Goal: Information Seeking & Learning: Understand process/instructions

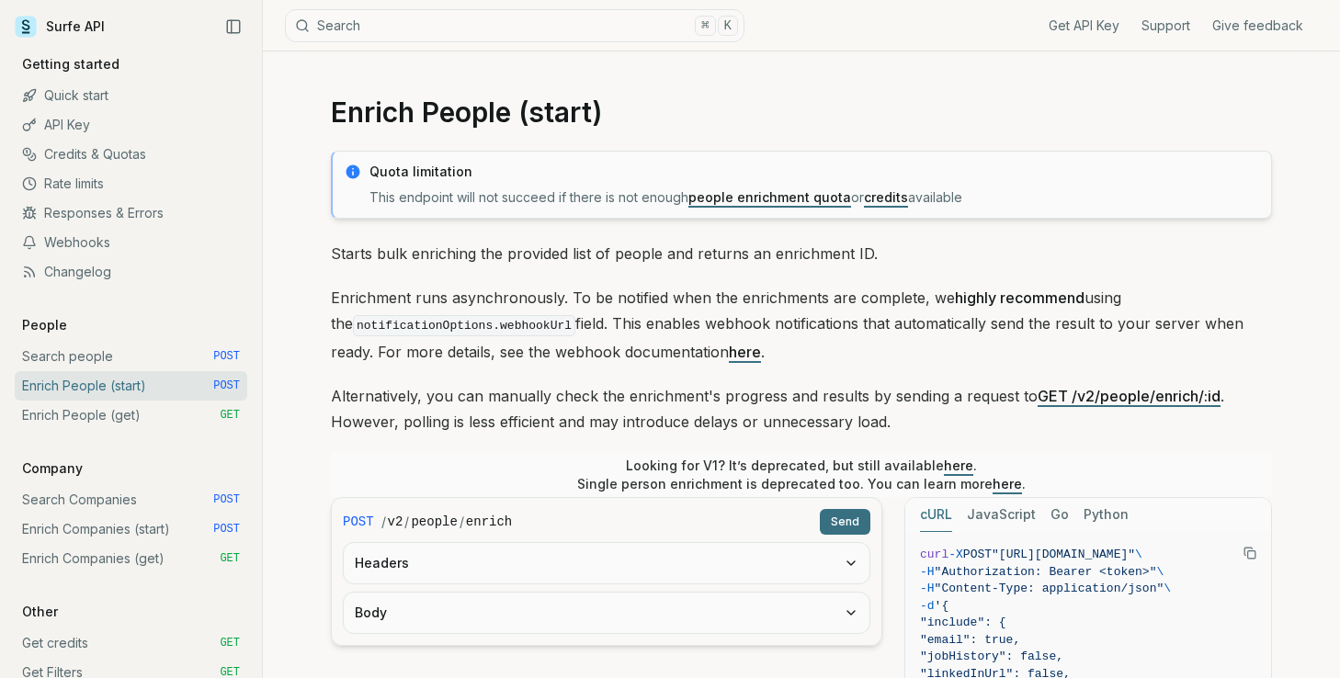
click at [420, 295] on p "Enrichment runs asynchronously. To be notified when the enrichments are complet…" at bounding box center [801, 325] width 941 height 80
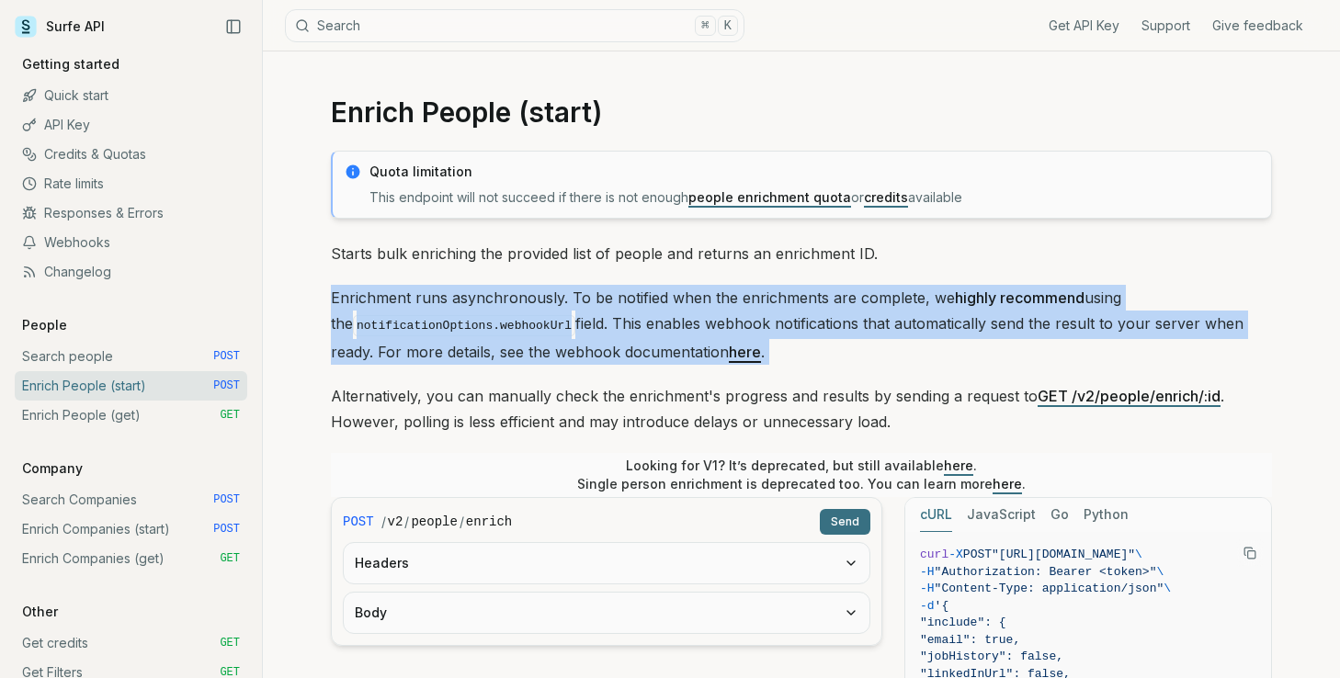
click at [420, 295] on p "Enrichment runs asynchronously. To be notified when the enrichments are complet…" at bounding box center [801, 325] width 941 height 80
click at [610, 324] on p "Enrichment runs asynchronously. To be notified when the enrichments are complet…" at bounding box center [801, 325] width 941 height 80
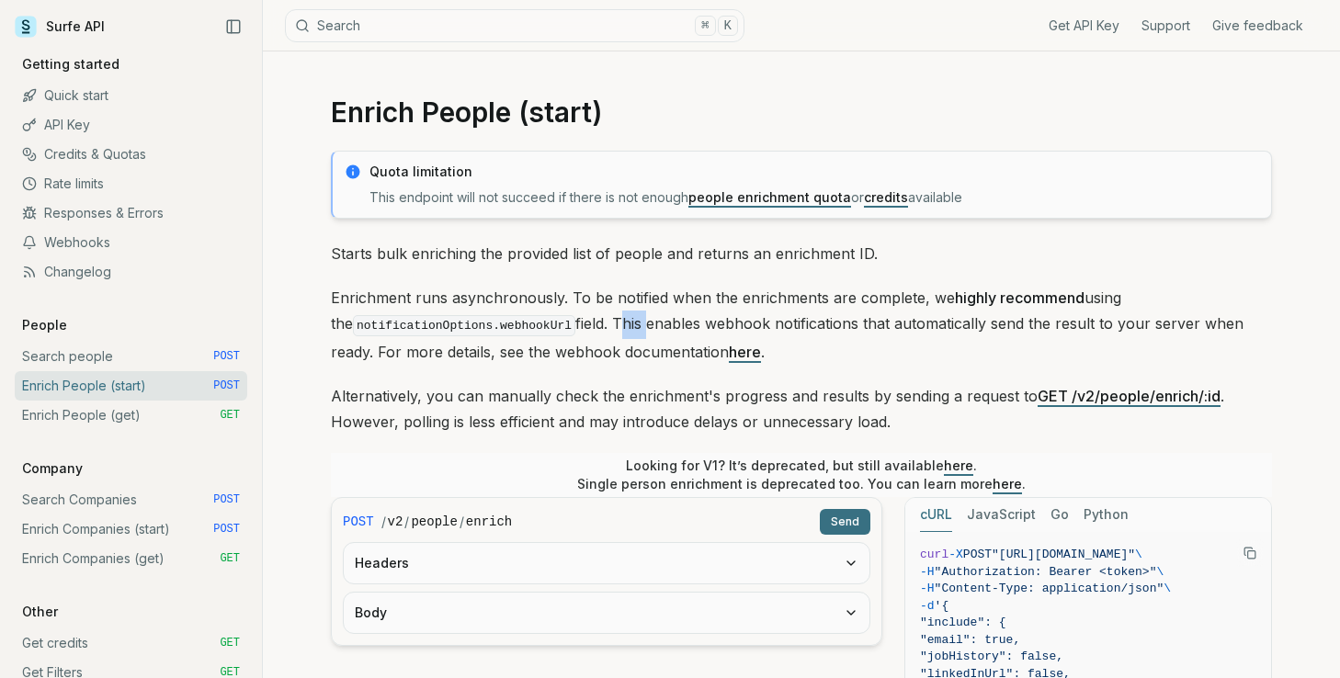
click at [610, 324] on p "Enrichment runs asynchronously. To be notified when the enrichments are complet…" at bounding box center [801, 325] width 941 height 80
click at [653, 321] on p "Enrichment runs asynchronously. To be notified when the enrichments are complet…" at bounding box center [801, 325] width 941 height 80
click at [656, 322] on p "Enrichment runs asynchronously. To be notified when the enrichments are complet…" at bounding box center [801, 325] width 941 height 80
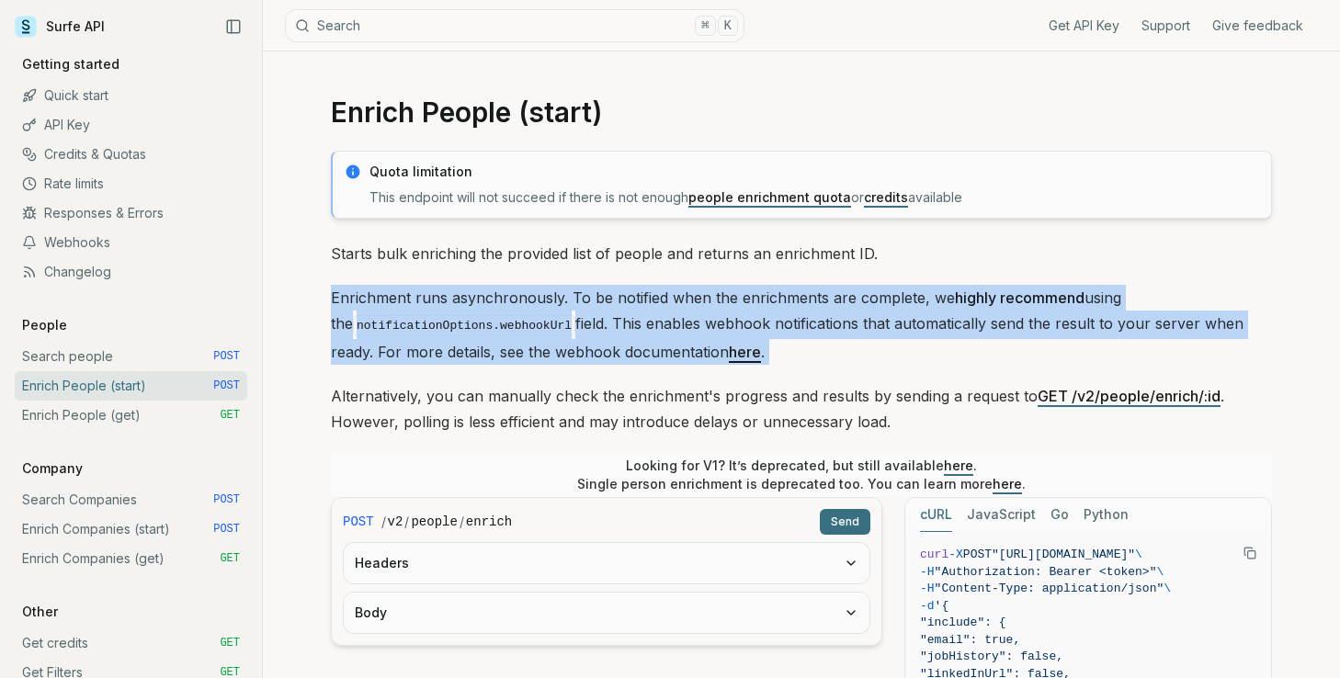
click at [656, 322] on p "Enrichment runs asynchronously. To be notified when the enrichments are complet…" at bounding box center [801, 325] width 941 height 80
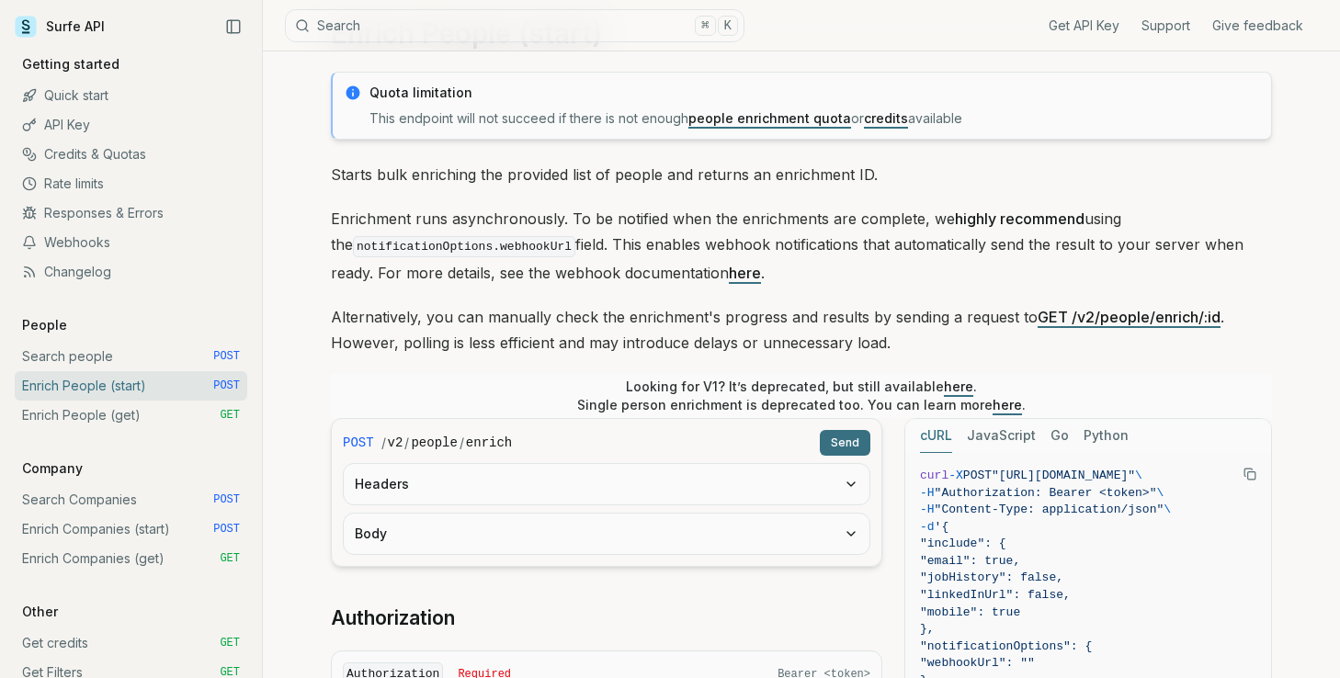
scroll to position [80, 0]
click at [563, 481] on button "Headers" at bounding box center [607, 483] width 526 height 40
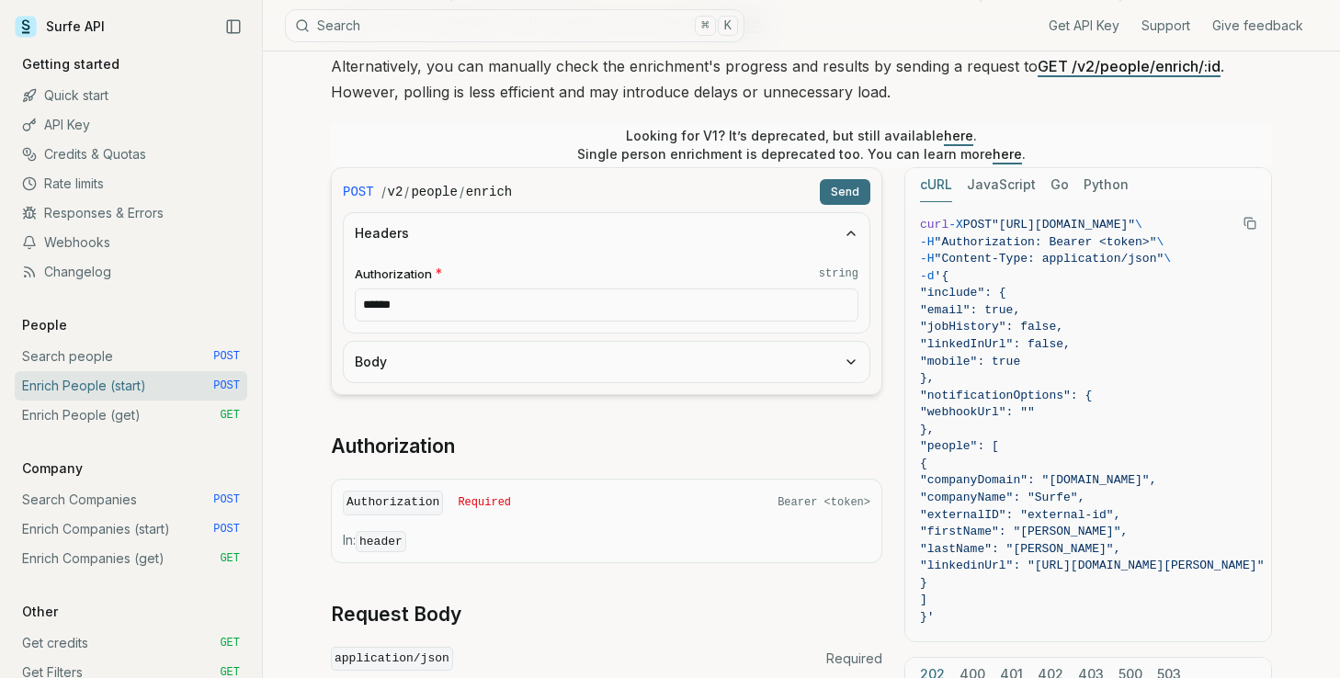
scroll to position [337, 0]
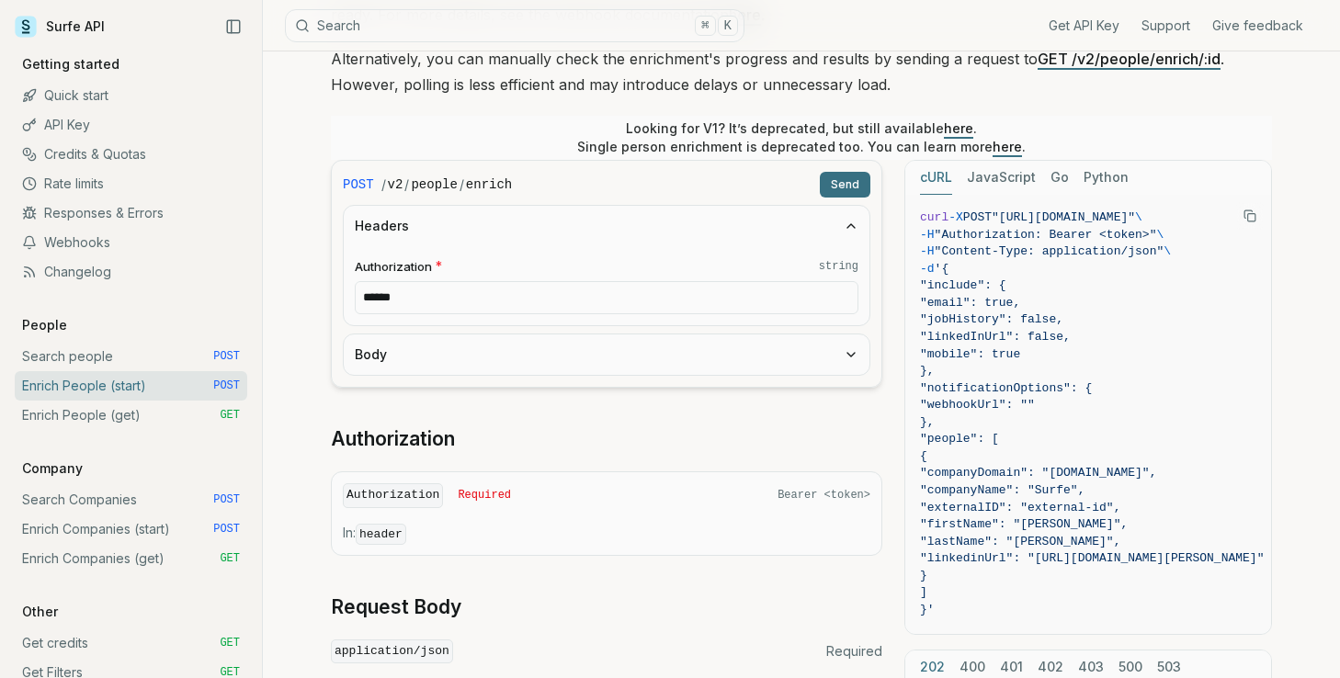
click at [447, 411] on div "POST / v2 / people / enrich Send Headers Authorization * string ****** Body Aut…" at bounding box center [606, 635] width 551 height 951
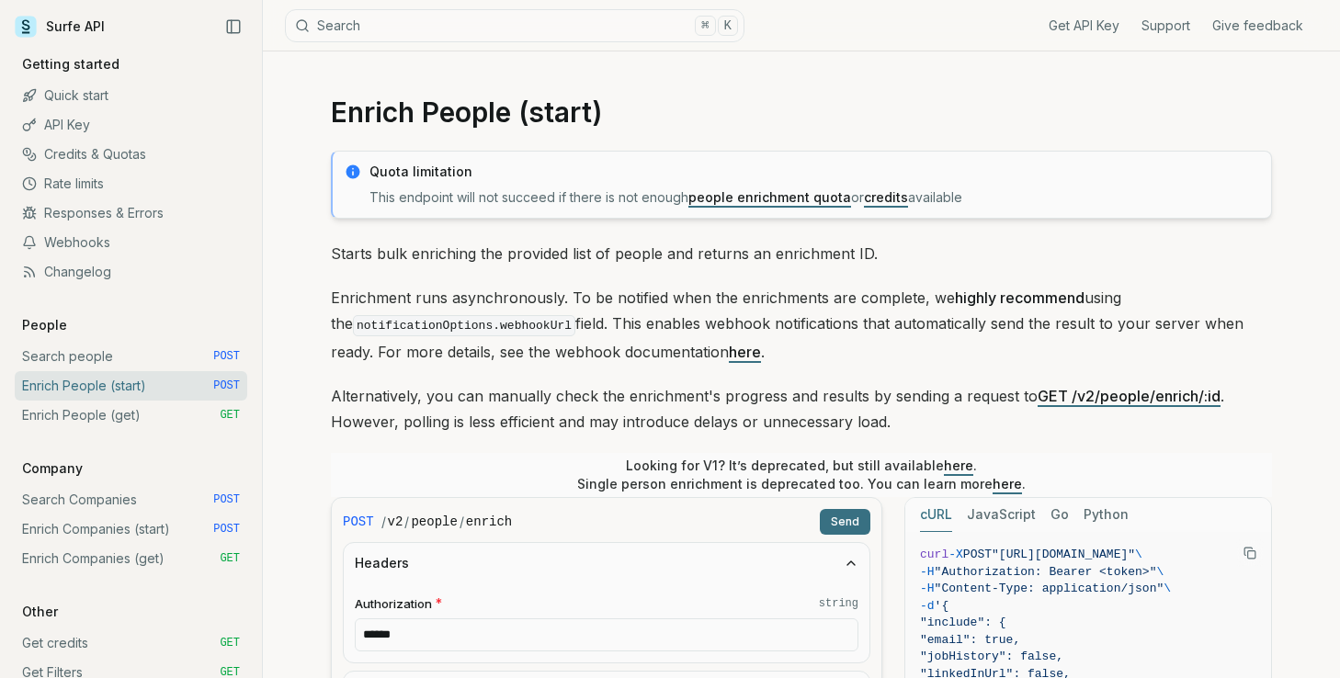
scroll to position [4, 0]
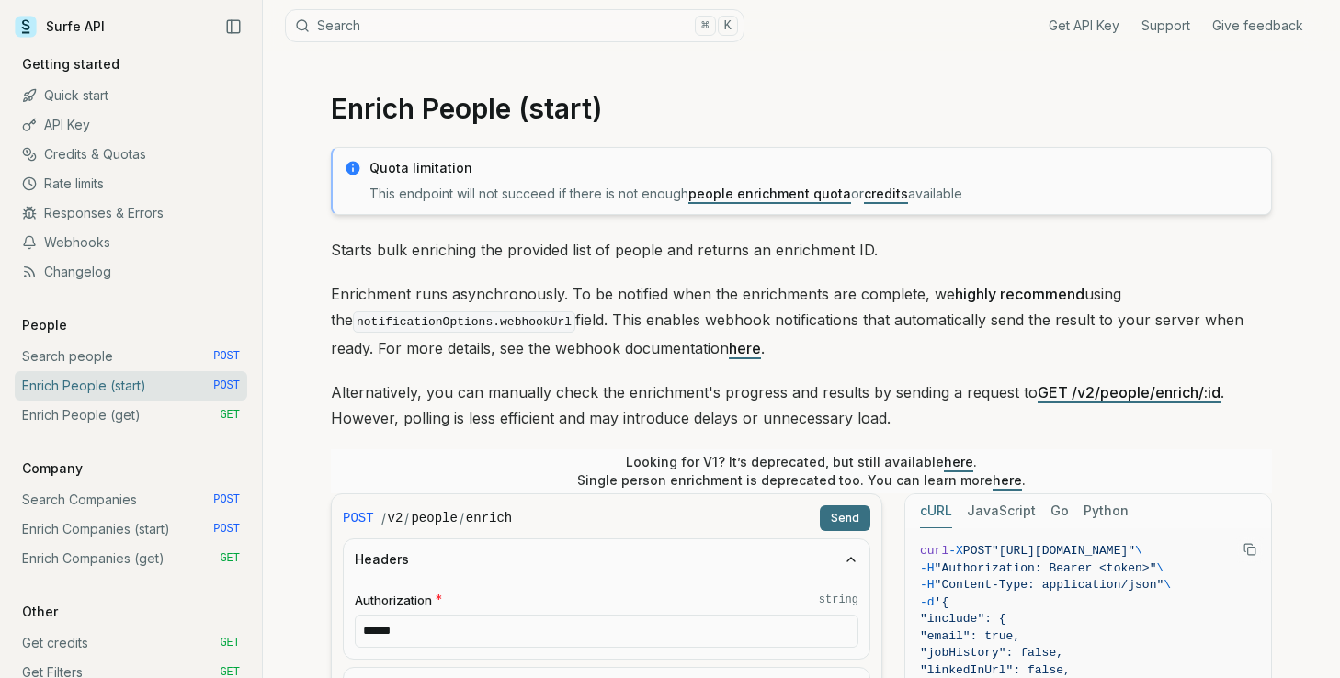
click at [467, 395] on p "Alternatively, you can manually check the enrichment's progress and results by …" at bounding box center [801, 404] width 941 height 51
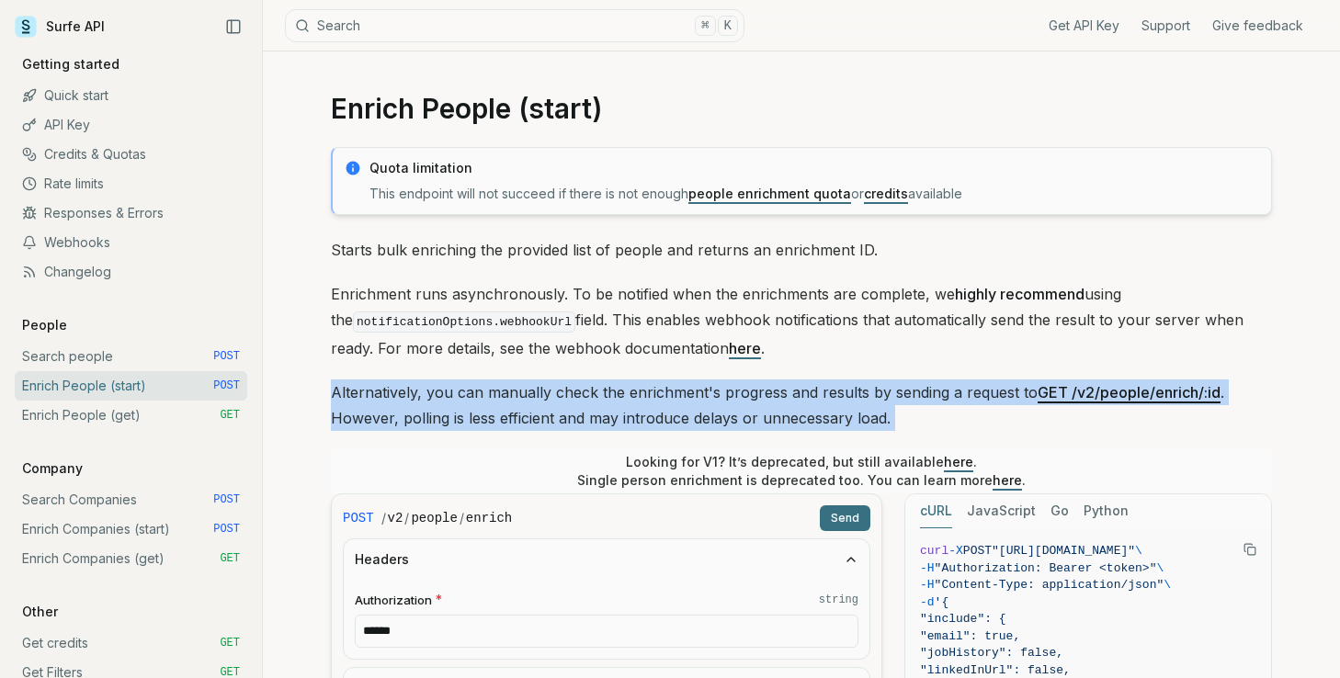
click at [467, 395] on p "Alternatively, you can manually check the enrichment's progress and results by …" at bounding box center [801, 404] width 941 height 51
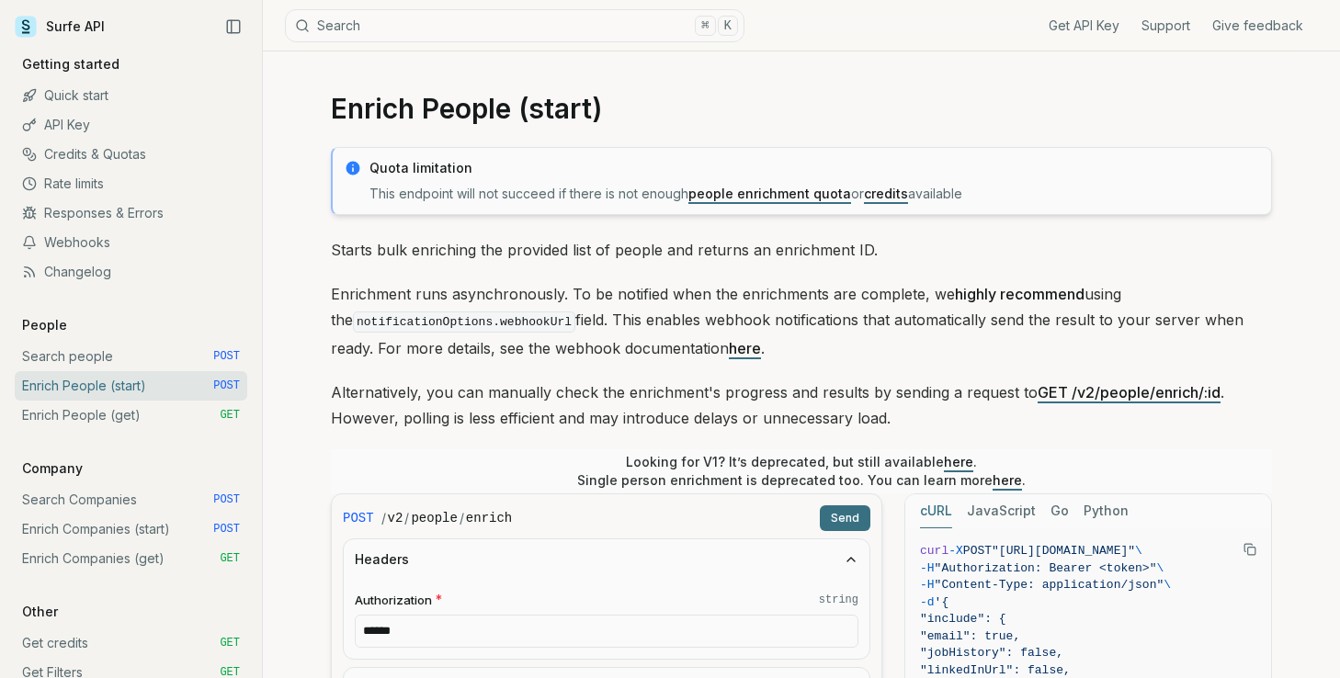
click at [467, 395] on p "Alternatively, you can manually check the enrichment's progress and results by …" at bounding box center [801, 404] width 941 height 51
click at [473, 323] on code "notificationOptions.webhookUrl" at bounding box center [464, 321] width 222 height 21
click at [515, 343] on p "Enrichment runs asynchronously. To be notified when the enrichments are complet…" at bounding box center [801, 321] width 941 height 80
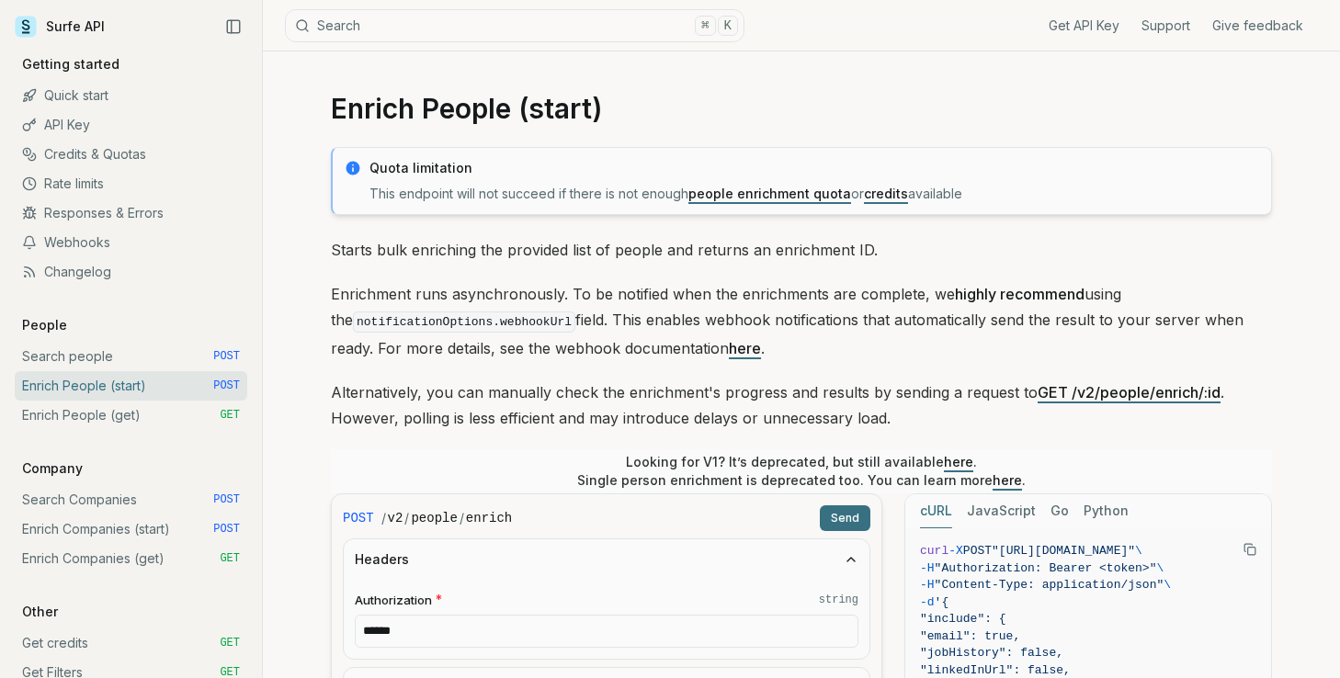
click at [515, 343] on p "Enrichment runs asynchronously. To be notified when the enrichments are complet…" at bounding box center [801, 321] width 941 height 80
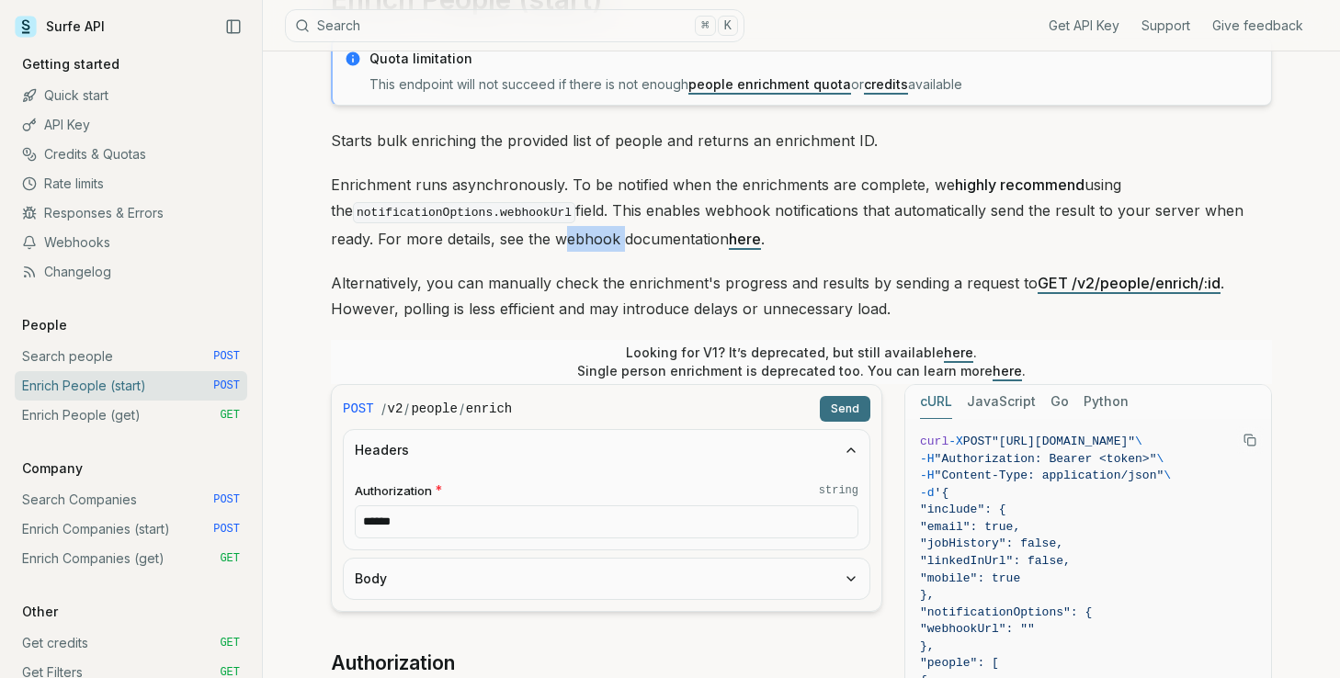
scroll to position [115, 0]
click at [472, 514] on input "******" at bounding box center [606, 519] width 503 height 33
click at [450, 578] on button "Body" at bounding box center [607, 577] width 526 height 40
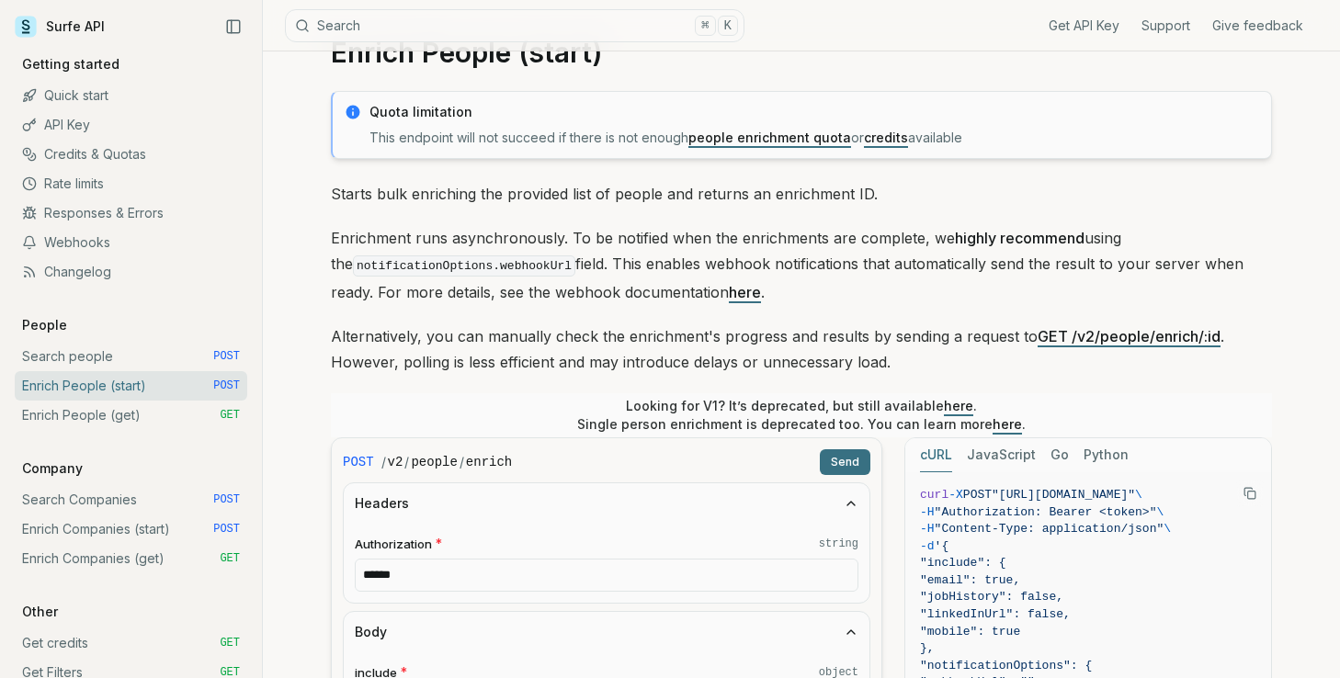
scroll to position [0, 0]
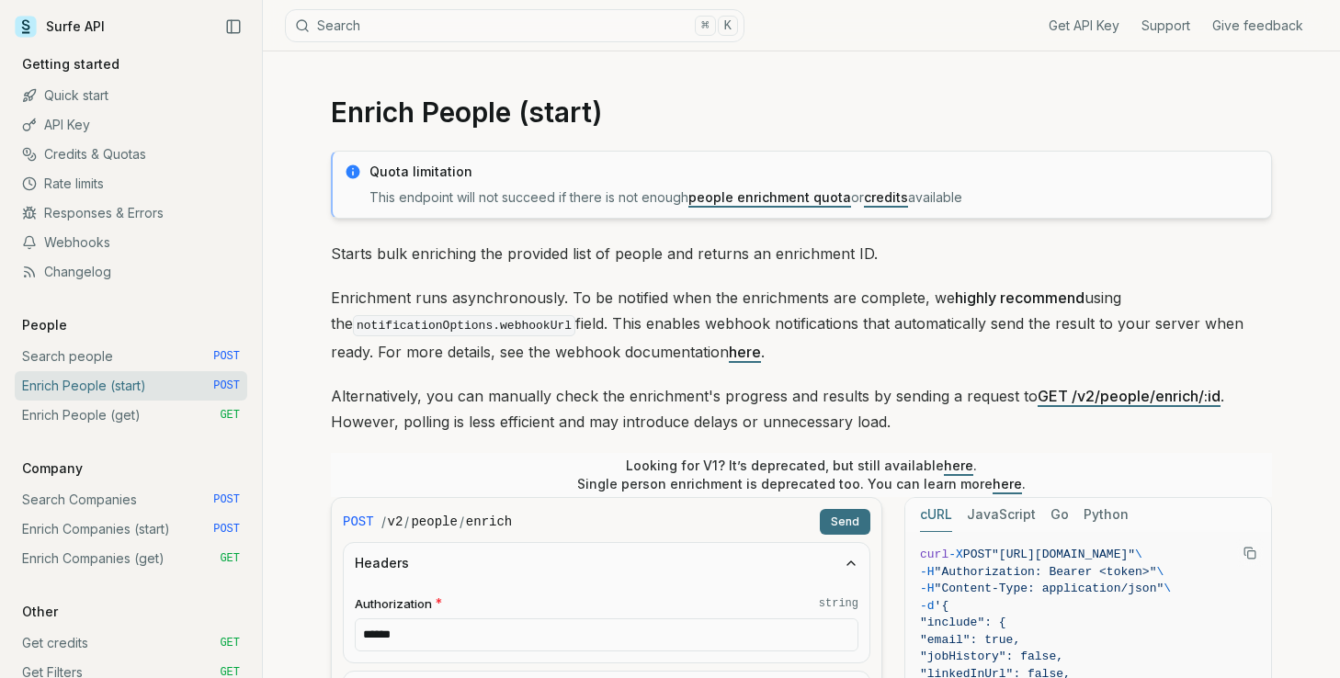
click at [501, 301] on p "Enrichment runs asynchronously. To be notified when the enrichments are complet…" at bounding box center [801, 325] width 941 height 80
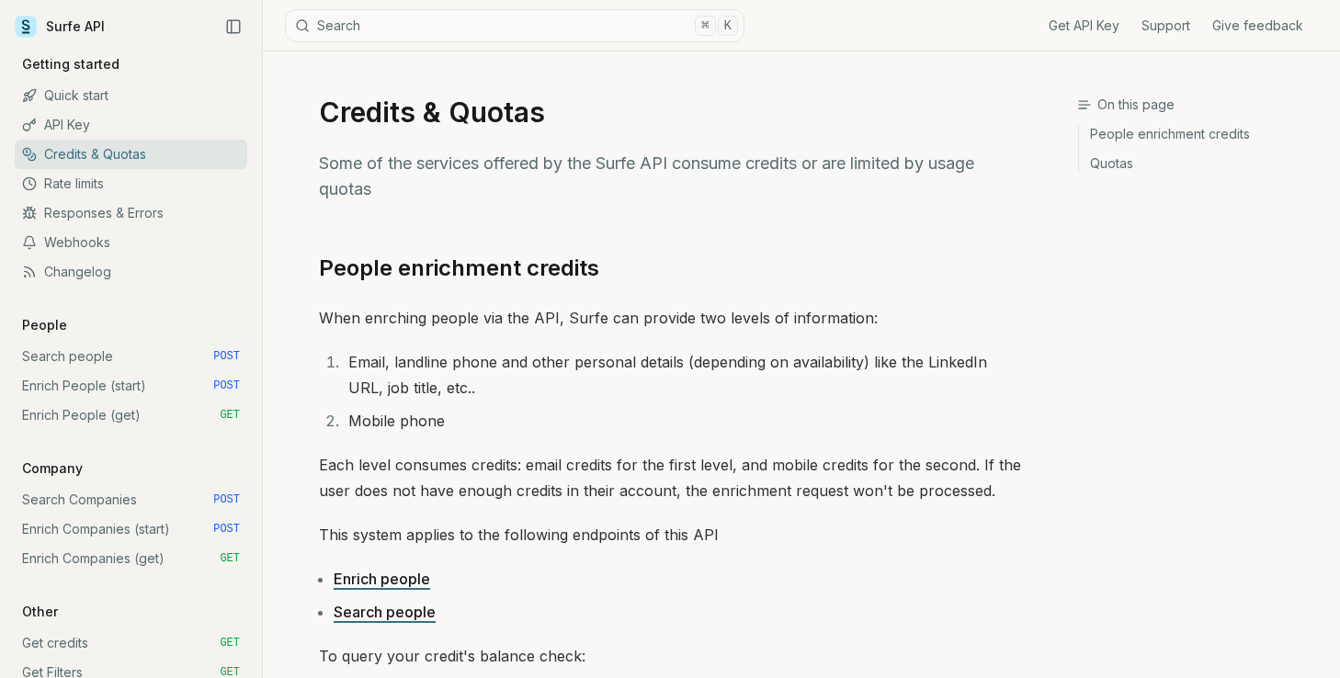
scroll to position [775, 0]
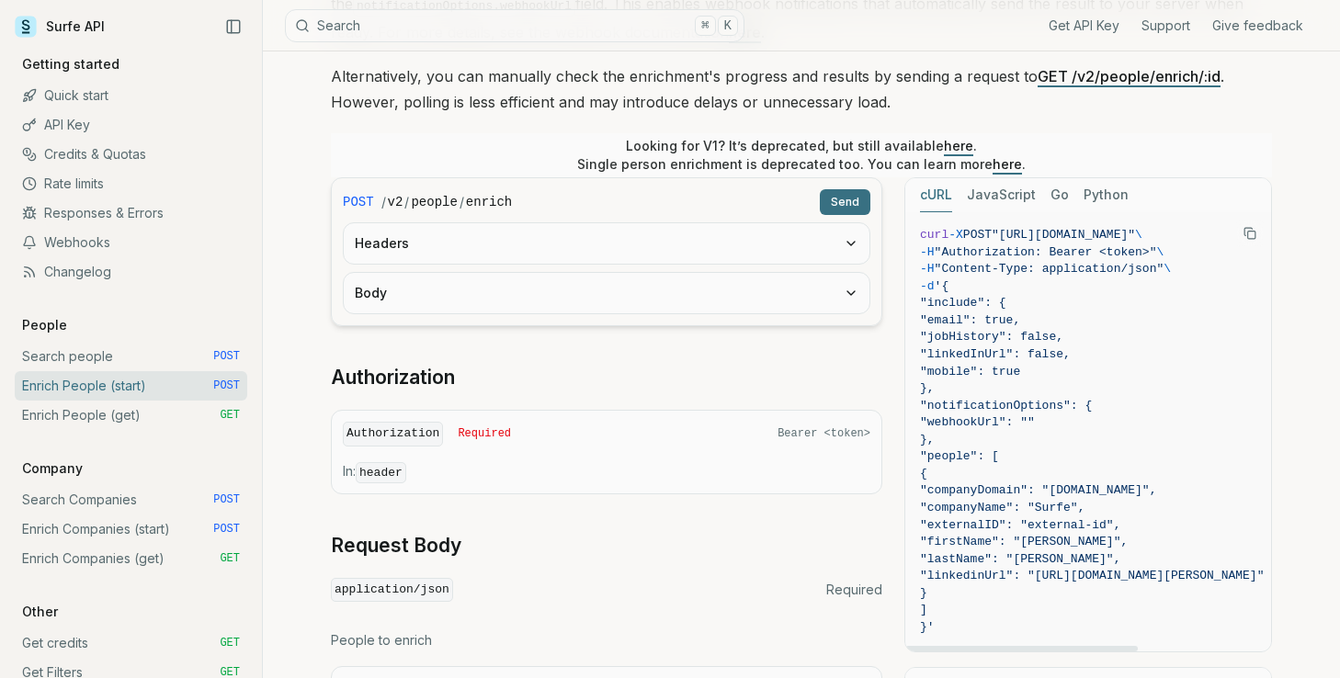
scroll to position [324, 0]
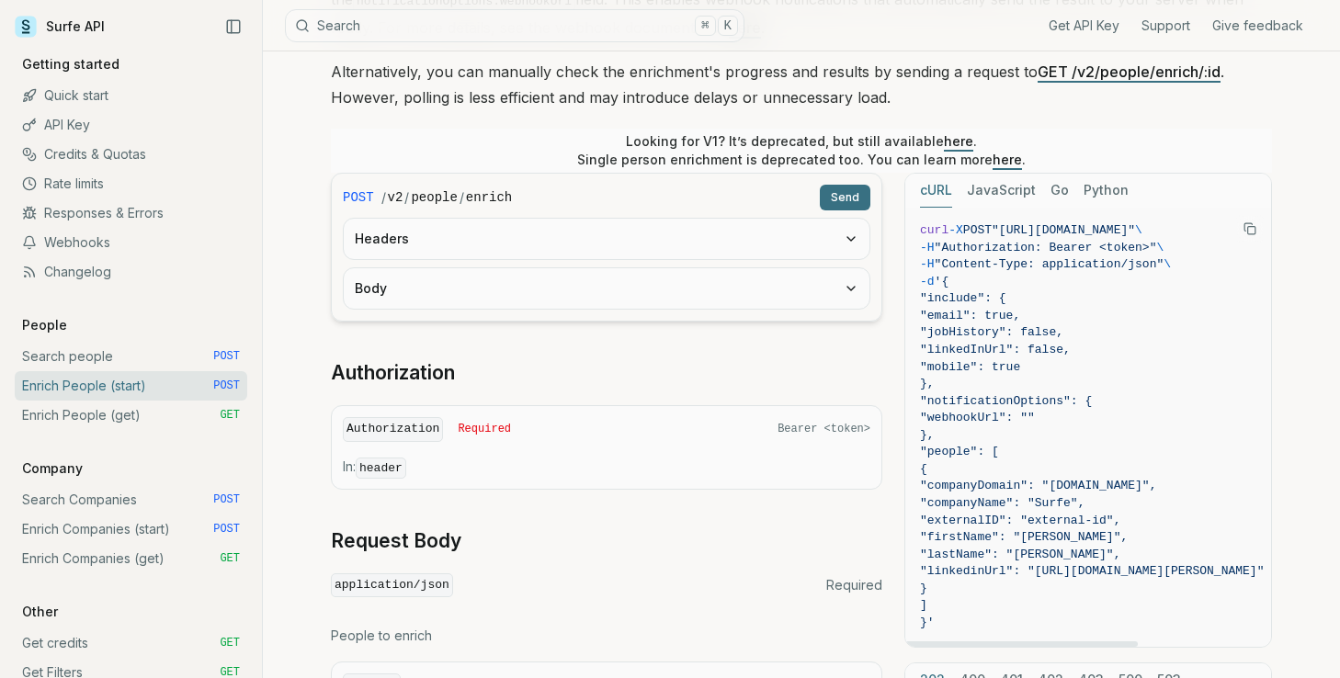
click at [977, 300] on span ""include": {" at bounding box center [963, 298] width 86 height 14
drag, startPoint x: 977, startPoint y: 300, endPoint x: 1071, endPoint y: 365, distance: 114.9
click at [1071, 365] on code "curl -X POST "[URL][DOMAIN_NAME]" \ -H "Authorization: Bearer <token>" \ -H "Co…" at bounding box center [1092, 427] width 344 height 410
click at [1020, 362] on span ""mobile": true" at bounding box center [970, 367] width 100 height 14
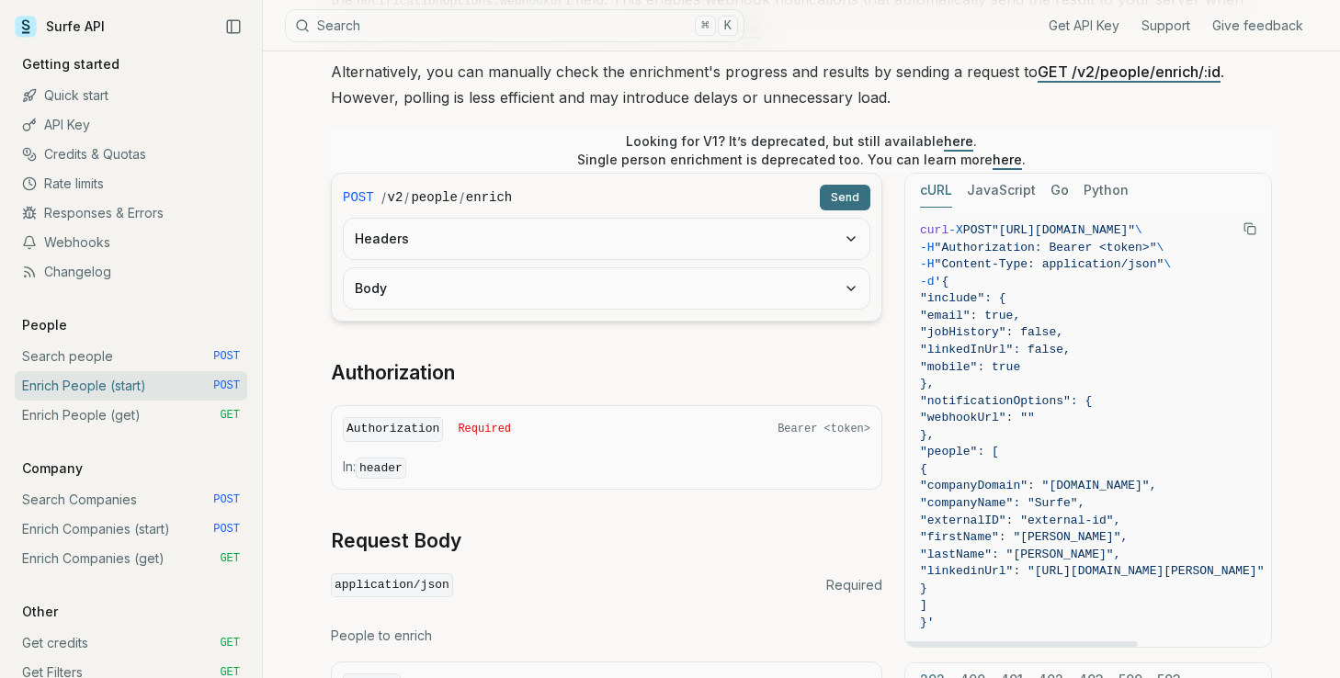
click at [997, 367] on span ""mobile": true" at bounding box center [970, 367] width 100 height 14
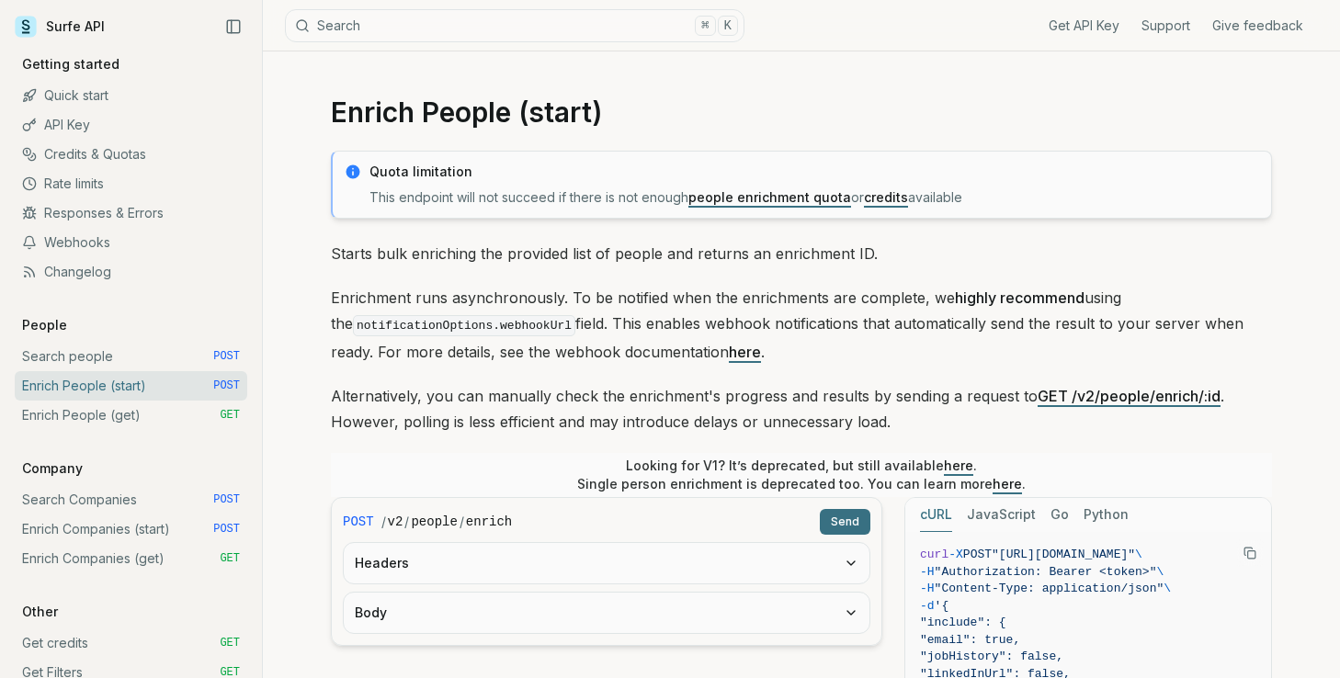
scroll to position [12, 0]
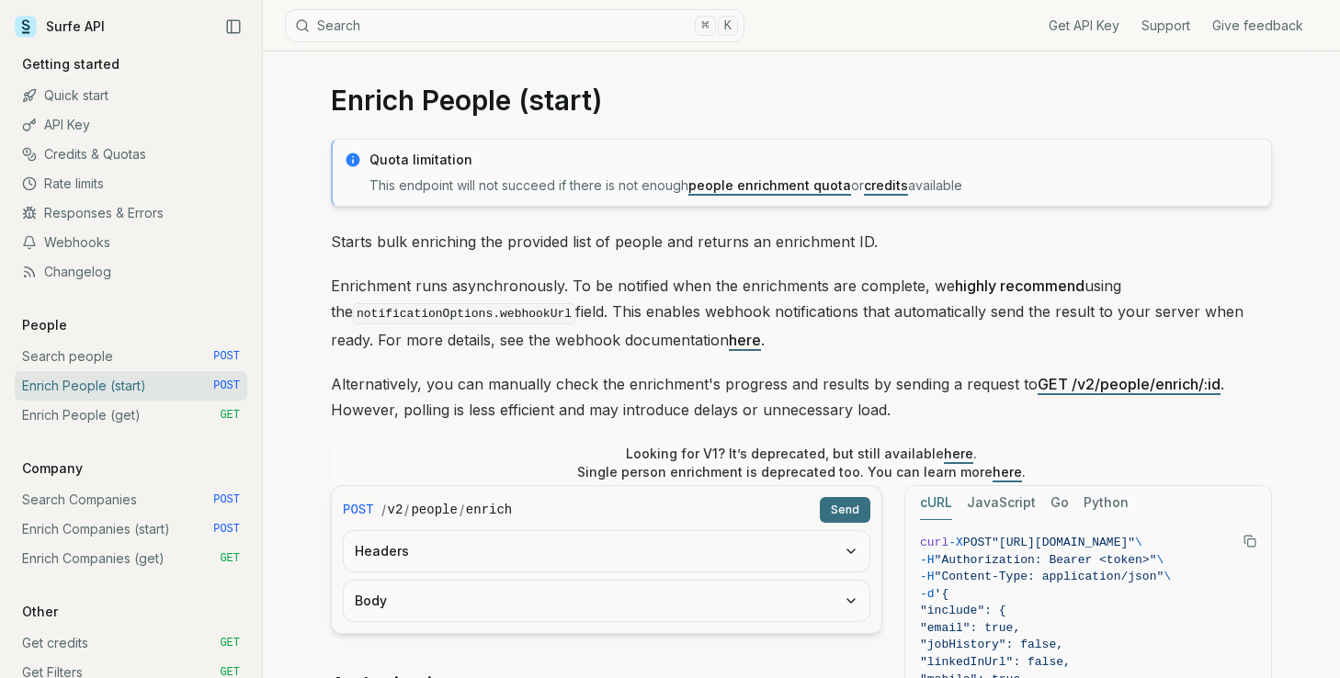
click at [787, 453] on p "Looking for V1? It’s deprecated, but still available here . Single person enric…" at bounding box center [801, 463] width 448 height 37
click at [1032, 542] on span ""[URL][DOMAIN_NAME]"" at bounding box center [1062, 543] width 143 height 14
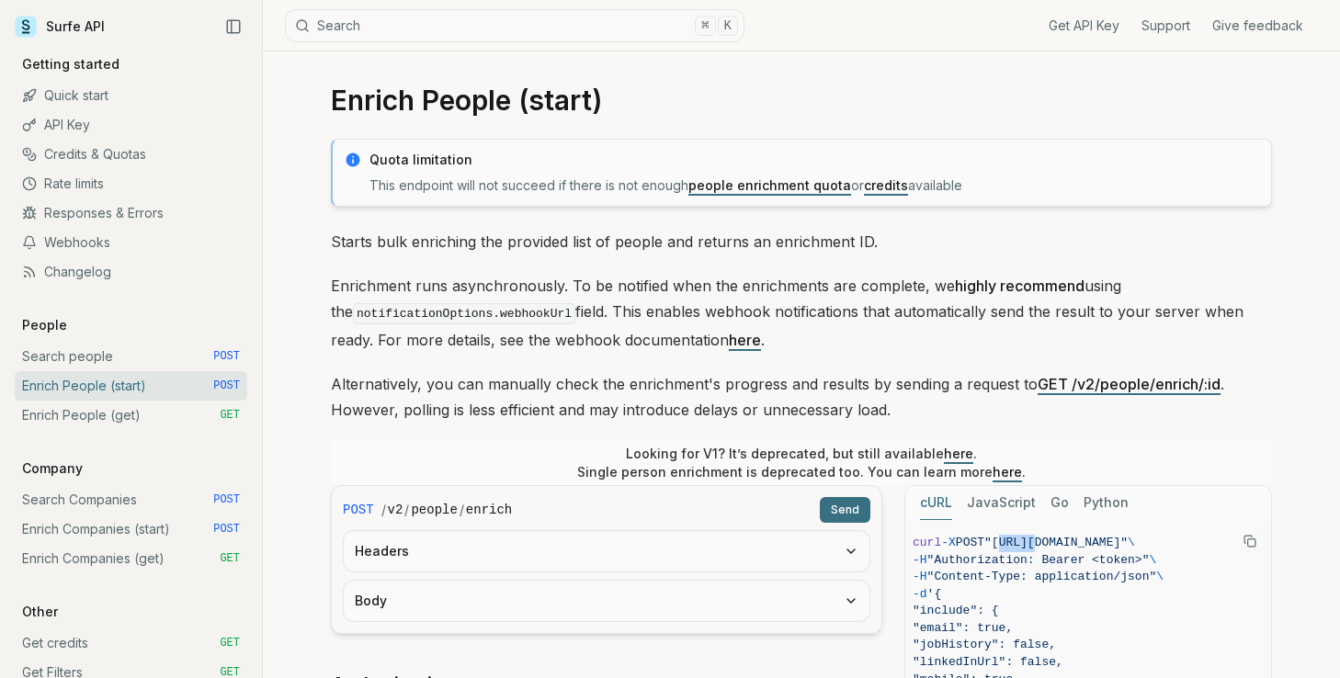
click at [1127, 538] on span ""[URL][DOMAIN_NAME]"" at bounding box center [1055, 543] width 143 height 14
copy span "[URL][DOMAIN_NAME]"
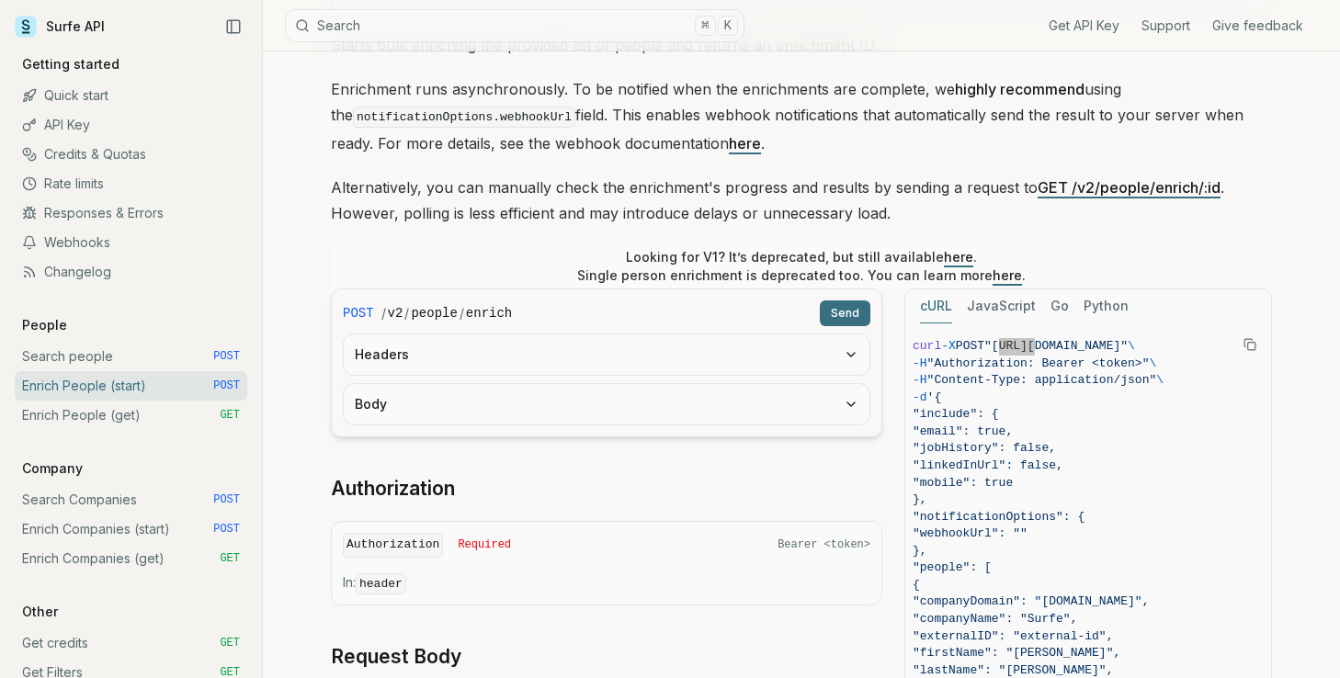
scroll to position [218, 0]
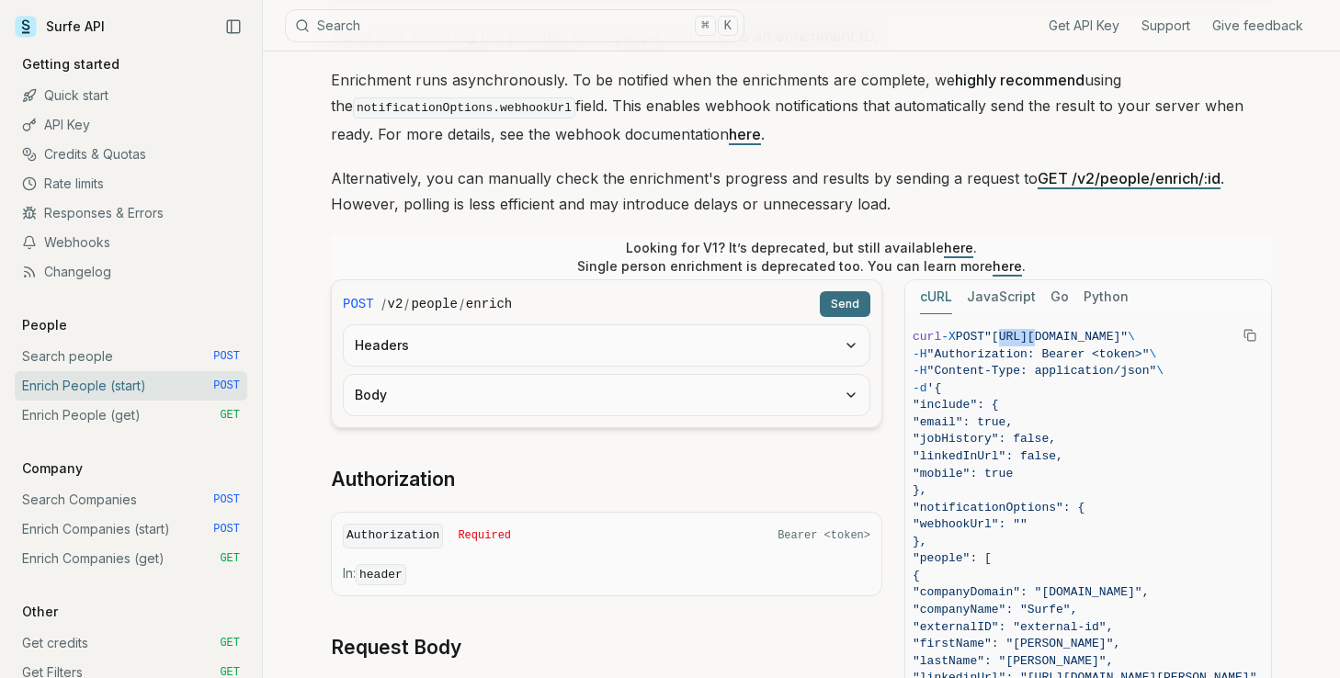
click at [965, 401] on span ""include": {" at bounding box center [955, 405] width 86 height 14
click at [967, 402] on span ""include": {" at bounding box center [955, 405] width 86 height 14
click at [982, 404] on span ""include": {" at bounding box center [955, 405] width 86 height 14
click at [979, 393] on span "-d '{" at bounding box center [1084, 388] width 344 height 17
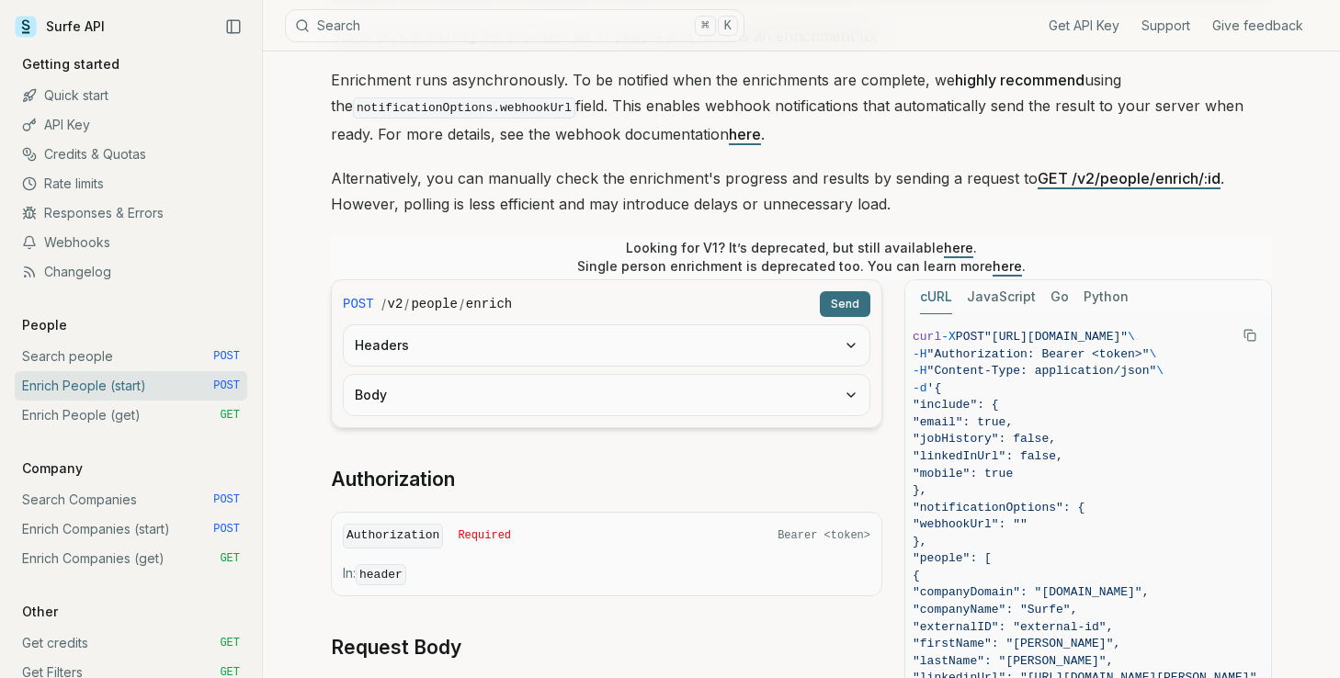
click at [927, 389] on span "-d" at bounding box center [919, 388] width 15 height 14
drag, startPoint x: 953, startPoint y: 387, endPoint x: 953, endPoint y: 424, distance: 36.7
click at [953, 424] on code "curl -X POST "[URL][DOMAIN_NAME]" \ -H "Authorization: Bearer <token>" \ -H "Co…" at bounding box center [1084, 534] width 344 height 410
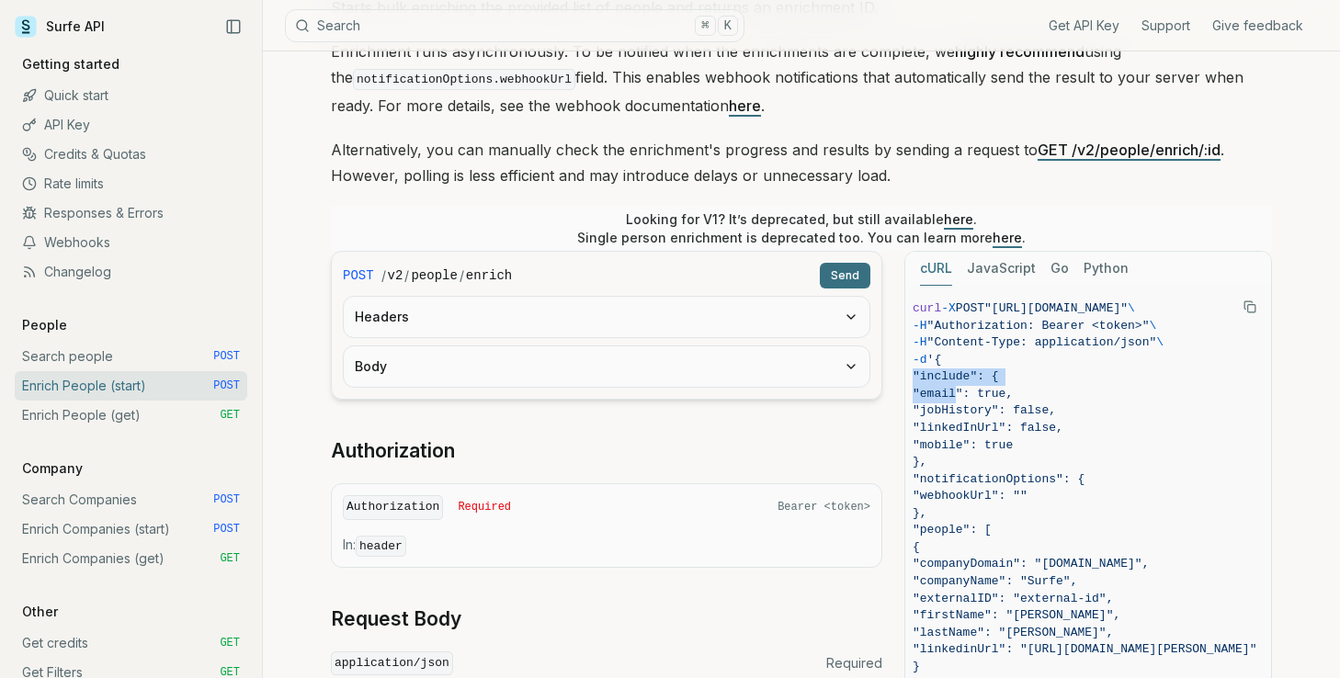
scroll to position [247, 0]
click at [976, 420] on span ""linkedInUrl": false," at bounding box center [987, 427] width 151 height 14
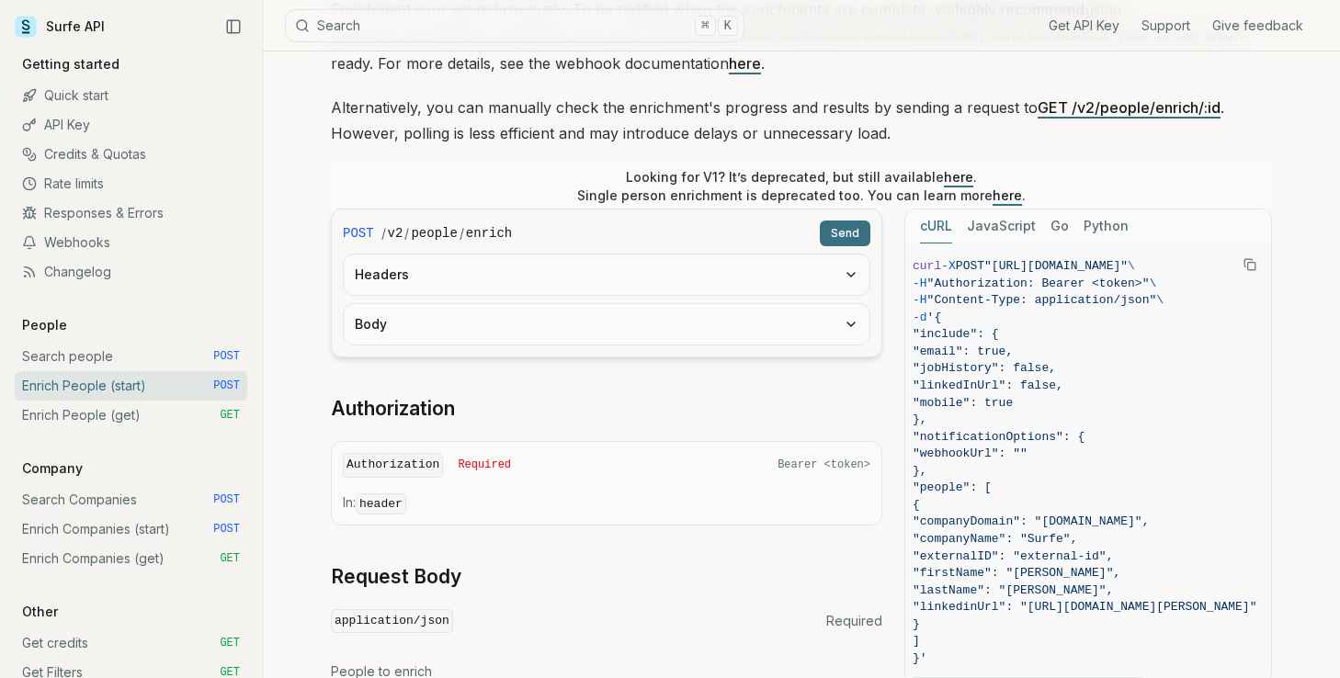
scroll to position [282, 0]
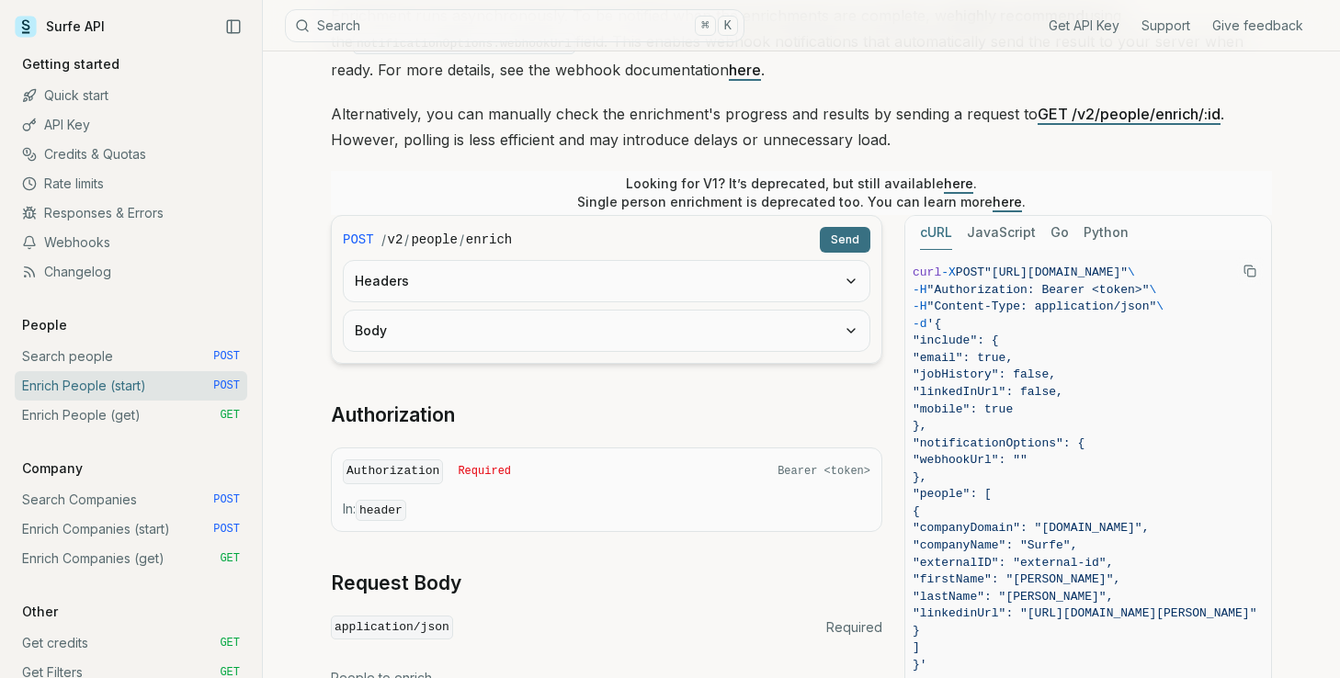
click at [1012, 388] on span ""linkedInUrl": false," at bounding box center [987, 392] width 151 height 14
click at [1015, 390] on span ""linkedInUrl": false," at bounding box center [987, 392] width 151 height 14
click at [984, 390] on span ""linkedInUrl": false," at bounding box center [987, 392] width 151 height 14
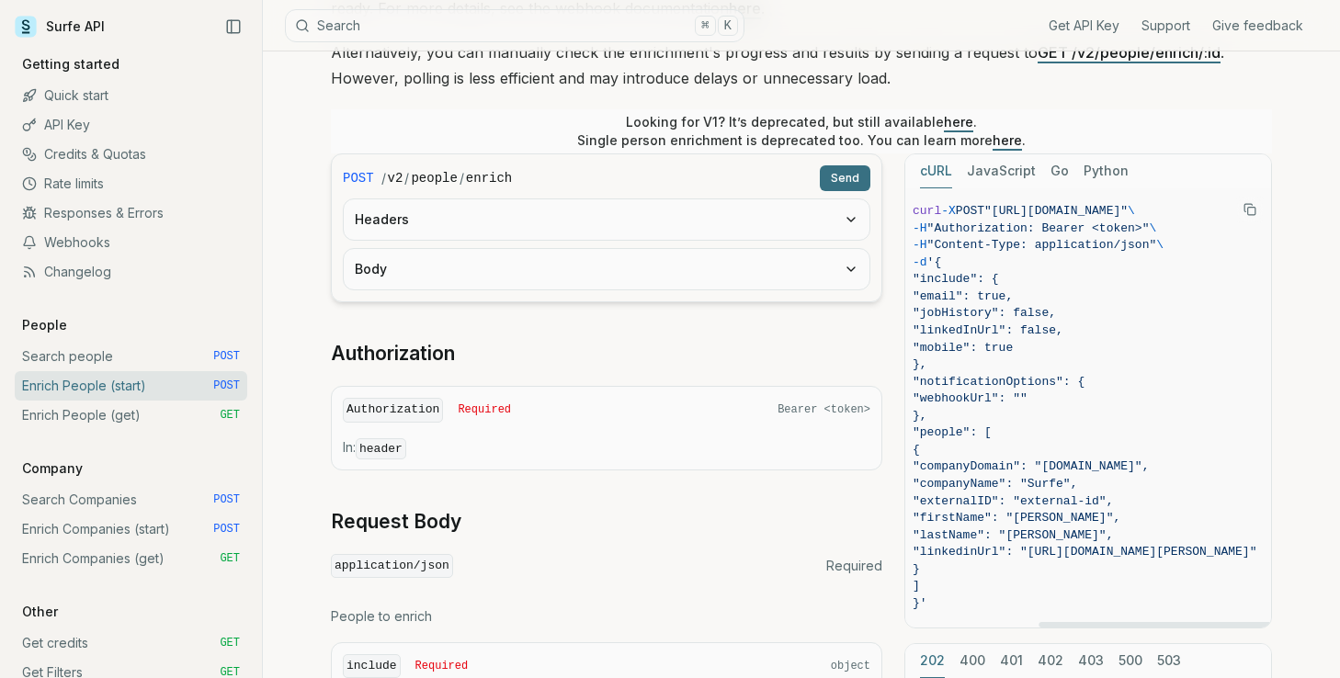
scroll to position [0, 0]
click at [1029, 551] on span ""linkedinUrl": "[URL][DOMAIN_NAME][PERSON_NAME]"" at bounding box center [1092, 552] width 344 height 14
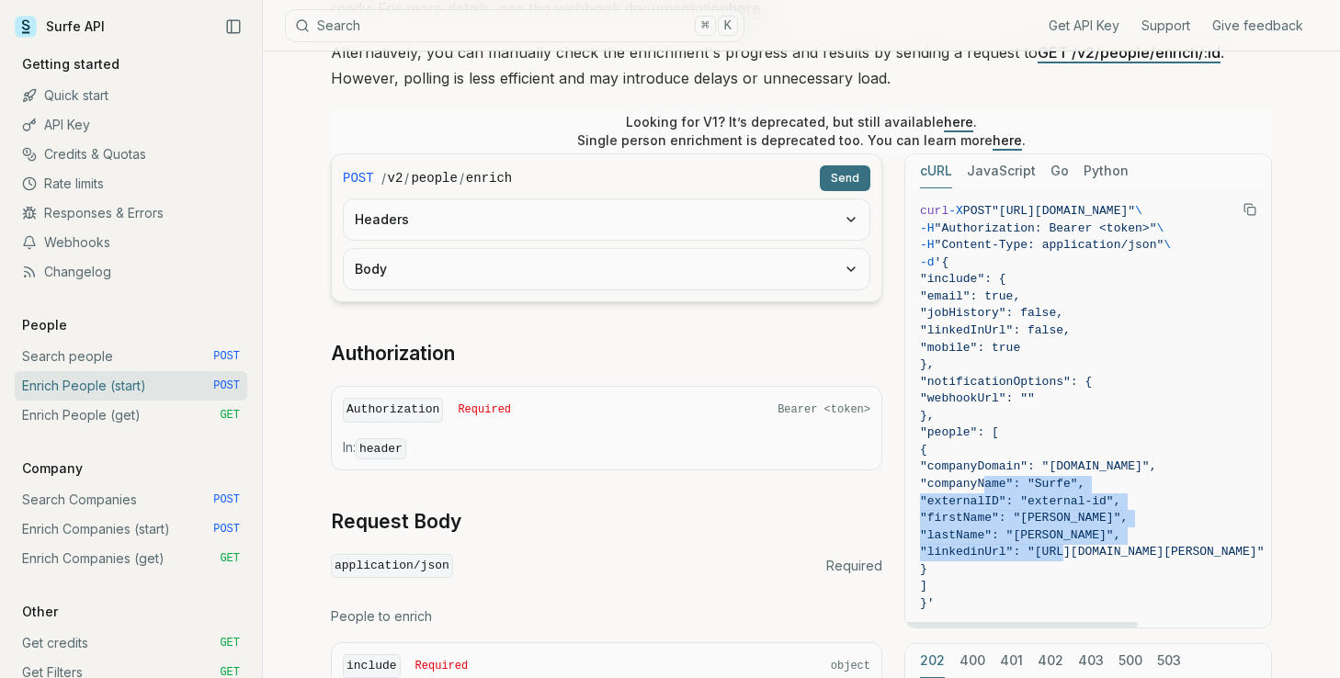
drag, startPoint x: 1029, startPoint y: 551, endPoint x: 1016, endPoint y: 488, distance: 64.7
click at [1016, 488] on code "curl -X POST "[URL][DOMAIN_NAME]" \ -H "Authorization: Bearer <token>" \ -H "Co…" at bounding box center [1092, 408] width 344 height 410
click at [1038, 481] on span ""companyName": "Surfe"," at bounding box center [1002, 484] width 164 height 14
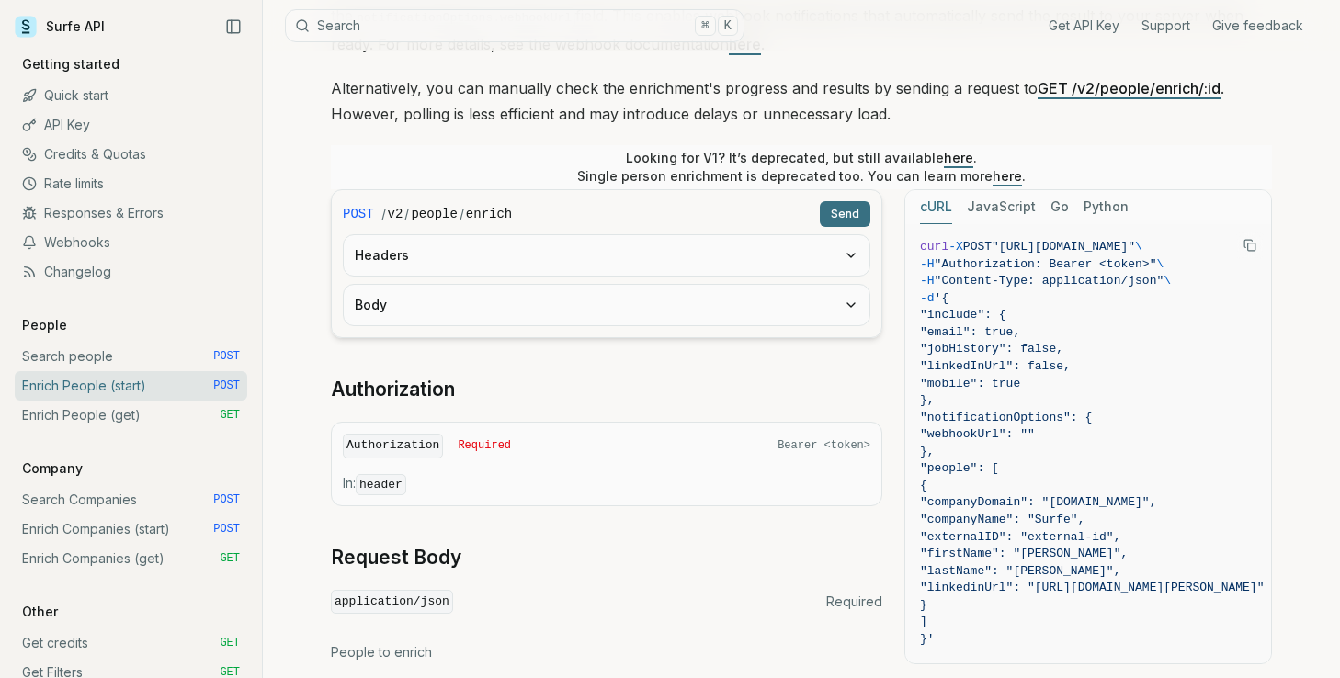
scroll to position [401, 0]
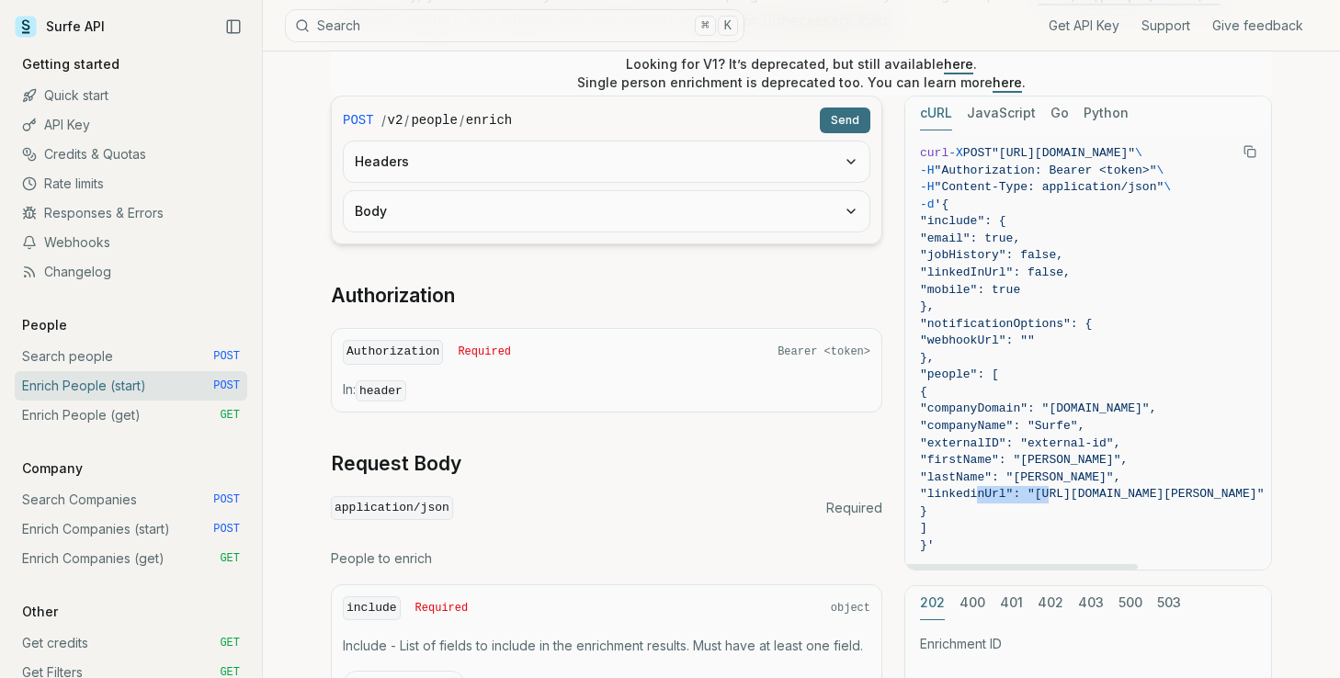
drag, startPoint x: 976, startPoint y: 489, endPoint x: 1051, endPoint y: 489, distance: 75.3
click at [1051, 489] on span ""linkedinUrl": "[URL][DOMAIN_NAME][PERSON_NAME]"" at bounding box center [1092, 494] width 344 height 14
click at [1257, 489] on pre "curl -X POST "[URL][DOMAIN_NAME]" \ -H "Authorization: Bearer <token>" \ -H "Co…" at bounding box center [1084, 349] width 373 height 439
copy span ""linkedinUrl": "[URL][DOMAIN_NAME][PERSON_NAME]""
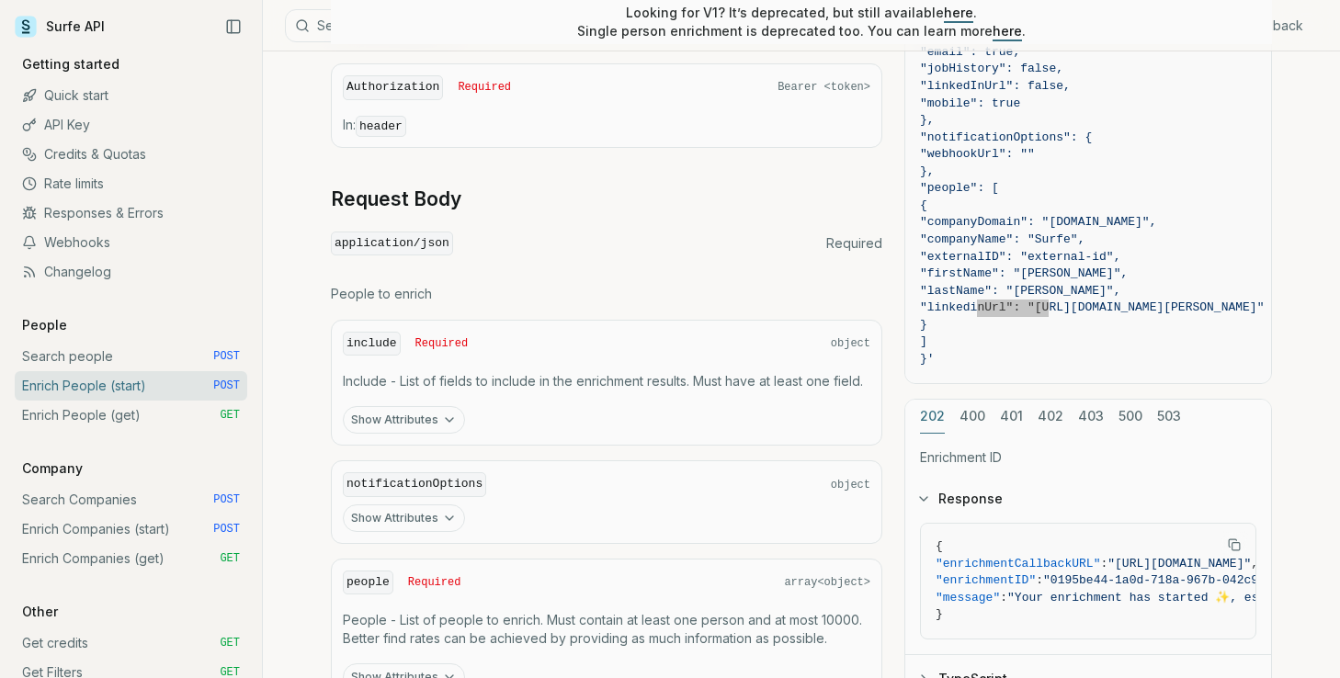
scroll to position [812, 0]
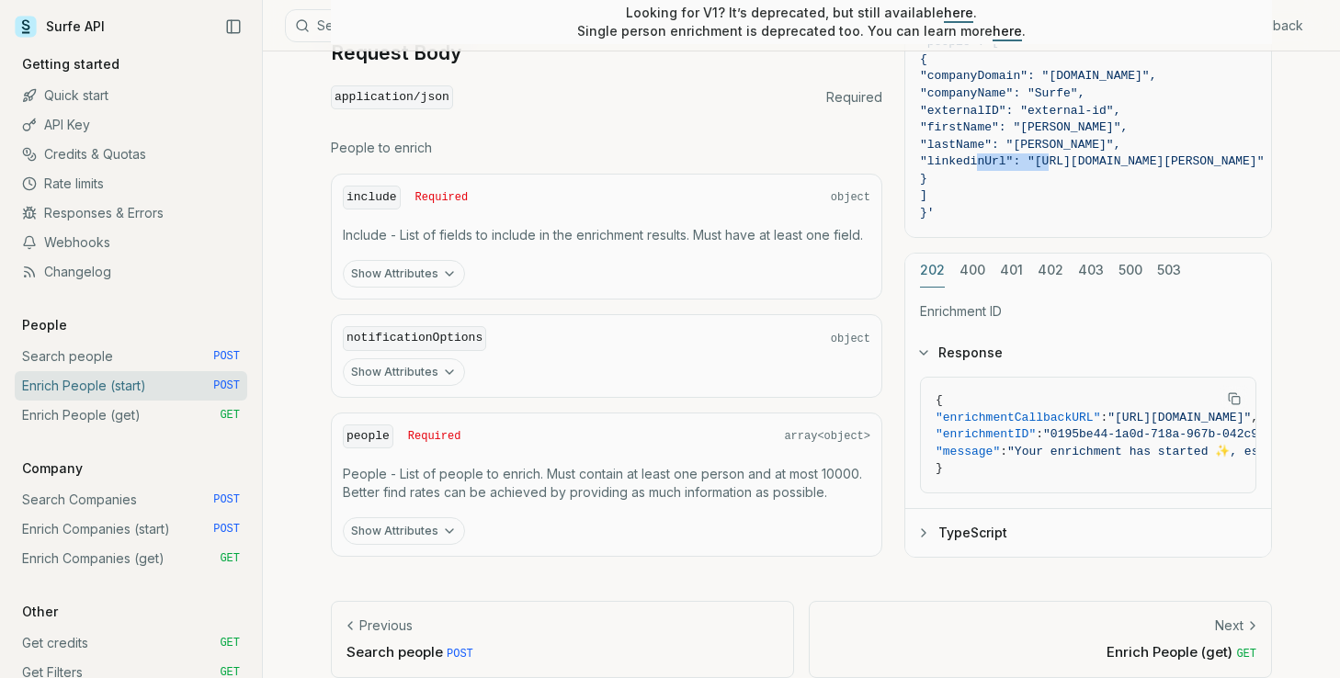
click at [436, 270] on button "Show Attributes" at bounding box center [404, 274] width 122 height 28
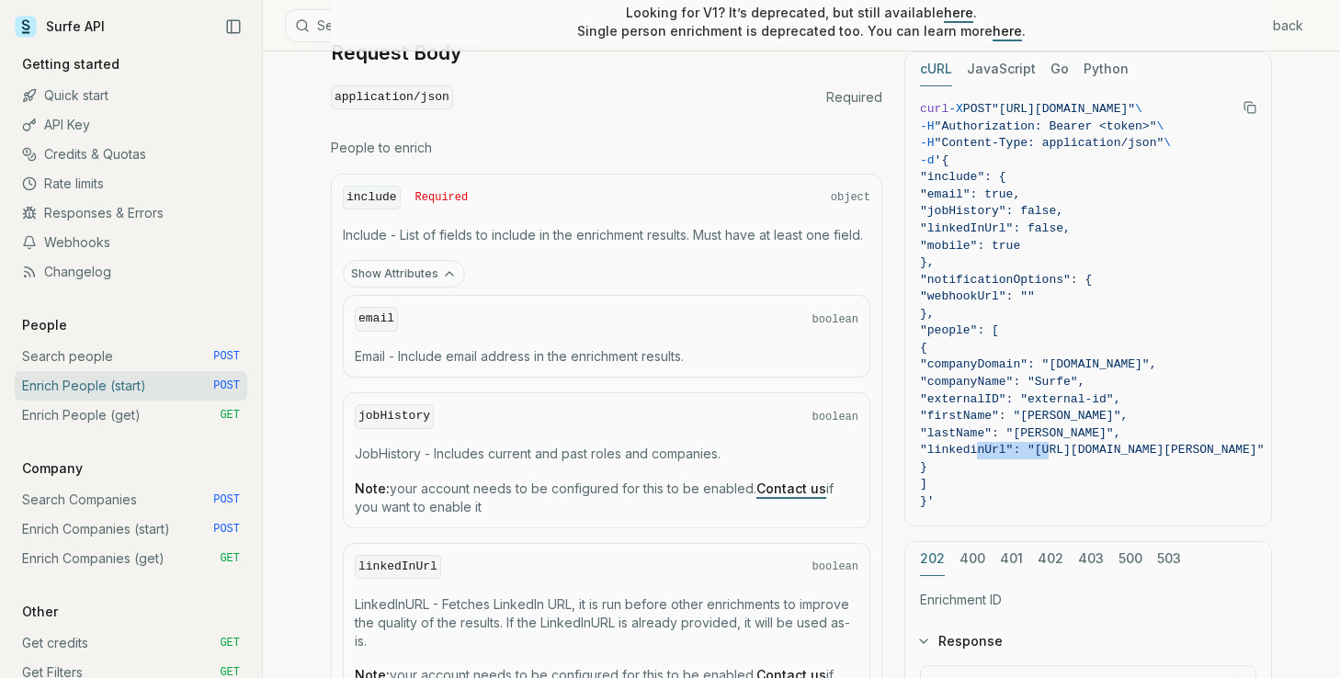
click at [515, 349] on p "Email - Include email address in the enrichment results." at bounding box center [606, 356] width 503 height 18
click at [551, 231] on p "Include - List of fields to include in the enrichment results. Must have at lea…" at bounding box center [606, 235] width 527 height 18
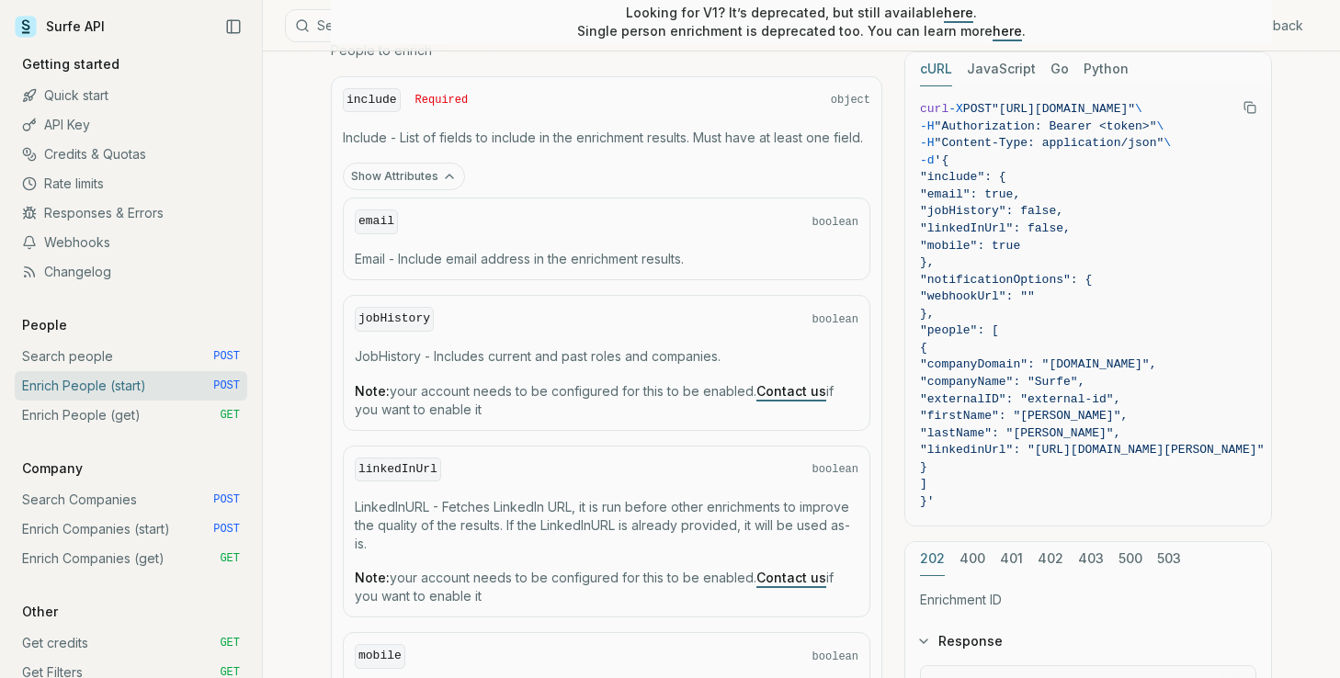
scroll to position [913, 0]
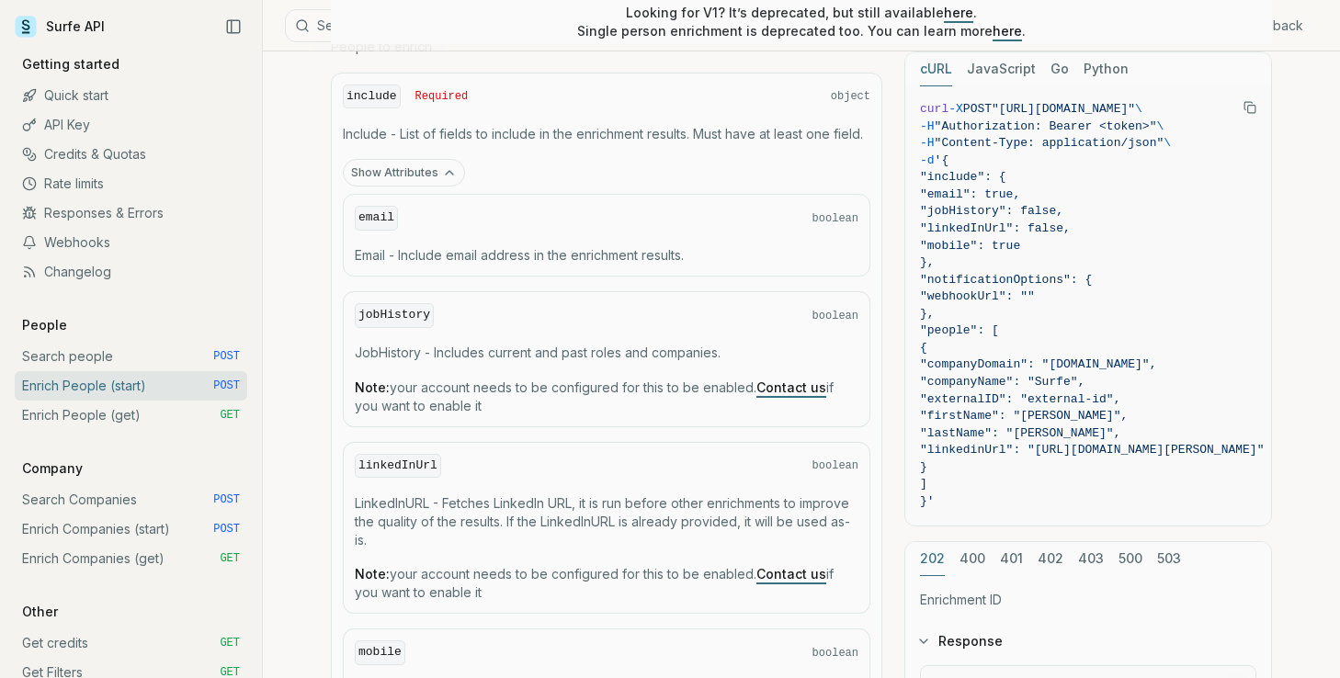
click at [458, 502] on p "LinkedInURL - Fetches LinkedIn URL, it is run before other enrichments to impro…" at bounding box center [606, 521] width 503 height 55
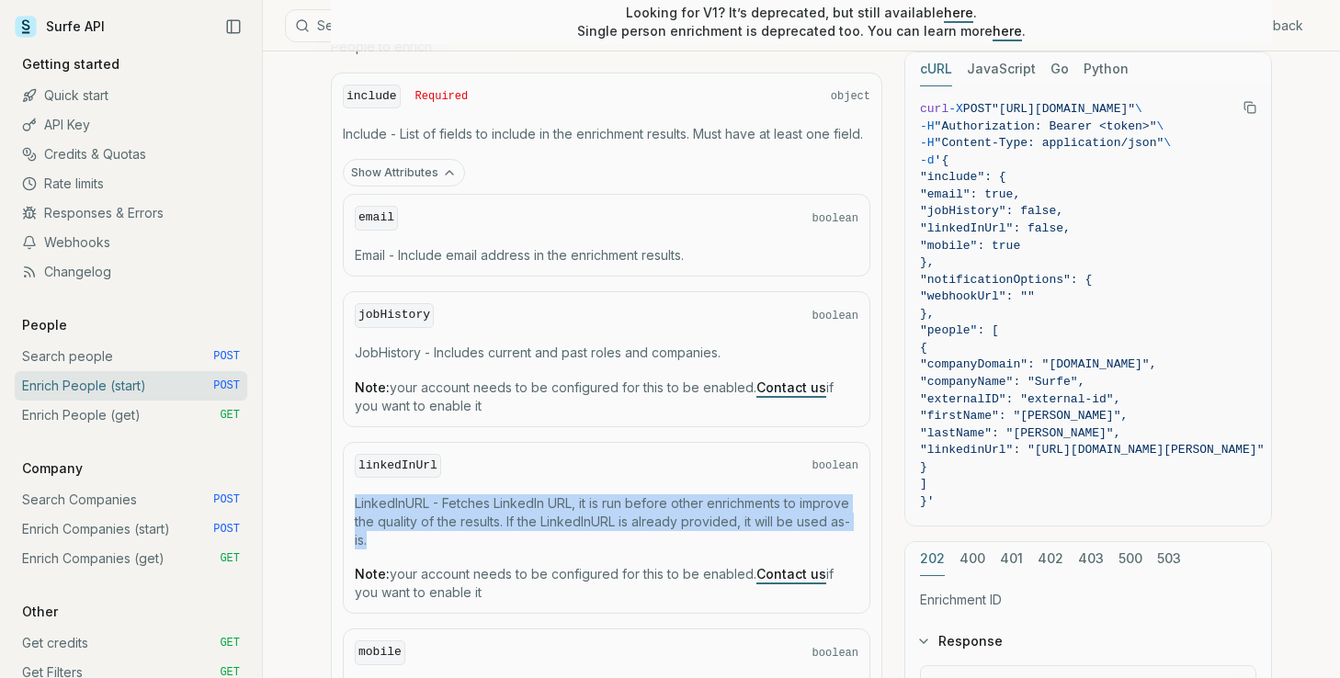
click at [458, 502] on p "LinkedInURL - Fetches LinkedIn URL, it is run before other enrichments to impro…" at bounding box center [606, 521] width 503 height 55
click at [465, 567] on p "Note: your account needs to be configured for this to be enabled. Contact us if…" at bounding box center [606, 583] width 503 height 37
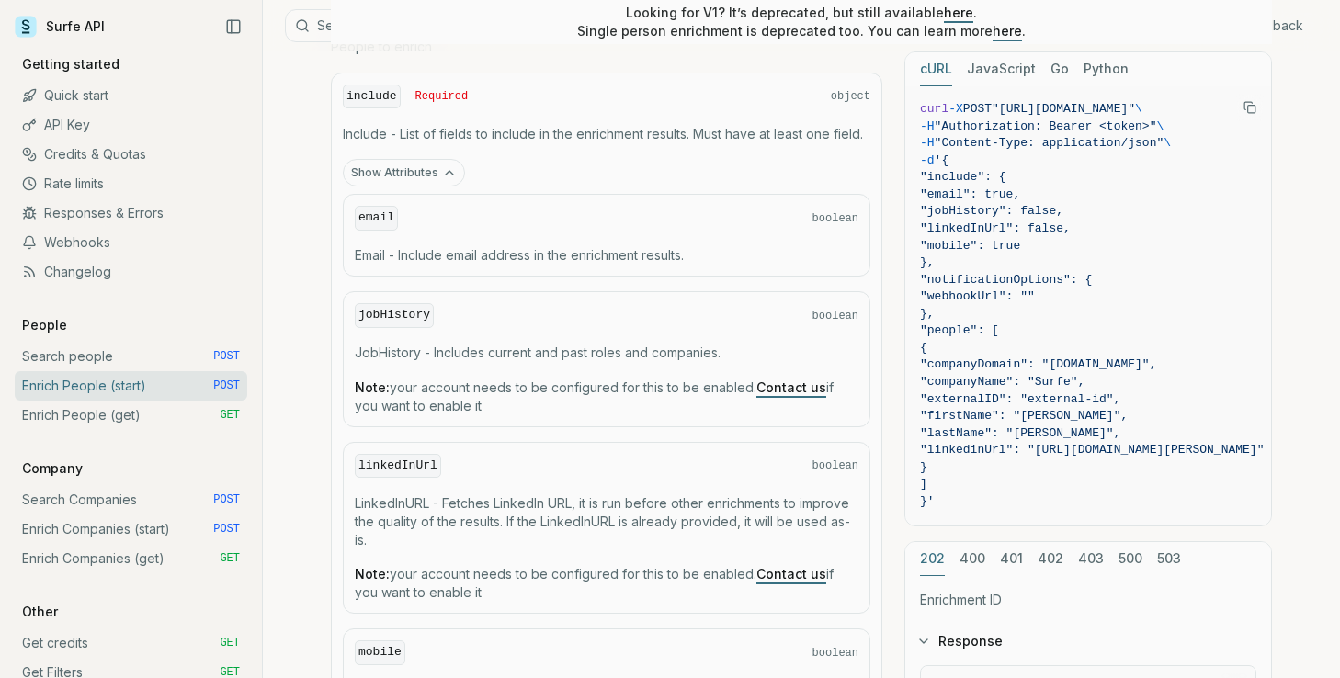
click at [465, 567] on p "Note: your account needs to be configured for this to be enabled. Contact us if…" at bounding box center [606, 583] width 503 height 37
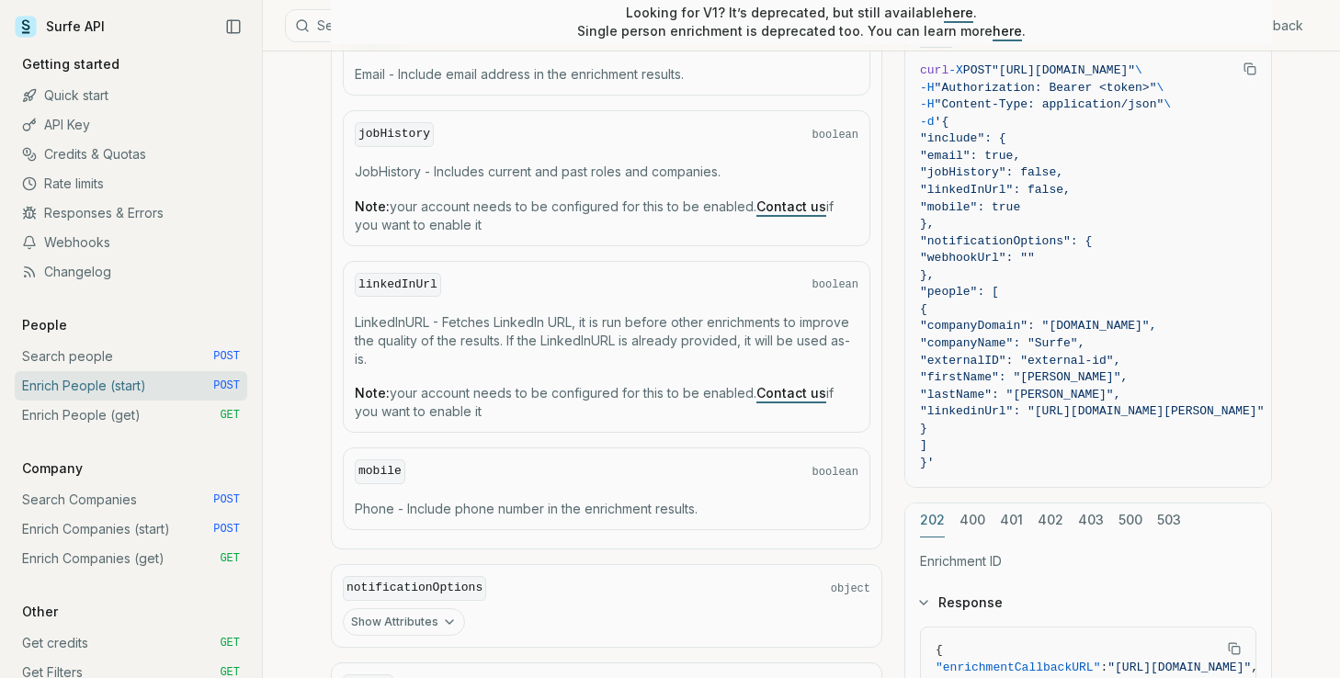
scroll to position [1092, 0]
click at [508, 320] on p "LinkedInURL - Fetches LinkedIn URL, it is run before other enrichments to impro…" at bounding box center [606, 342] width 503 height 55
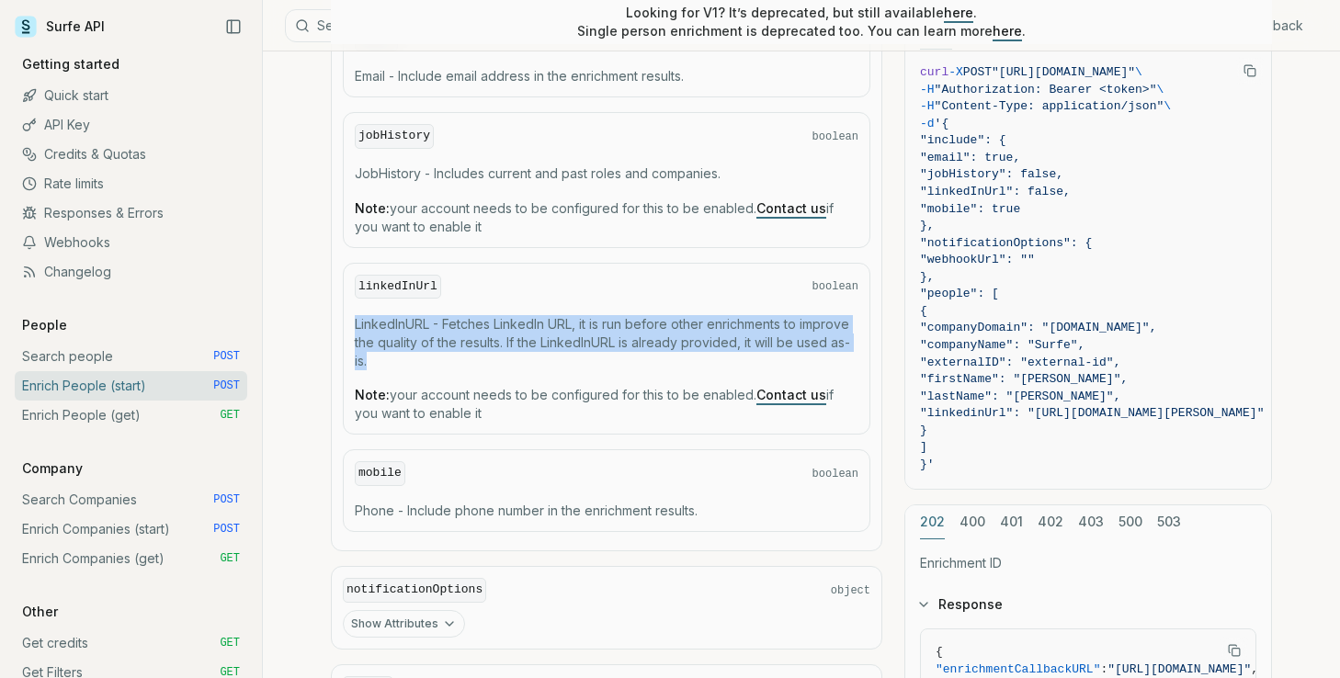
click at [508, 320] on p "LinkedInURL - Fetches LinkedIn URL, it is run before other enrichments to impro…" at bounding box center [606, 342] width 503 height 55
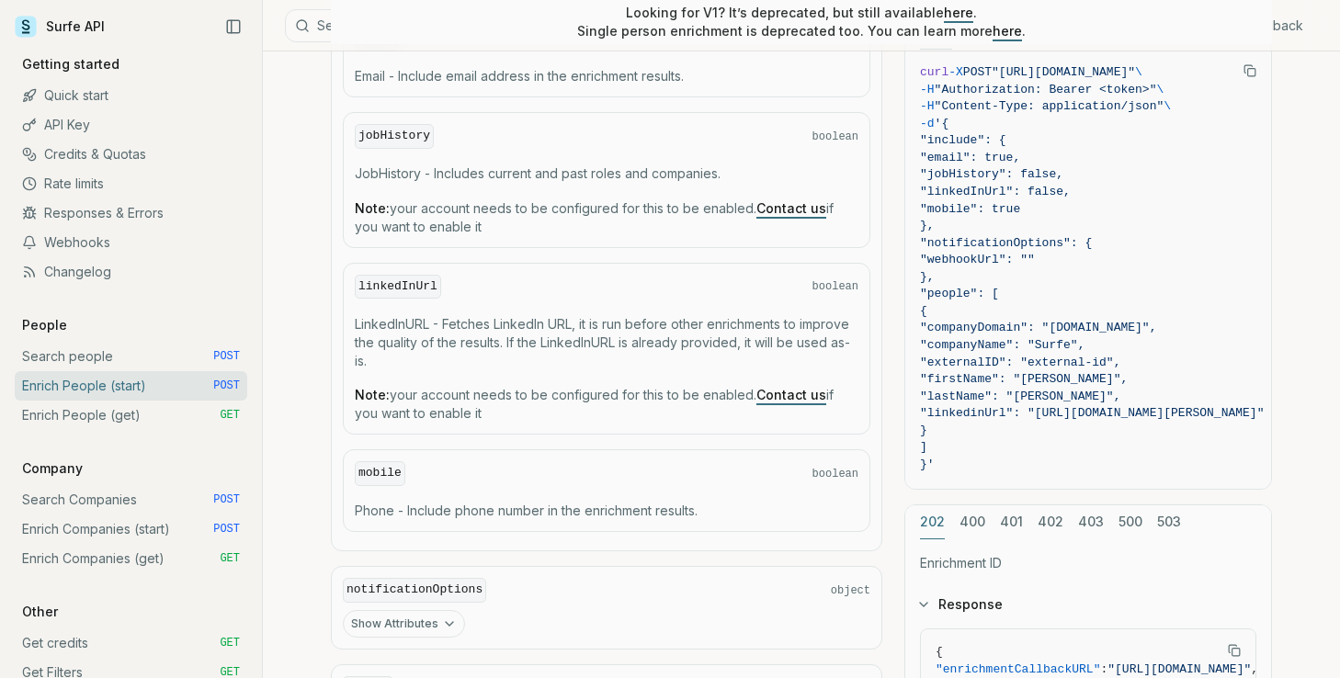
click at [389, 278] on code "linkedInUrl" at bounding box center [398, 287] width 86 height 25
click at [1012, 313] on span "{" at bounding box center [1092, 311] width 344 height 17
click at [949, 288] on span ""people": [" at bounding box center [959, 294] width 79 height 14
drag, startPoint x: 949, startPoint y: 288, endPoint x: 997, endPoint y: 288, distance: 47.8
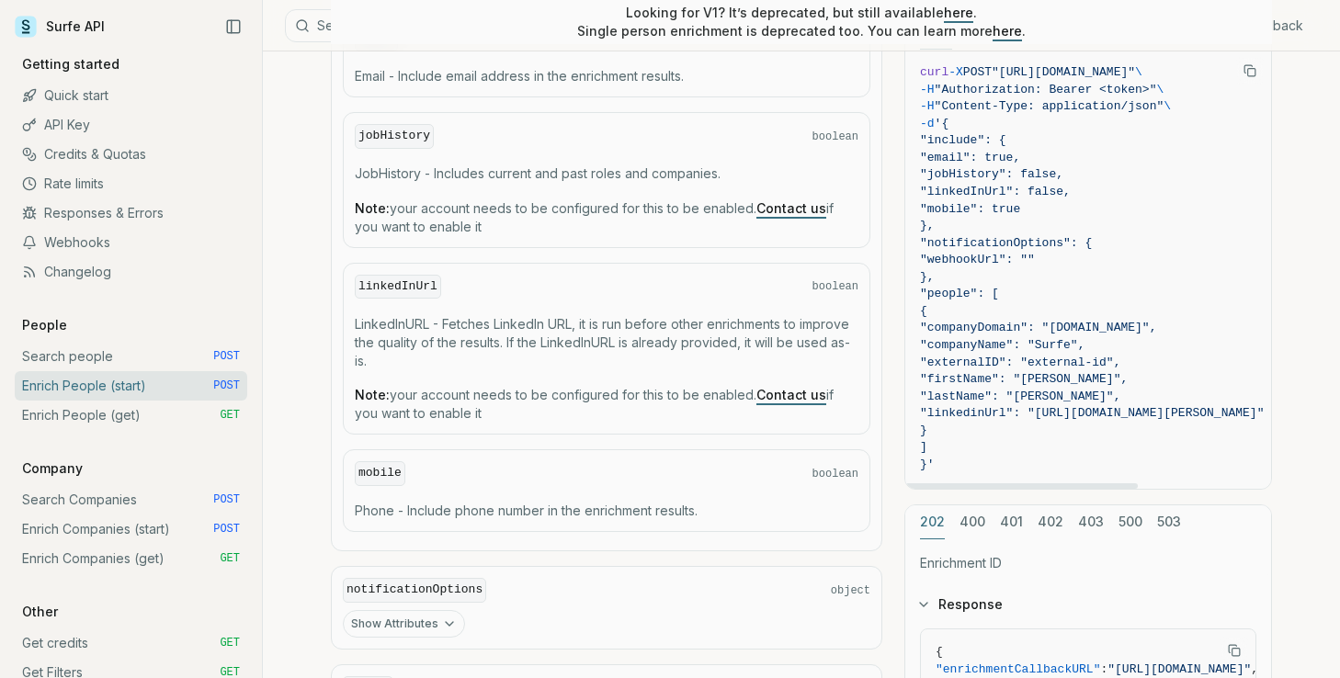
click at [997, 288] on span ""people": [" at bounding box center [959, 294] width 79 height 14
click at [979, 289] on span ""people": [" at bounding box center [959, 294] width 79 height 14
click at [1003, 326] on span ""companyDomain": "[DOMAIN_NAME]"," at bounding box center [1038, 328] width 236 height 14
drag, startPoint x: 962, startPoint y: 305, endPoint x: 977, endPoint y: 426, distance: 122.2
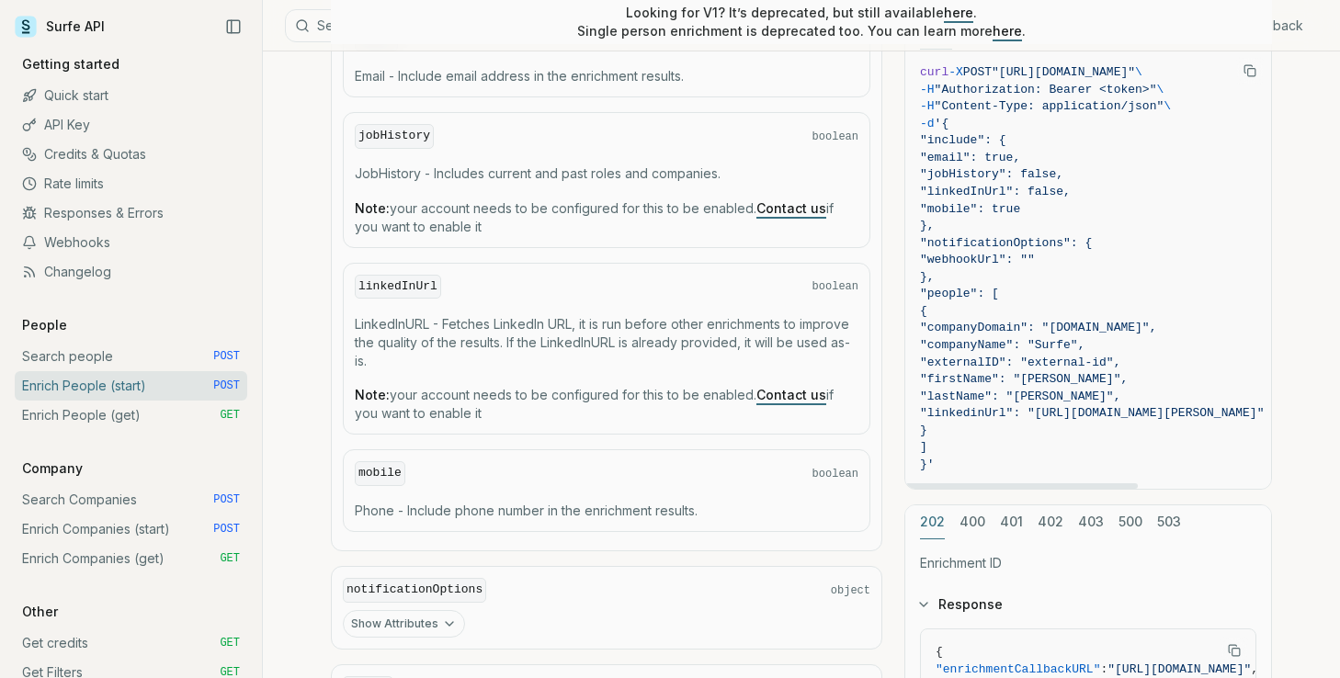
click at [977, 426] on code "curl -X POST "[URL][DOMAIN_NAME]" \ -H "Authorization: Bearer <token>" \ -H "Co…" at bounding box center [1092, 269] width 344 height 410
copy code "{ "companyDomain": "[DOMAIN_NAME]", "companyName": "Surfe", "externalID": "exte…"
drag, startPoint x: 949, startPoint y: 289, endPoint x: 983, endPoint y: 424, distance: 138.4
click at [983, 424] on code "curl -X POST "[URL][DOMAIN_NAME]" \ -H "Authorization: Bearer <token>" \ -H "Co…" at bounding box center [1092, 269] width 344 height 410
copy code ""people": [ { "companyDomain": "[DOMAIN_NAME]", "companyName": "Surfe", "extern…"
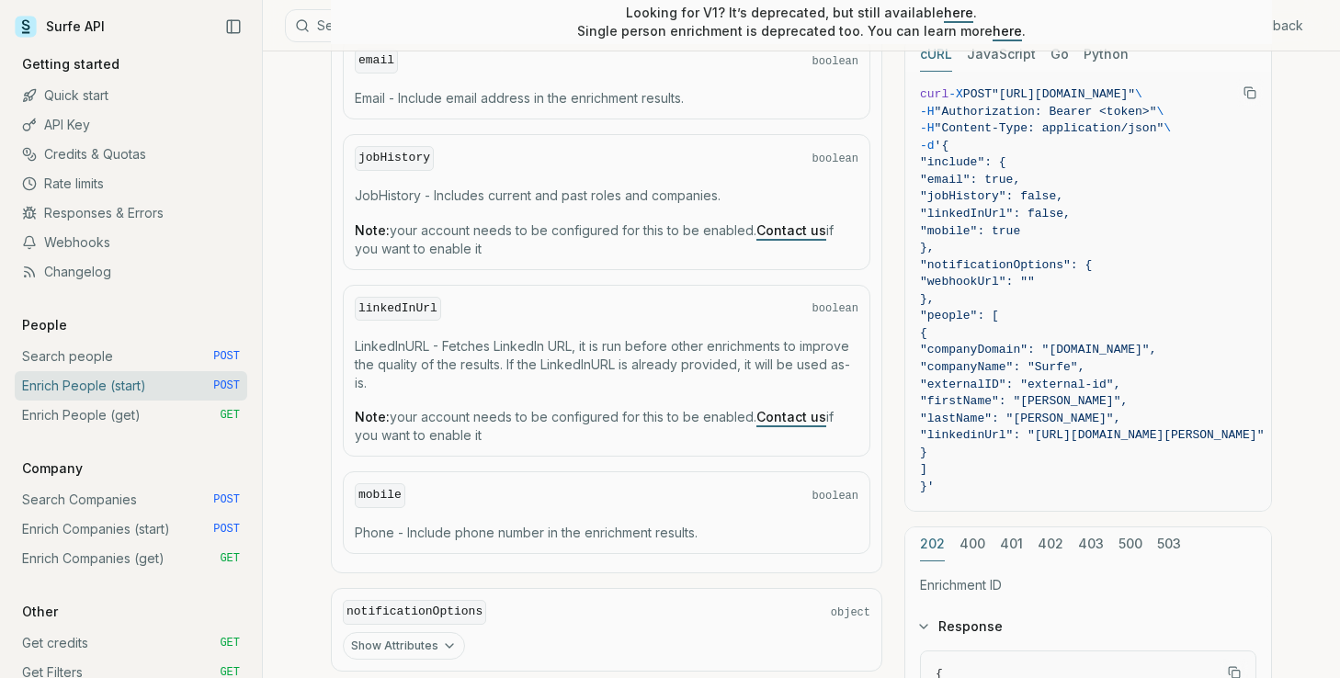
scroll to position [1068, 0]
drag, startPoint x: 963, startPoint y: 142, endPoint x: 983, endPoint y: 479, distance: 336.9
click at [983, 479] on code "curl -X POST "[URL][DOMAIN_NAME]" \ -H "Authorization: Bearer <token>" \ -H "Co…" at bounding box center [1092, 293] width 344 height 410
copy code "{ "include": { "email": true, "jobHistory": false, "linkedInUrl": false, "mobil…"
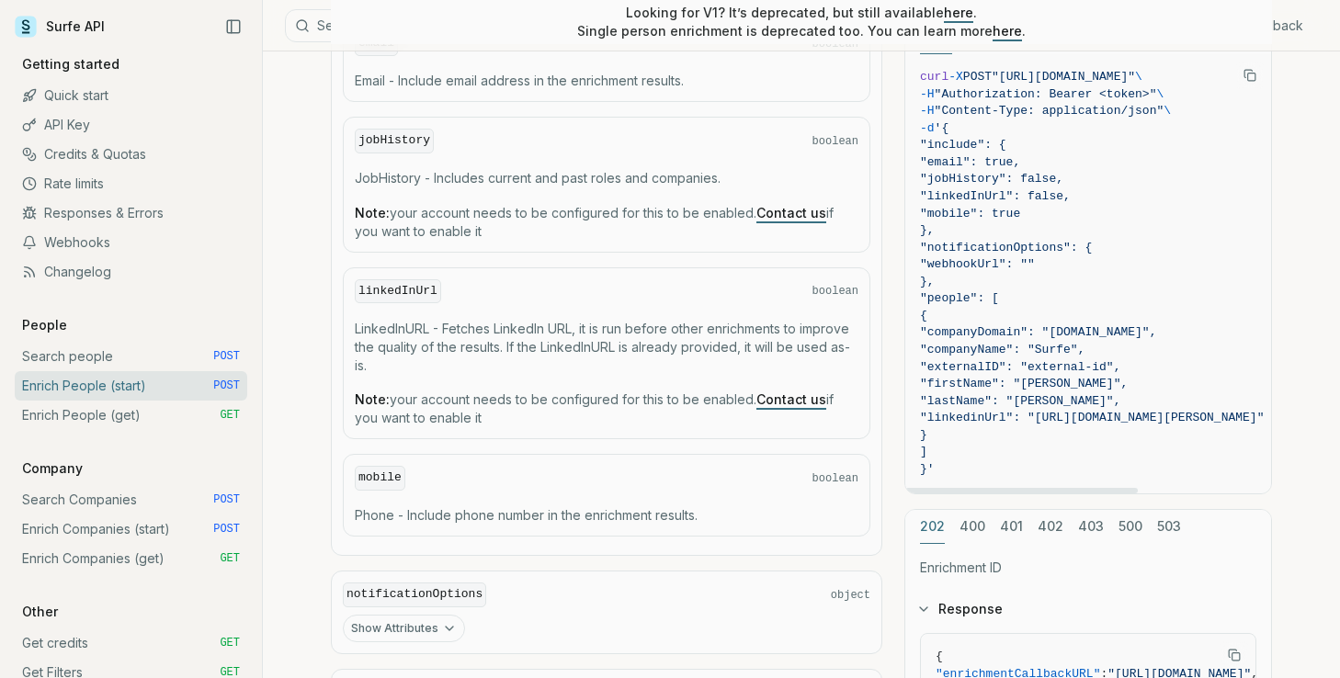
scroll to position [1084, 0]
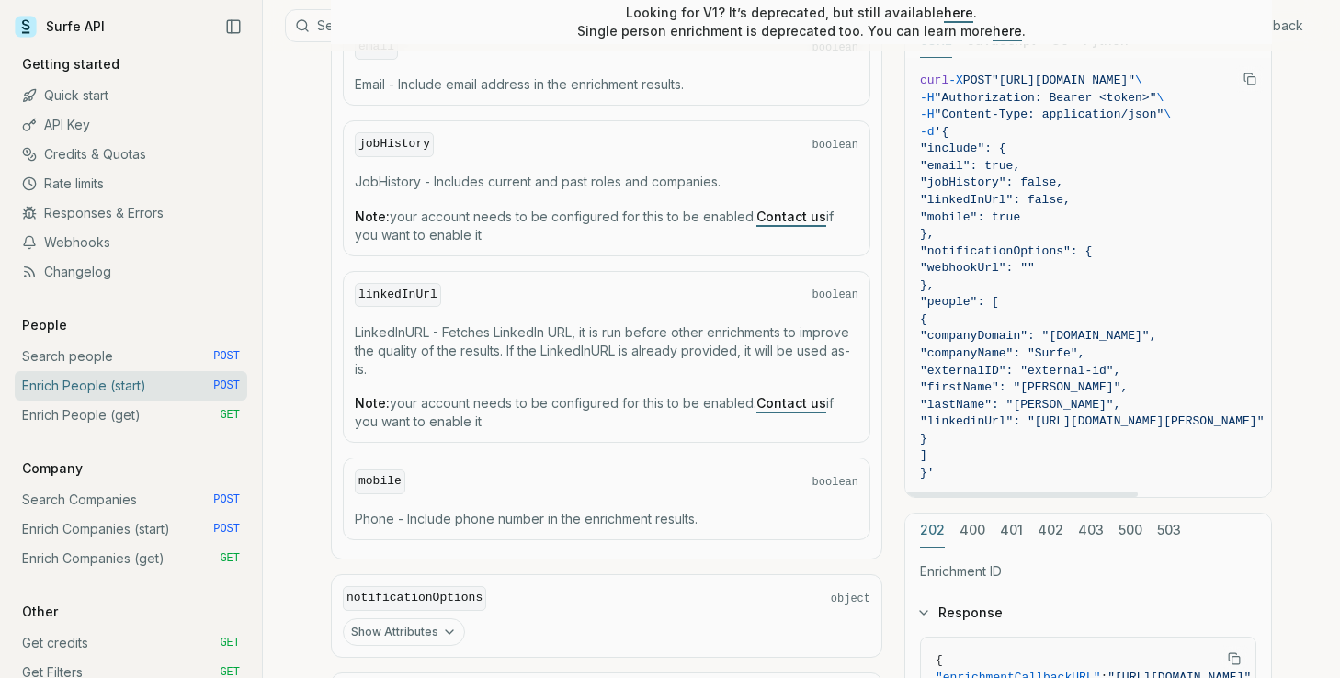
drag, startPoint x: 957, startPoint y: 126, endPoint x: 973, endPoint y: 473, distance: 347.6
click at [973, 473] on code "curl -X POST "[URL][DOMAIN_NAME]" \ -H "Authorization: Bearer <token>" \ -H "Co…" at bounding box center [1092, 278] width 344 height 410
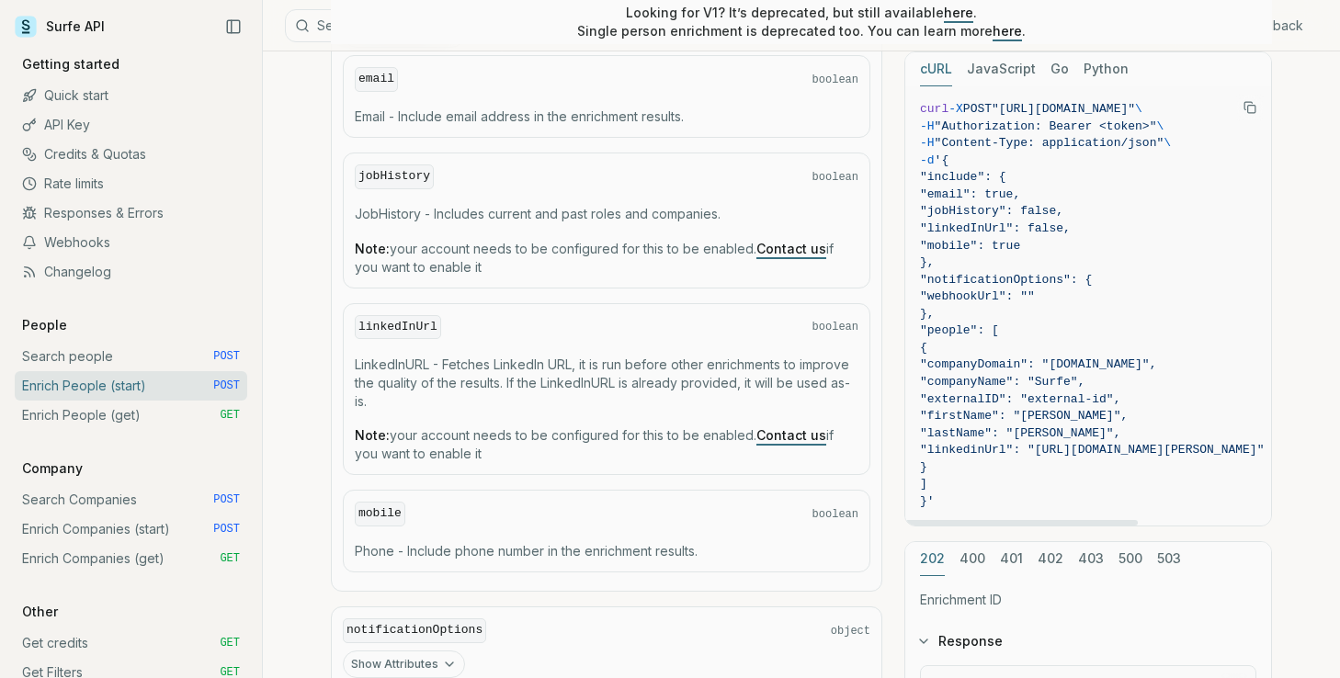
scroll to position [1046, 0]
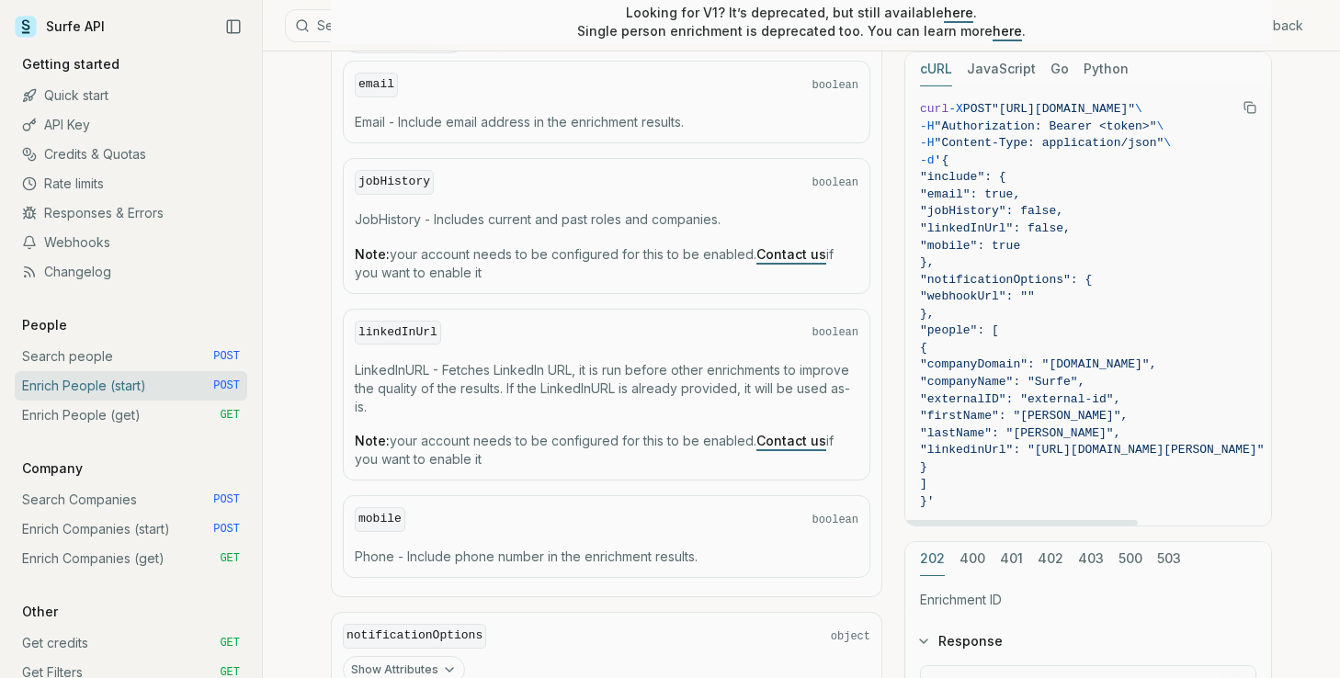
click at [934, 503] on span "}'" at bounding box center [927, 501] width 15 height 14
drag, startPoint x: 940, startPoint y: 503, endPoint x: 966, endPoint y: 158, distance: 346.4
click at [965, 158] on code "curl -X POST "[URL][DOMAIN_NAME]" \ -H "Authorization: Bearer <token>" \ -H "Co…" at bounding box center [1092, 306] width 344 height 410
copy code "{ "include": { "email": true, "jobHistory": false, "linkedInUrl": false, "mobil…"
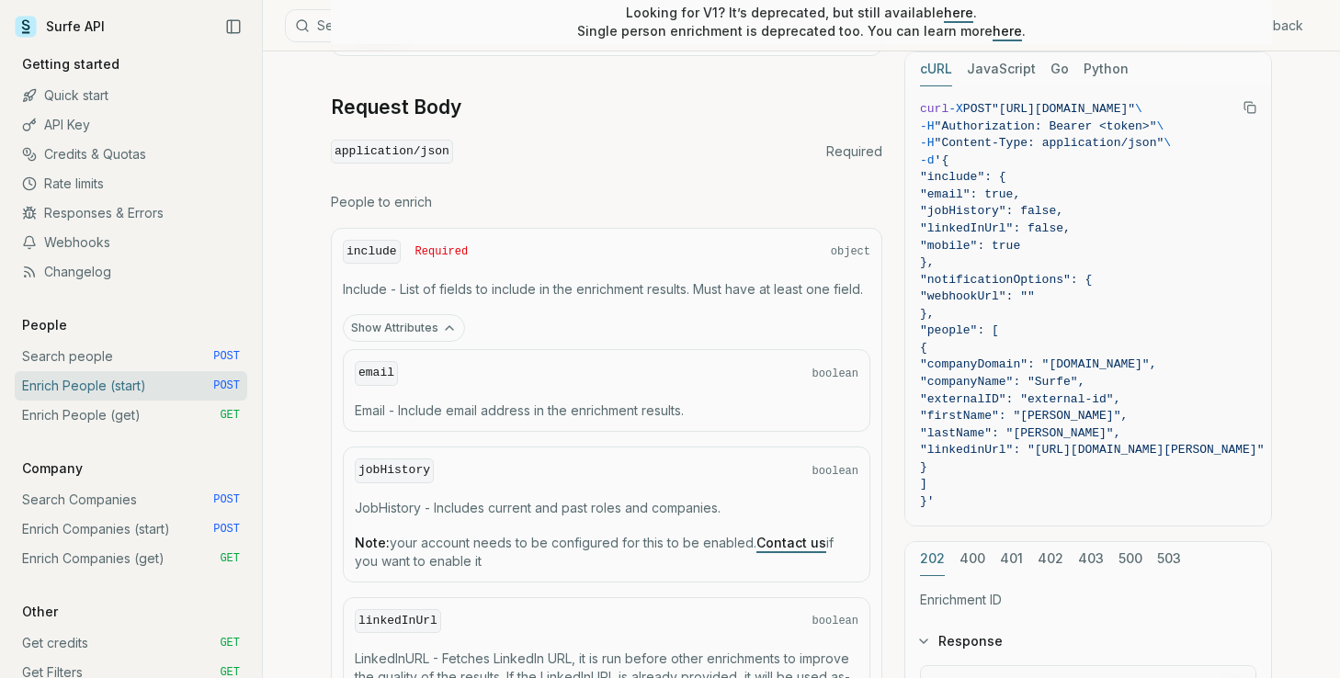
scroll to position [763, 0]
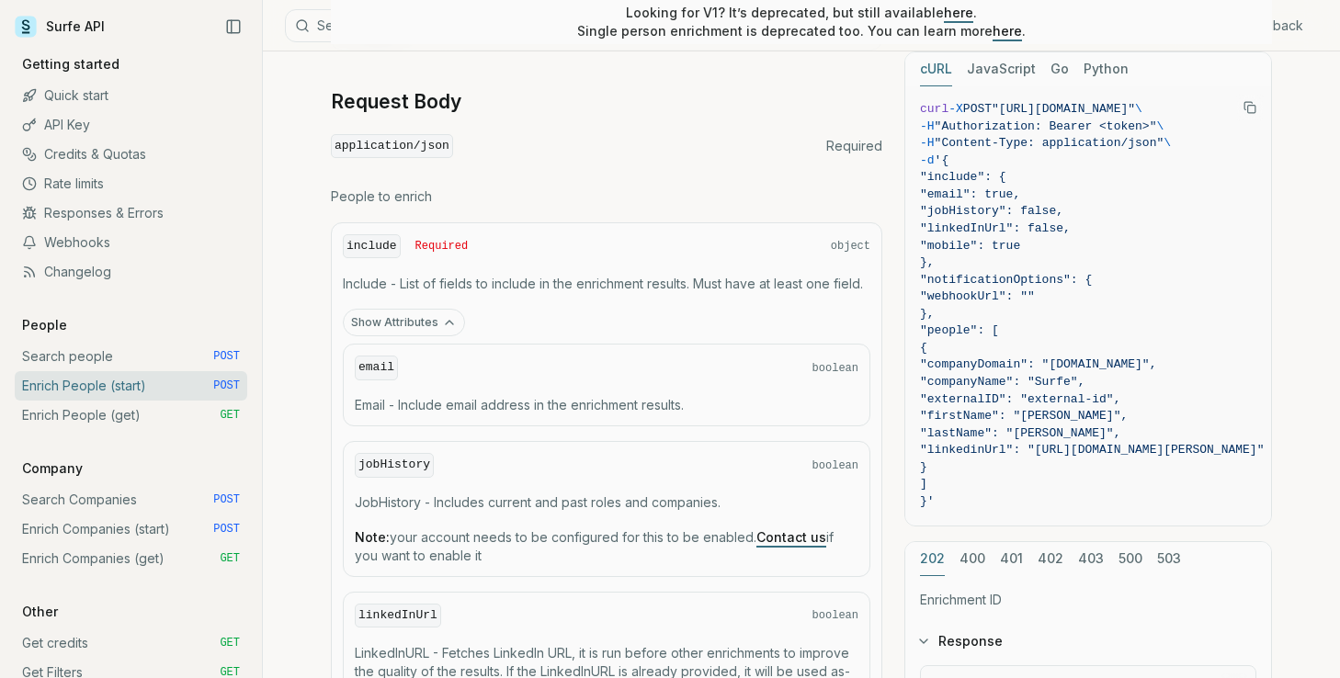
click at [538, 398] on p "Email - Include email address in the enrichment results." at bounding box center [606, 405] width 503 height 18
click at [541, 400] on p "Email - Include email address in the enrichment results." at bounding box center [606, 405] width 503 height 18
click at [578, 280] on p "Include - List of fields to include in the enrichment results. Must have at lea…" at bounding box center [606, 284] width 527 height 18
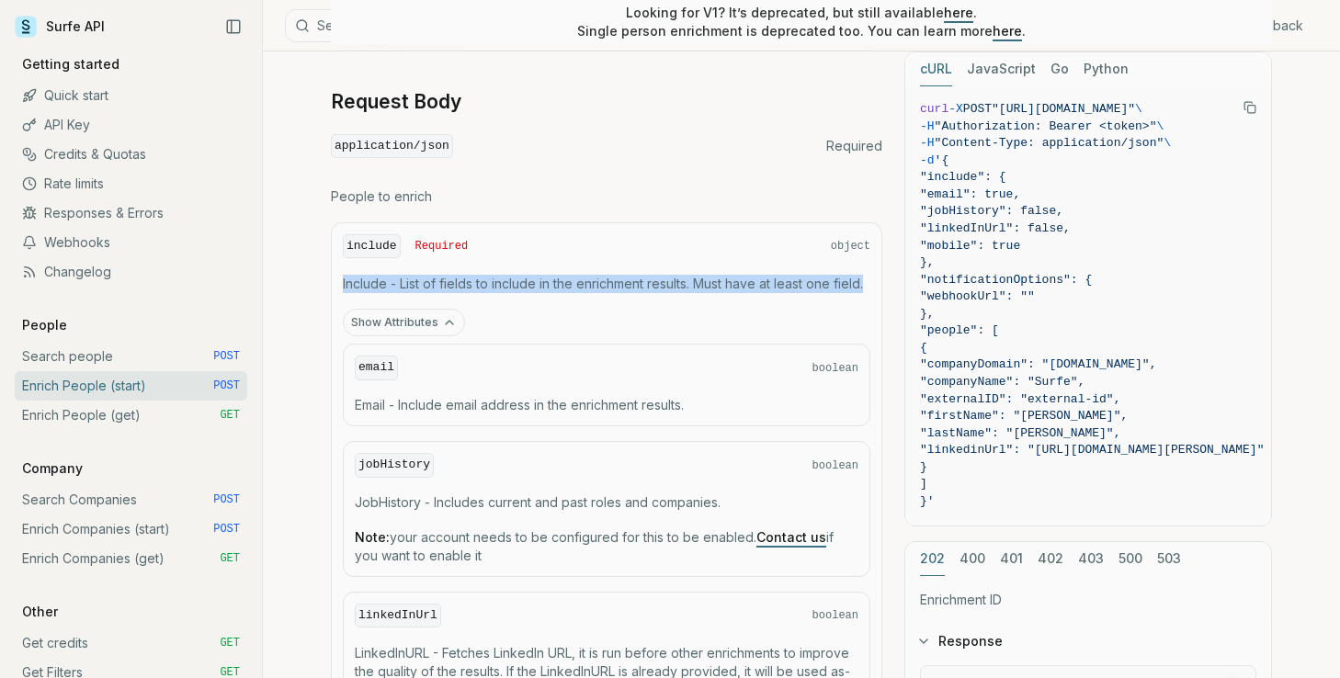
click at [578, 280] on p "Include - List of fields to include in the enrichment results. Must have at lea…" at bounding box center [606, 284] width 527 height 18
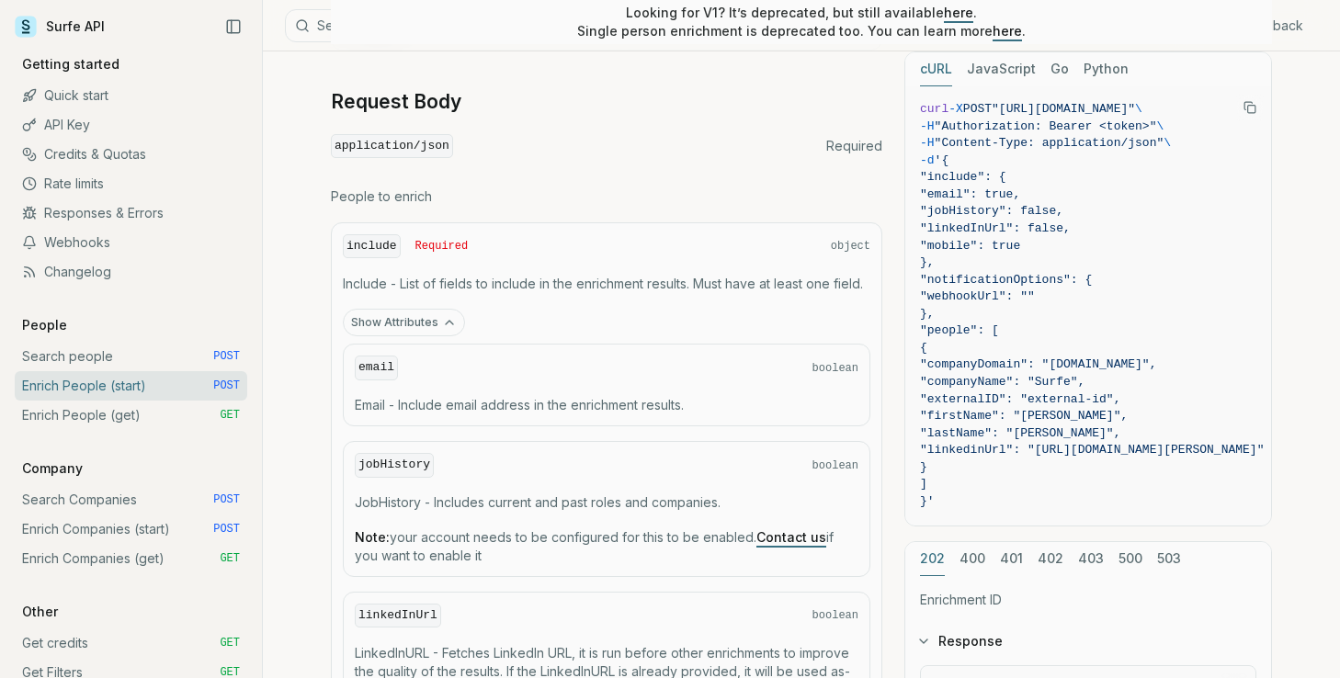
click at [578, 280] on p "Include - List of fields to include in the enrichment results. Must have at lea…" at bounding box center [606, 284] width 527 height 18
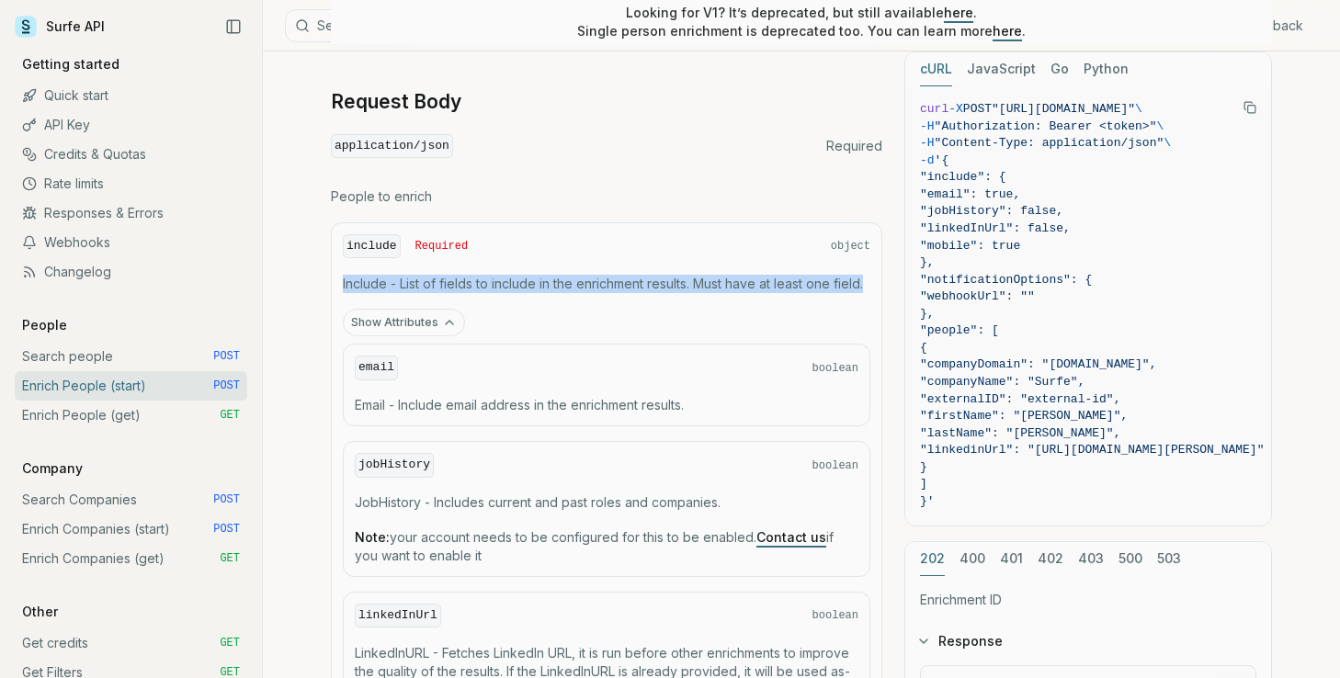
click at [433, 285] on p "Include - List of fields to include in the enrichment results. Must have at lea…" at bounding box center [606, 284] width 527 height 18
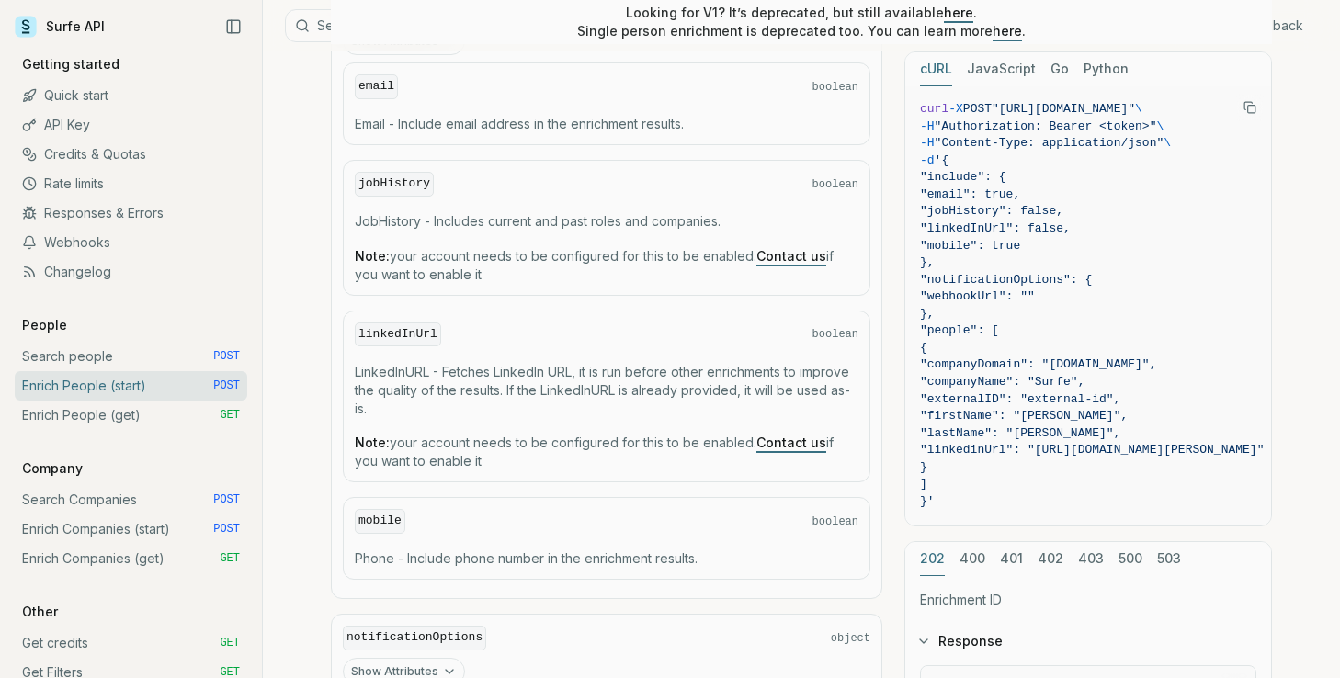
scroll to position [1048, 0]
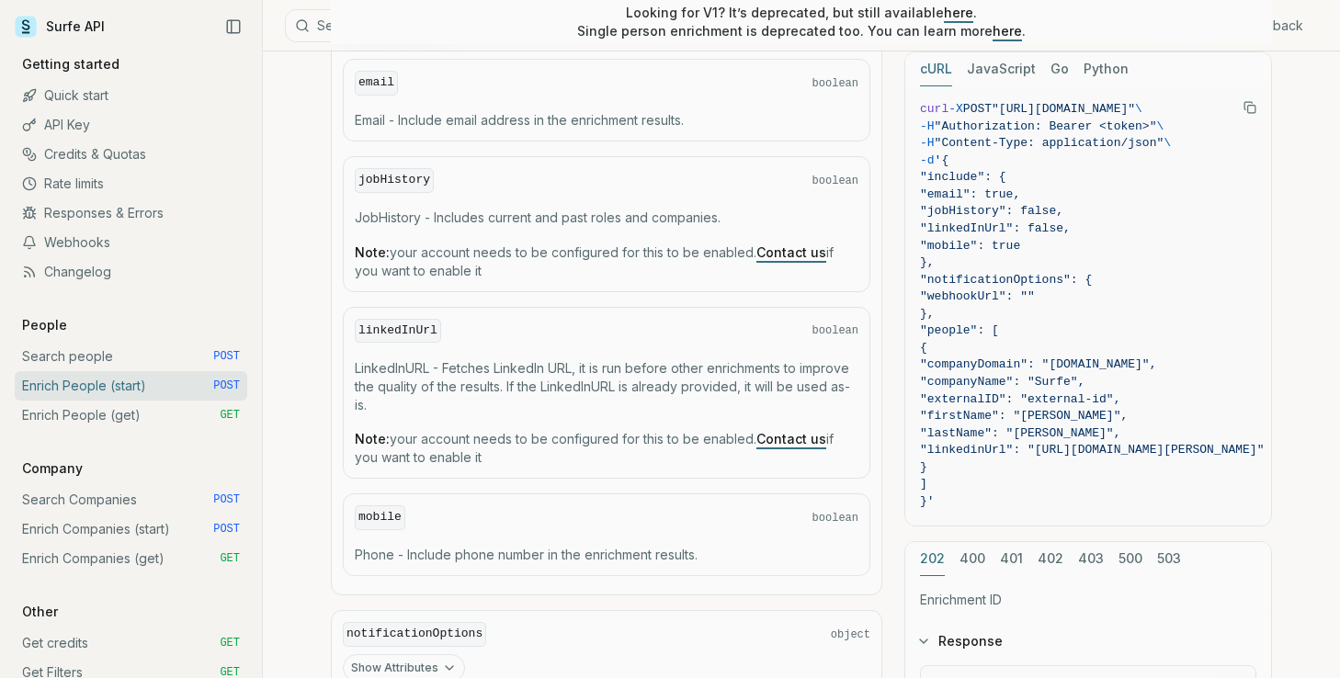
click at [375, 514] on code "mobile" at bounding box center [380, 517] width 51 height 25
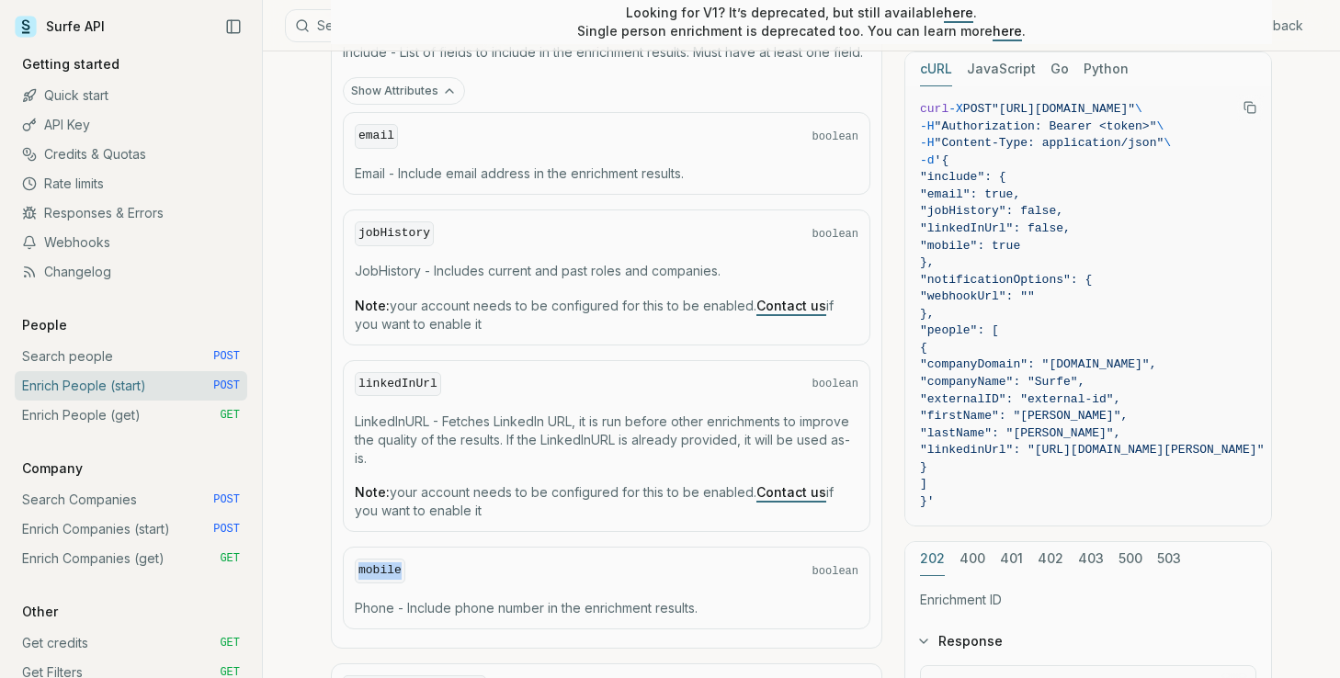
scroll to position [978, 0]
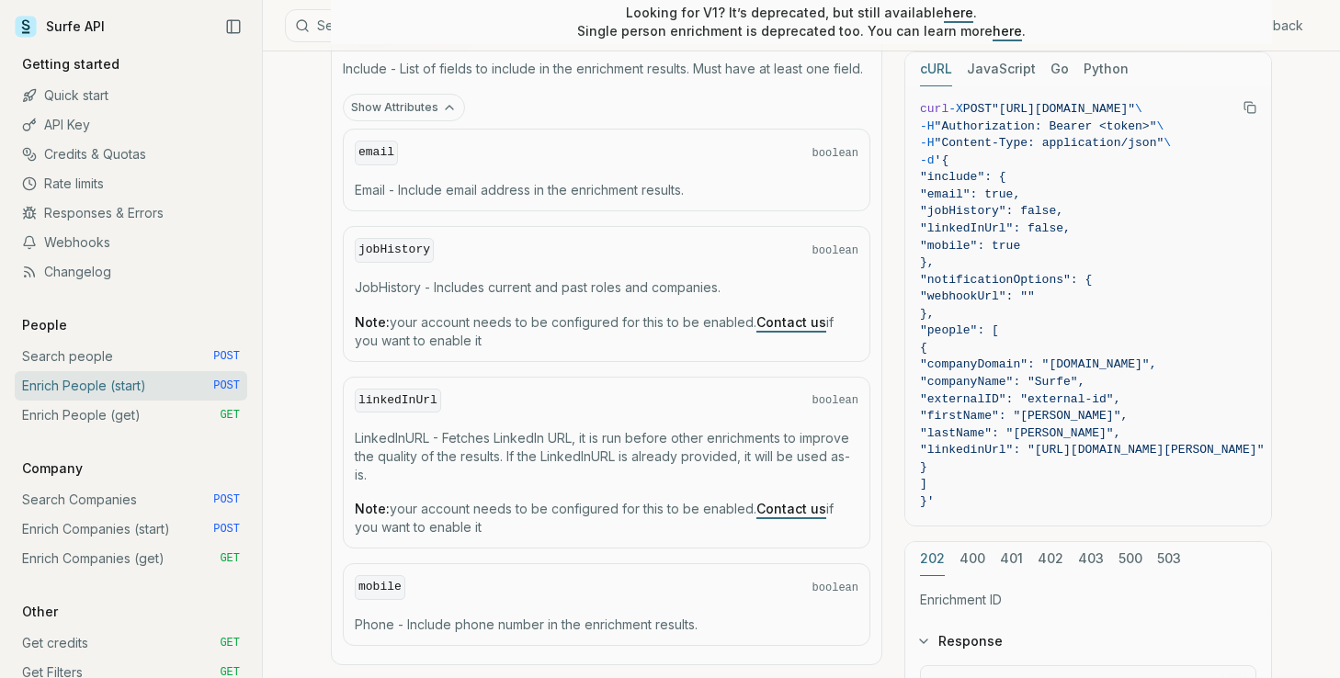
click at [379, 142] on code "email" at bounding box center [376, 153] width 43 height 25
click at [386, 254] on code "jobHistory" at bounding box center [394, 250] width 79 height 25
click at [377, 392] on code "linkedInUrl" at bounding box center [398, 401] width 86 height 25
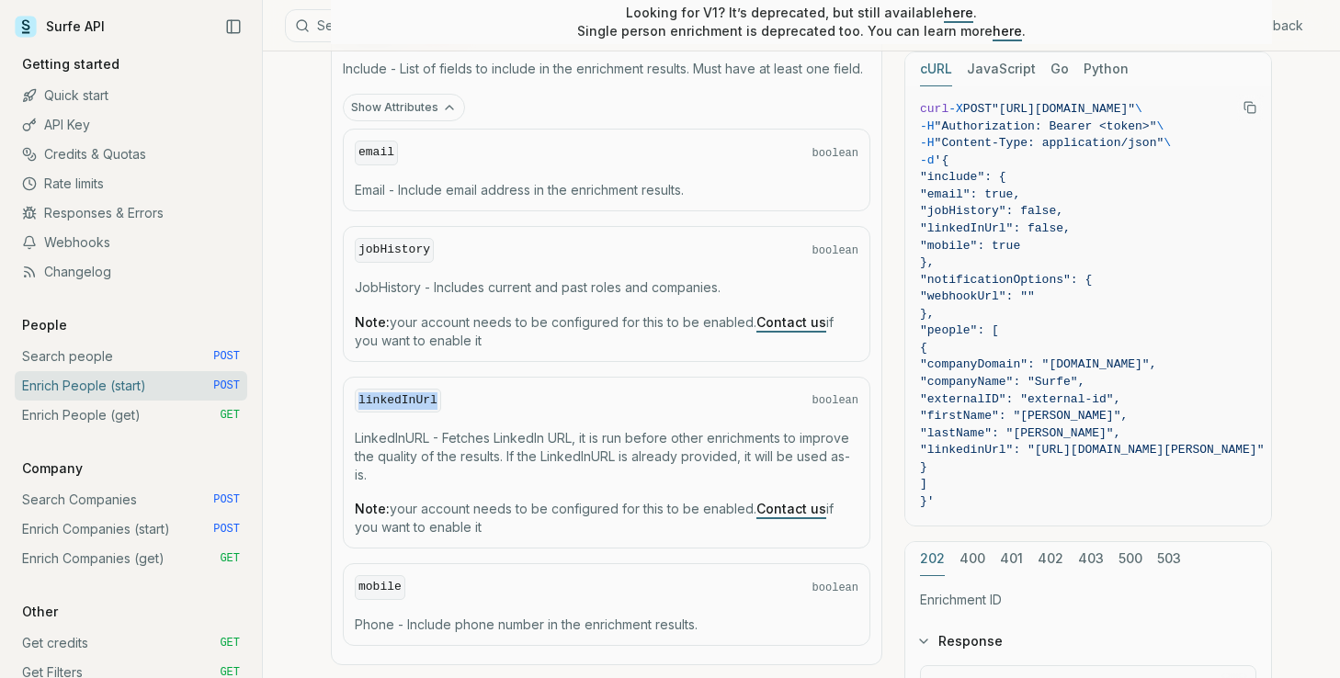
click at [377, 392] on code "linkedInUrl" at bounding box center [398, 401] width 86 height 25
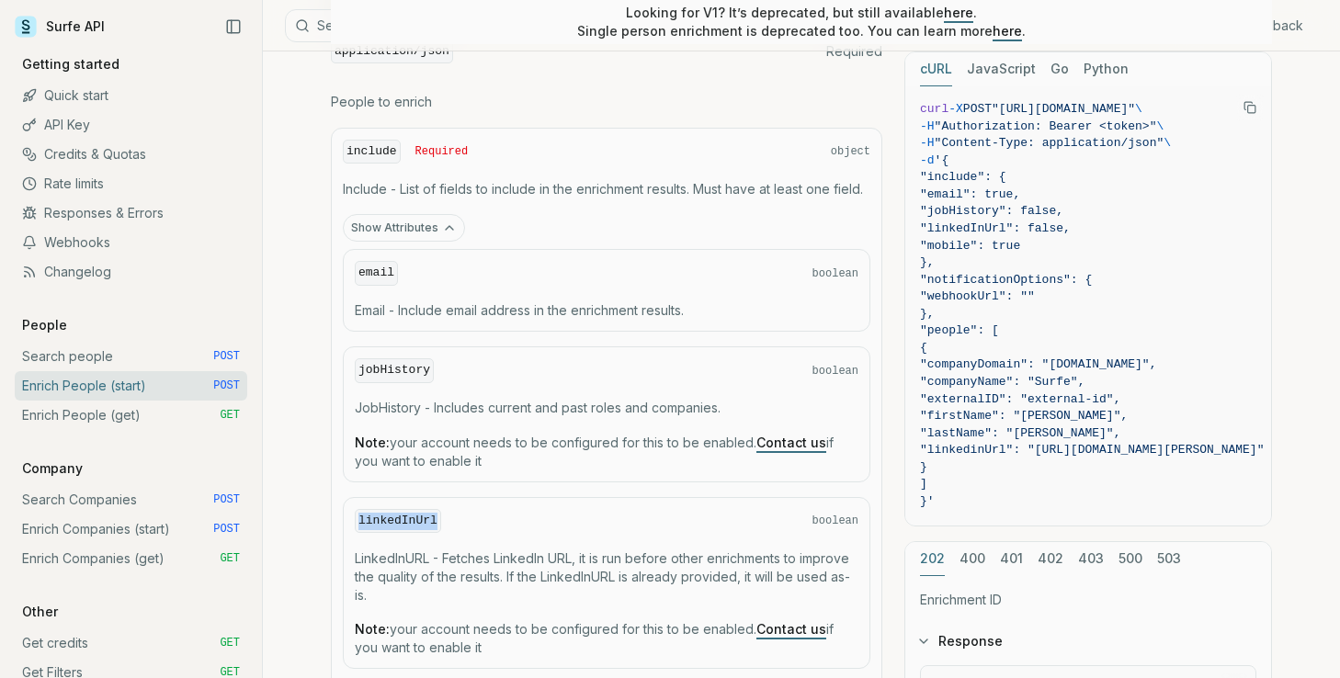
scroll to position [854, 0]
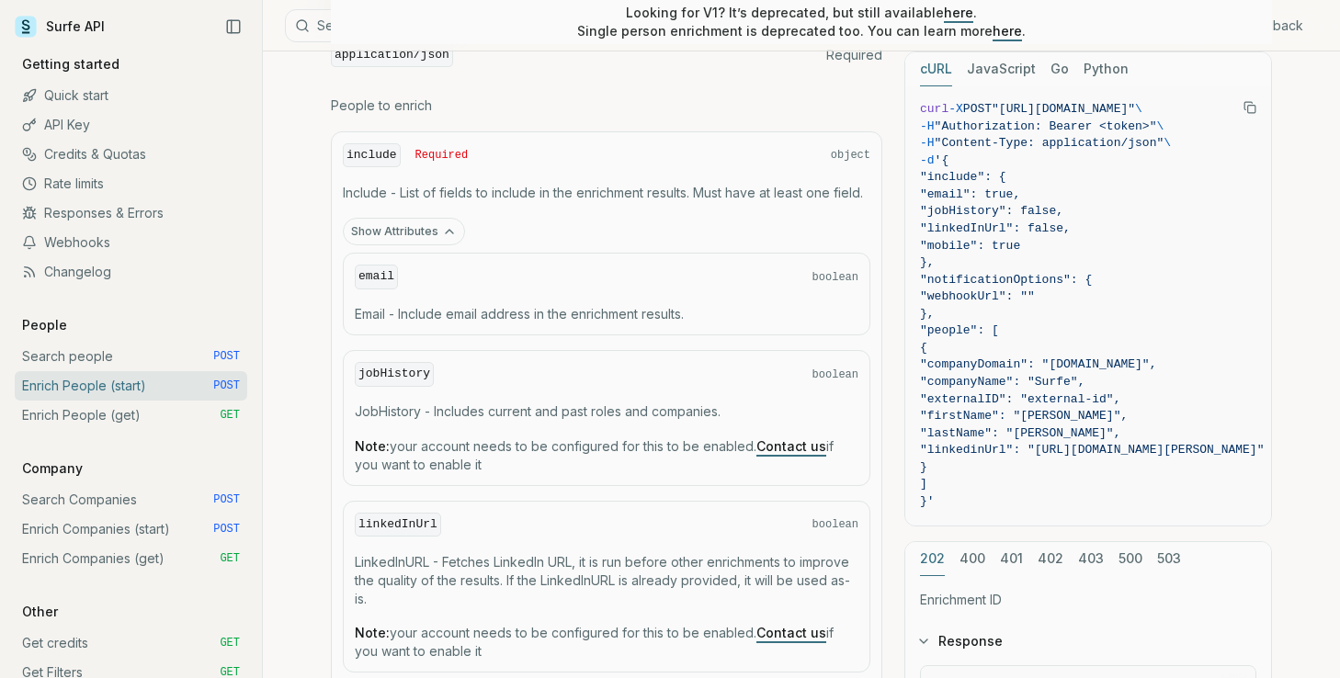
click at [652, 191] on p "Include - List of fields to include in the enrichment results. Must have at lea…" at bounding box center [606, 193] width 527 height 18
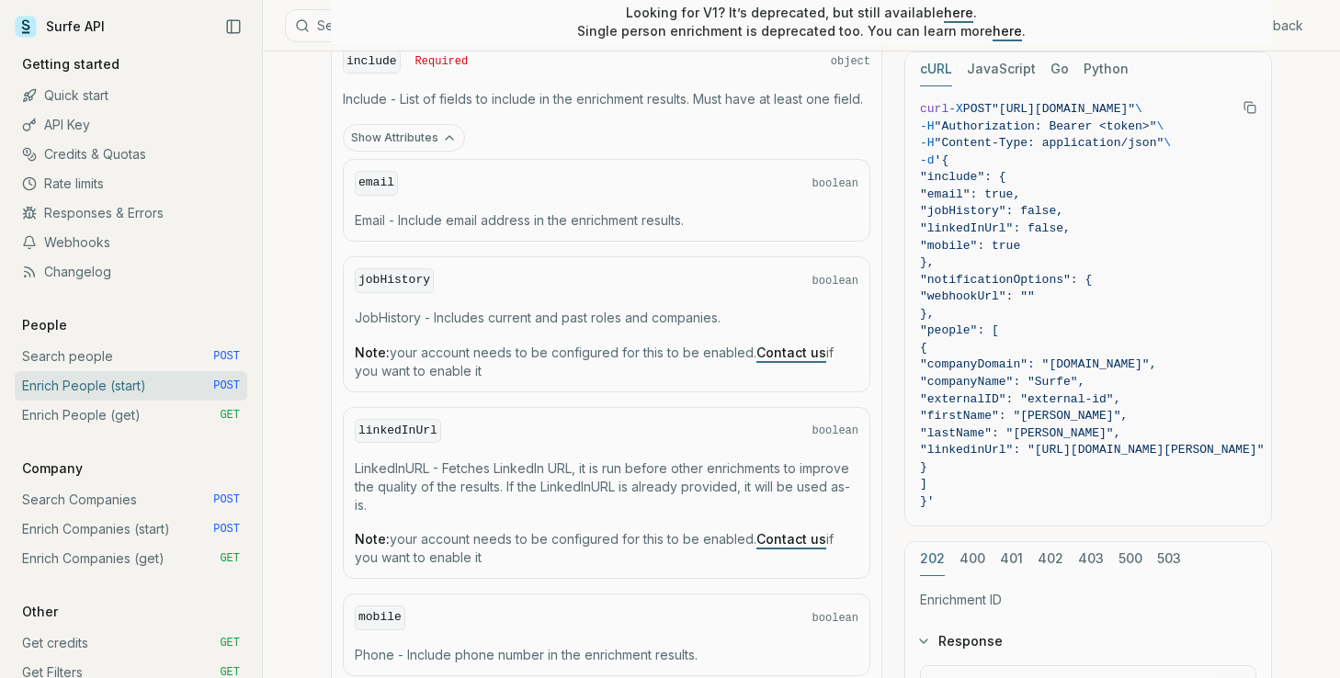
scroll to position [949, 0]
click at [409, 140] on button "Show Attributes" at bounding box center [404, 137] width 122 height 28
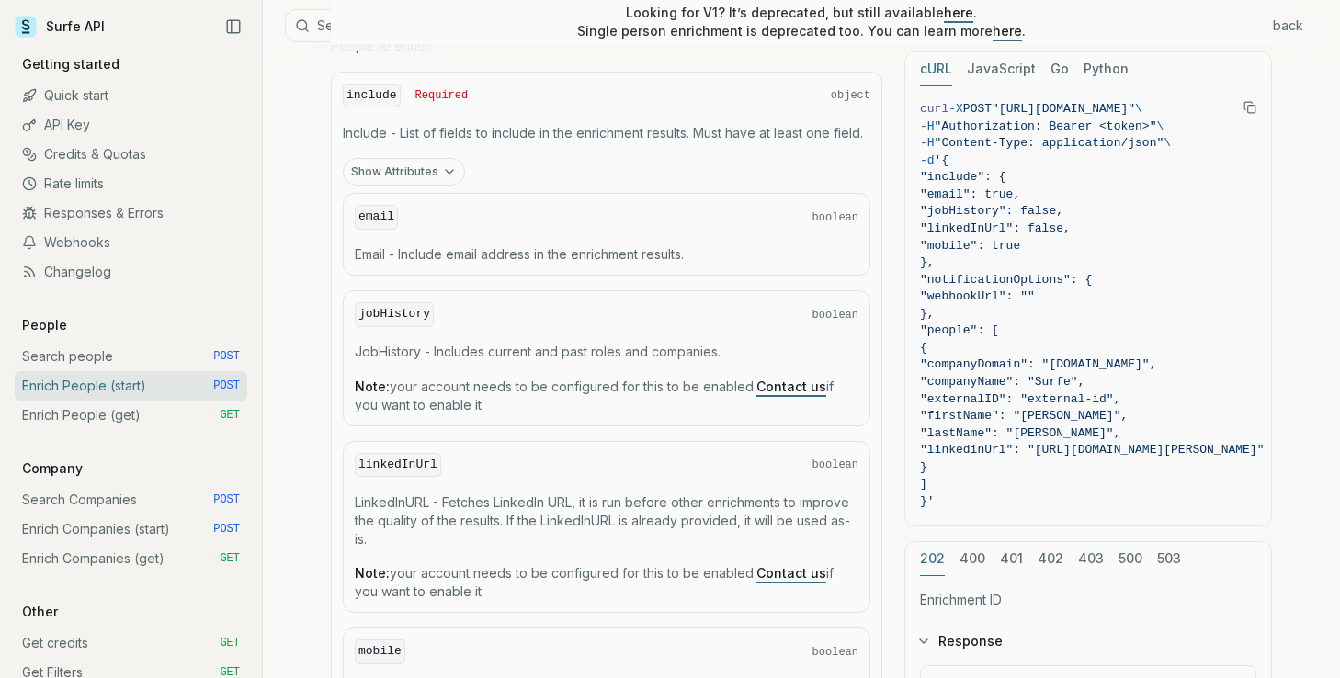
scroll to position [831, 0]
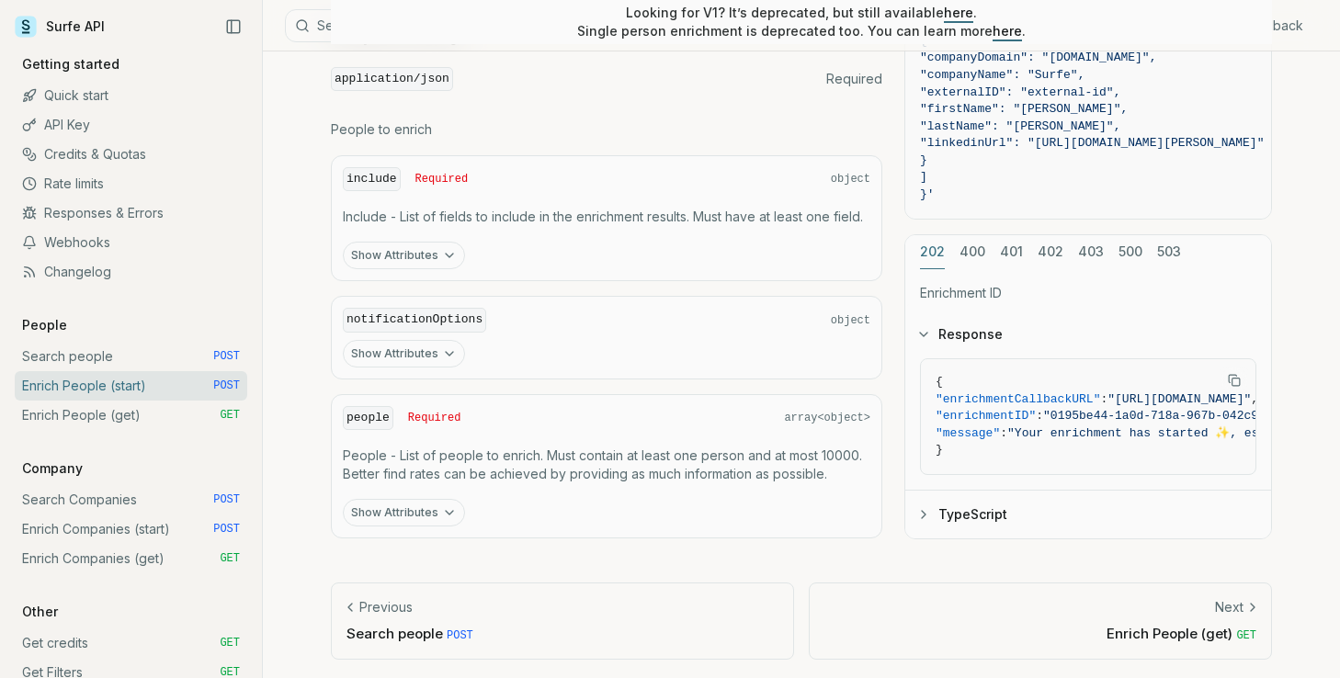
click at [398, 511] on button "Show Attributes" at bounding box center [404, 513] width 122 height 28
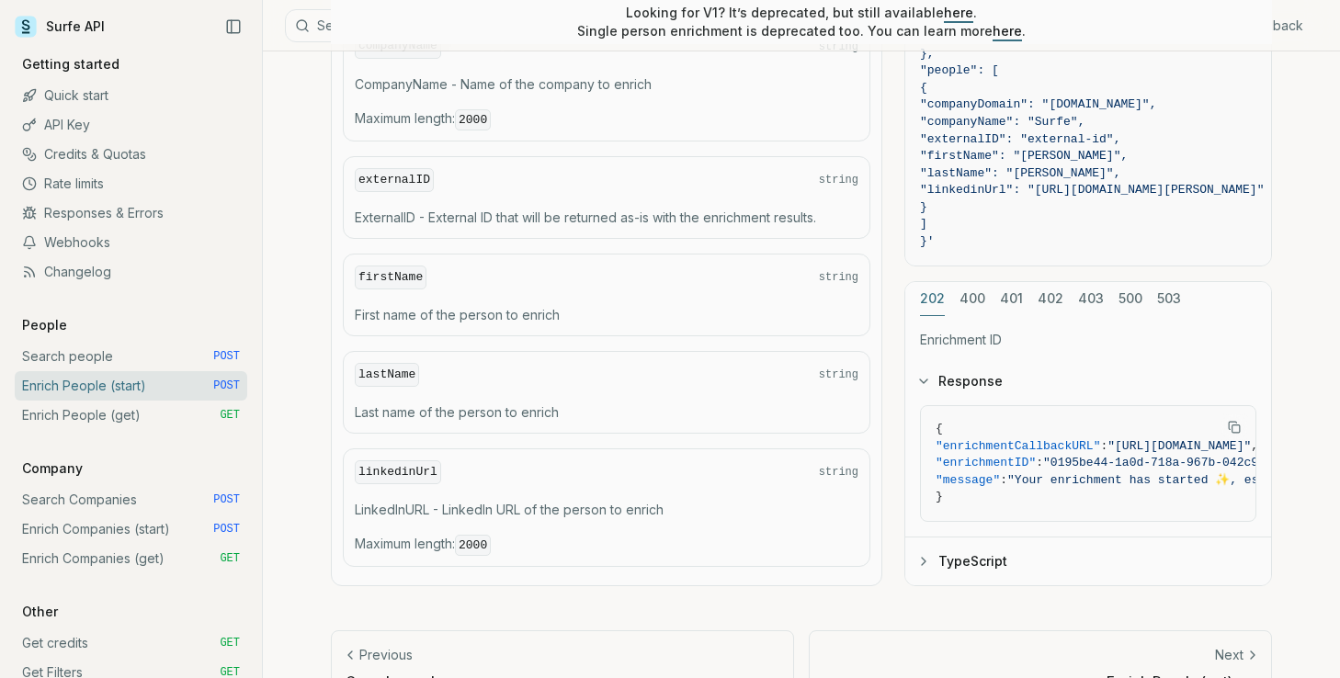
scroll to position [1519, 0]
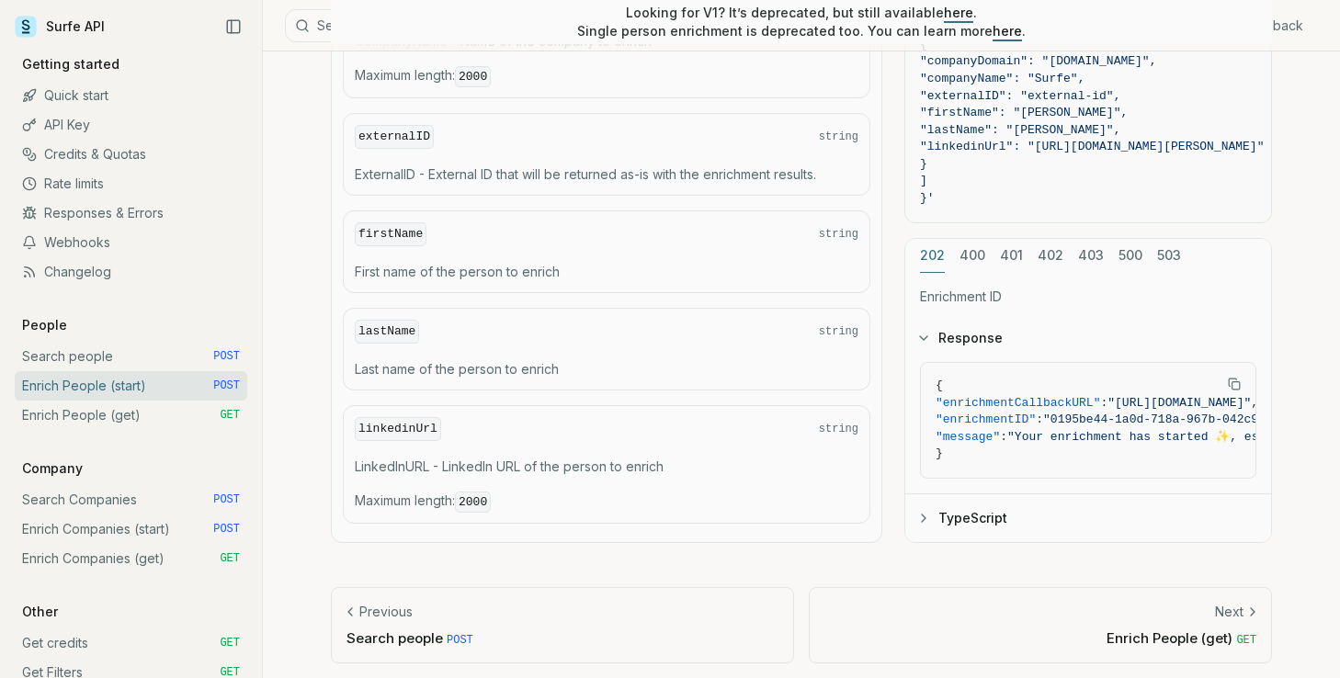
click at [613, 462] on p "LinkedInURL - LinkedIn URL of the person to enrich" at bounding box center [606, 467] width 503 height 18
drag, startPoint x: 613, startPoint y: 462, endPoint x: 438, endPoint y: 455, distance: 174.7
click at [437, 458] on p "LinkedInURL - LinkedIn URL of the person to enrich" at bounding box center [606, 467] width 503 height 18
click at [402, 458] on p "LinkedInURL - LinkedIn URL of the person to enrich" at bounding box center [606, 467] width 503 height 18
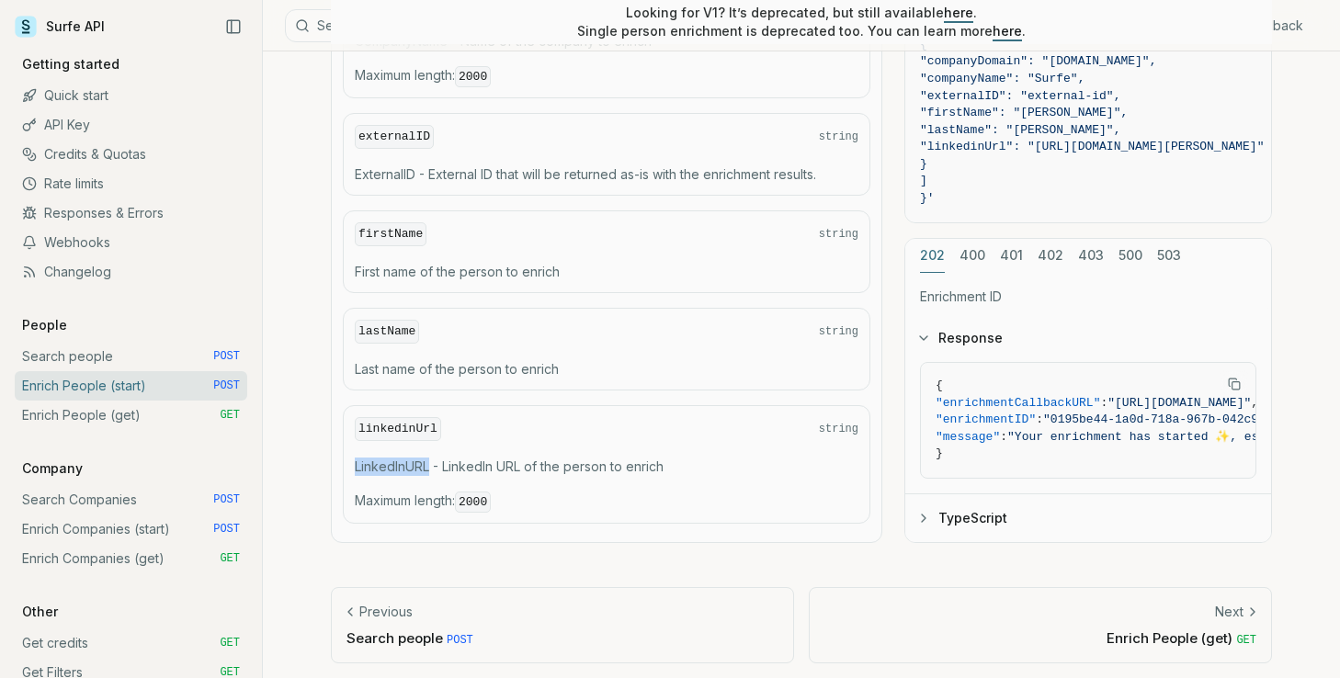
click at [402, 458] on p "LinkedInURL - LinkedIn URL of the person to enrich" at bounding box center [606, 467] width 503 height 18
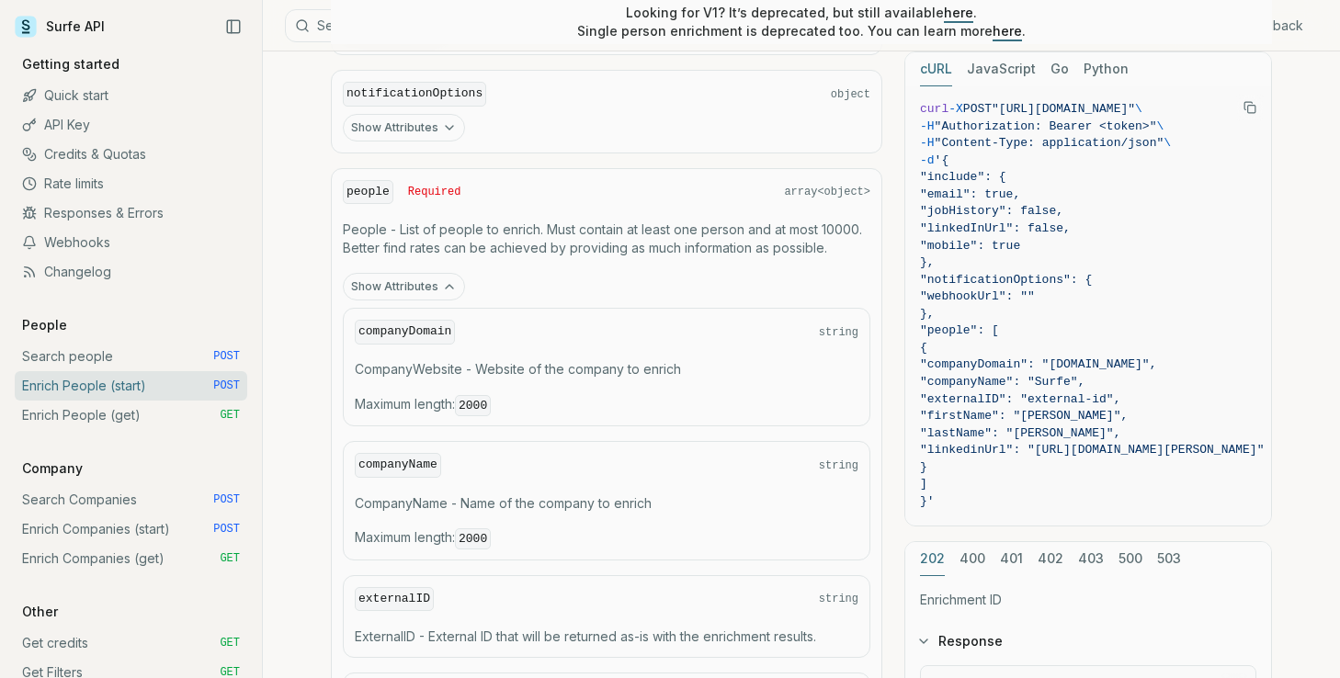
scroll to position [1058, 0]
click at [556, 219] on p "People - List of people to enrich. Must contain at least one person and at most…" at bounding box center [606, 237] width 527 height 37
drag, startPoint x: 556, startPoint y: 219, endPoint x: 727, endPoint y: 230, distance: 171.2
click at [727, 230] on p "People - List of people to enrich. Must contain at least one person and at most…" at bounding box center [606, 237] width 527 height 37
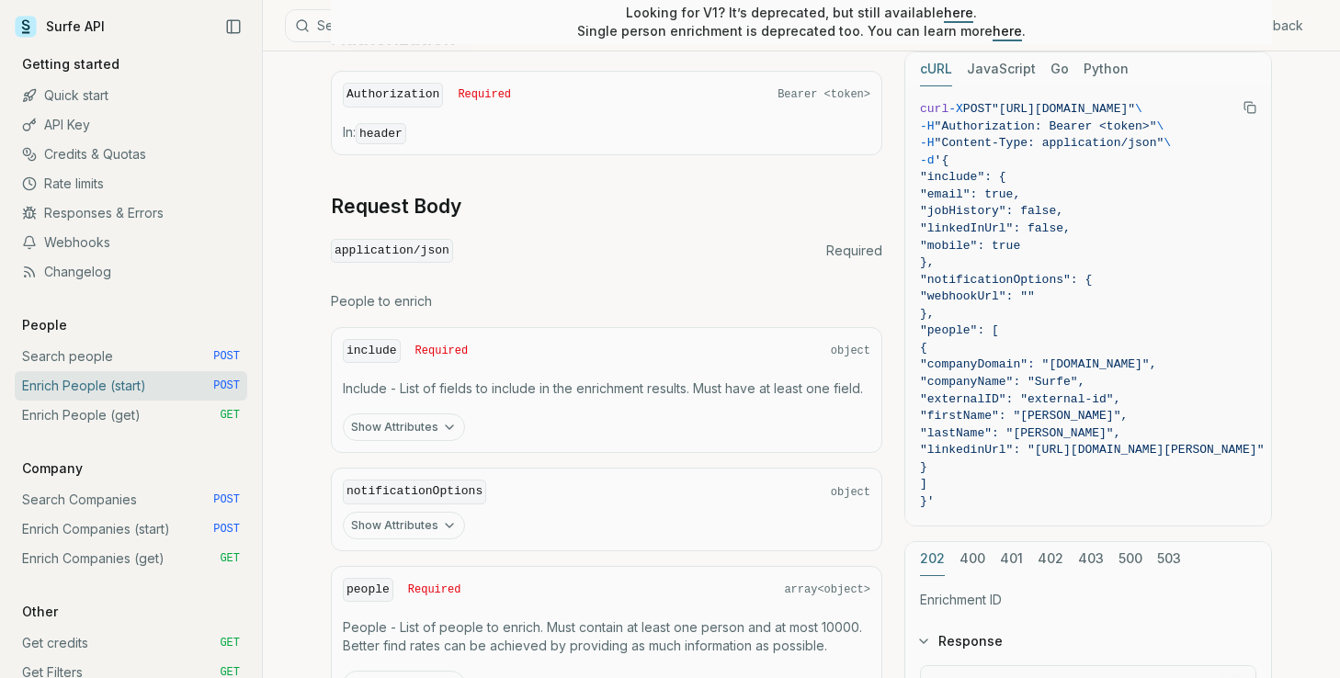
scroll to position [0, 0]
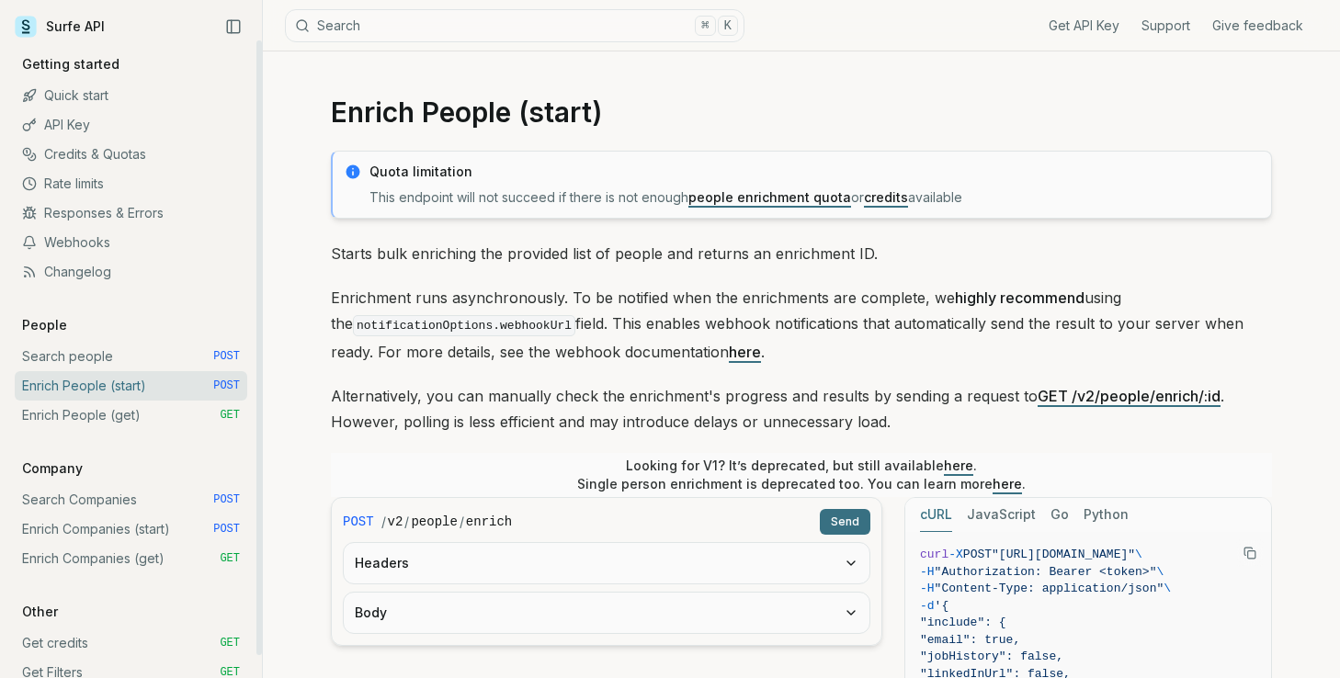
click at [184, 413] on link "Enrich People (get) GET" at bounding box center [131, 415] width 232 height 29
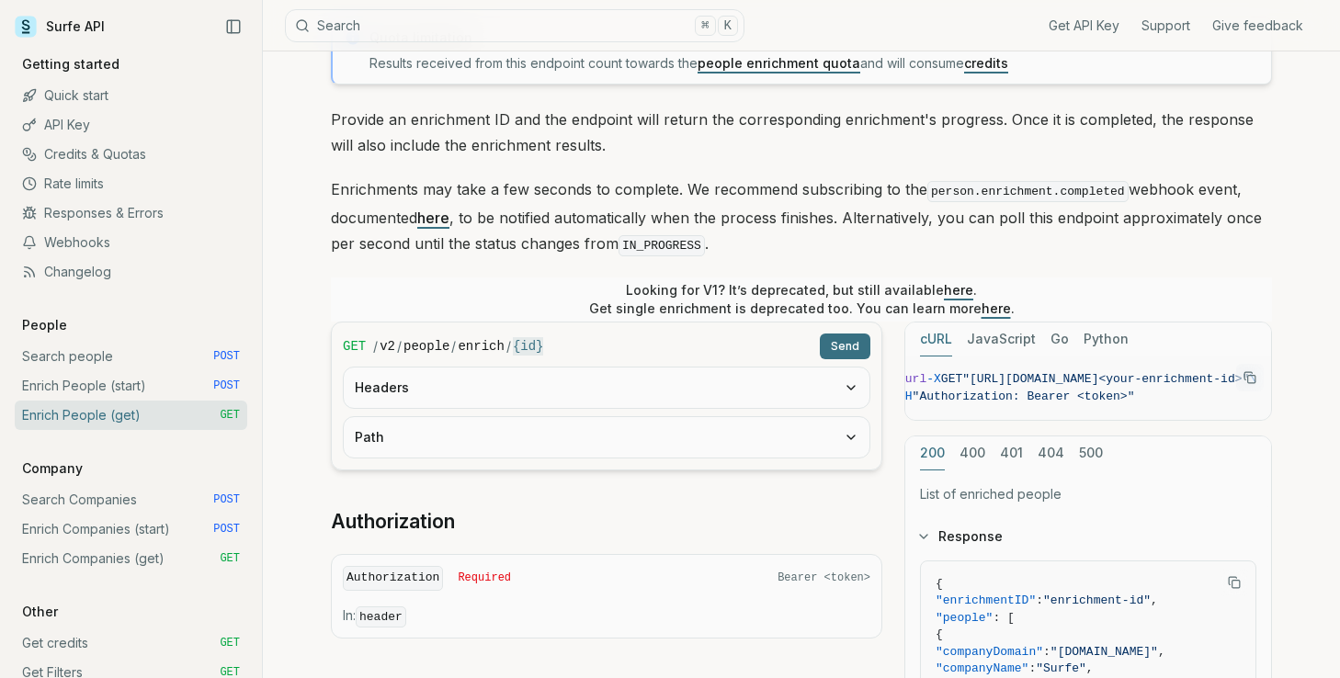
scroll to position [0, 47]
click at [974, 376] on span ""[URL][DOMAIN_NAME]<your-enrichment-id>"" at bounding box center [1105, 379] width 287 height 14
drag, startPoint x: 974, startPoint y: 376, endPoint x: 1061, endPoint y: 376, distance: 87.3
click at [1061, 376] on span ""[URL][DOMAIN_NAME]<your-enrichment-id>"" at bounding box center [1105, 379] width 287 height 14
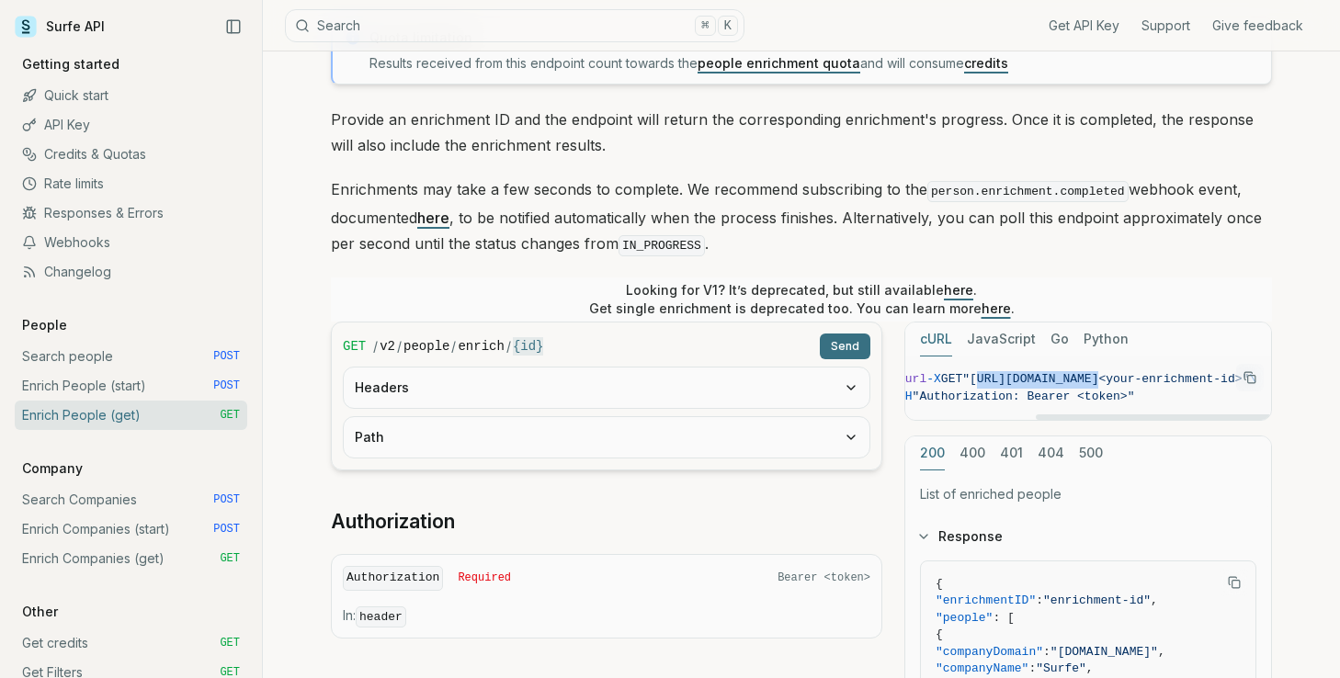
click at [1172, 375] on span ""[URL][DOMAIN_NAME]<your-enrichment-id>"" at bounding box center [1105, 379] width 287 height 14
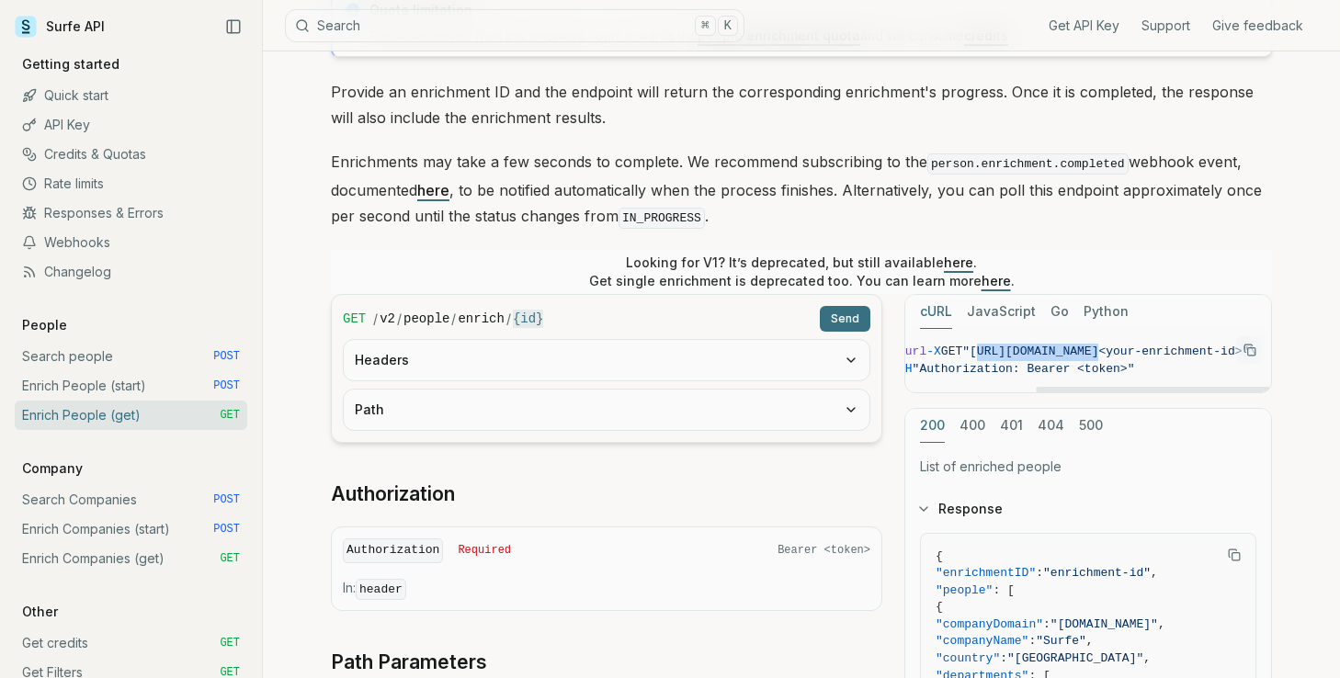
scroll to position [168, 0]
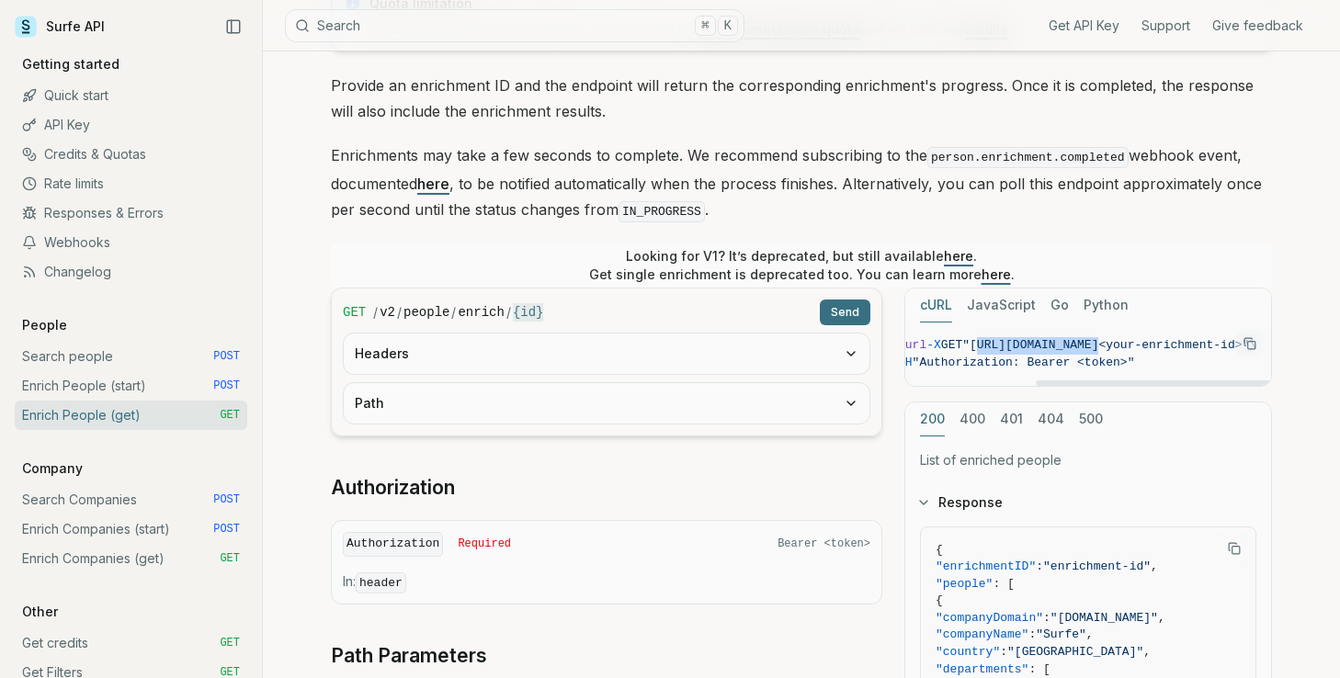
click at [1241, 338] on button "Copy Text" at bounding box center [1250, 344] width 28 height 28
click at [1014, 338] on span ""[URL][DOMAIN_NAME]<your-enrichment-id>"" at bounding box center [1105, 345] width 287 height 14
click at [1017, 340] on span ""[URL][DOMAIN_NAME]<your-enrichment-id>"" at bounding box center [1105, 345] width 287 height 14
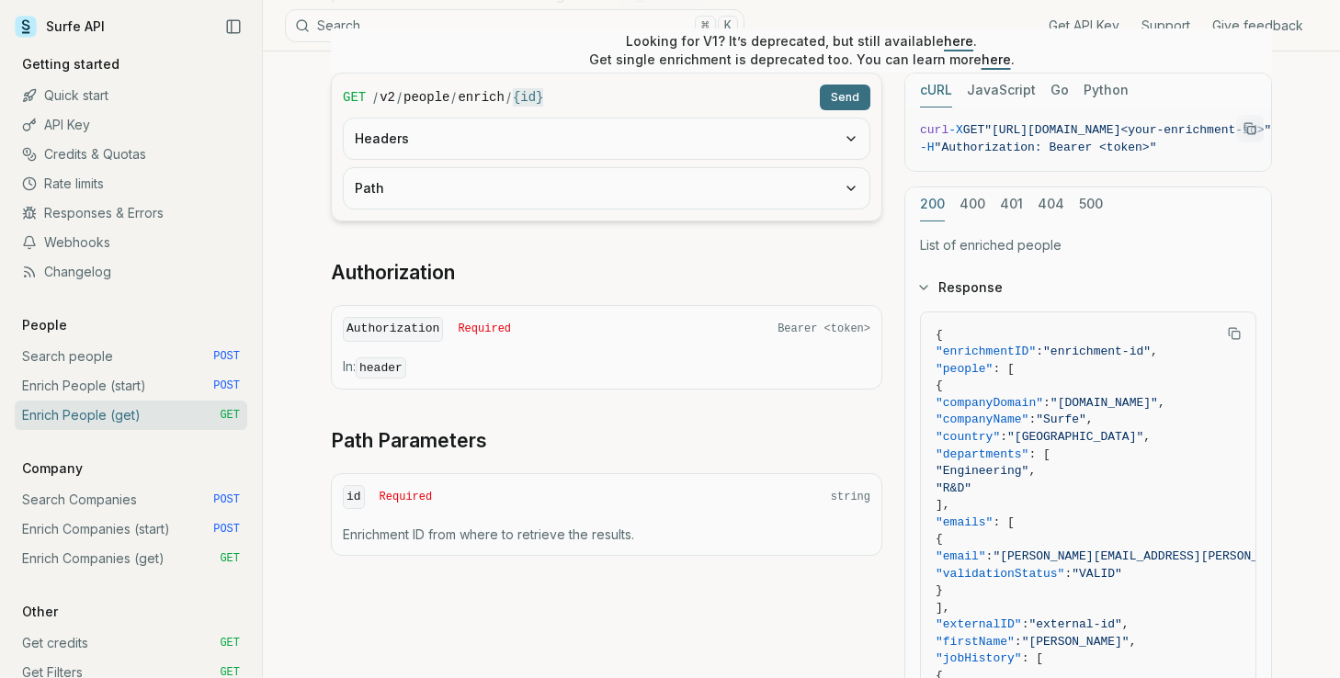
scroll to position [373, 0]
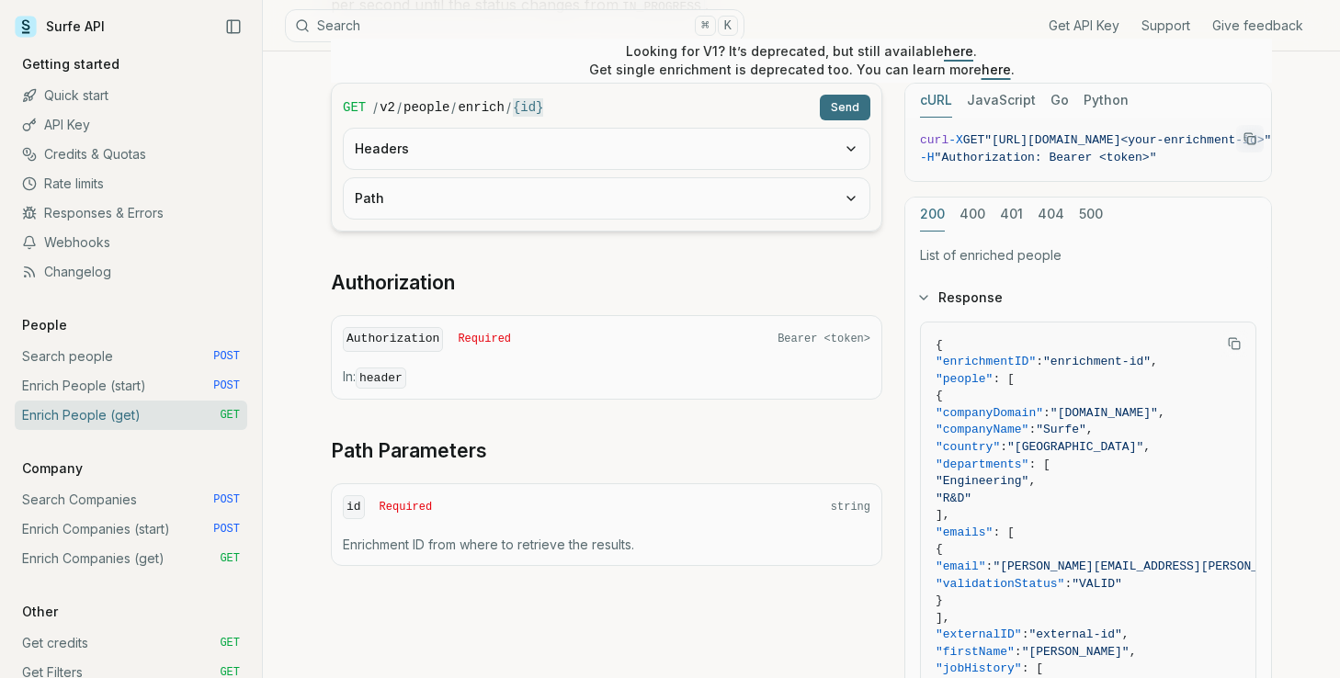
click at [186, 388] on link "Enrich People (start) POST" at bounding box center [131, 385] width 232 height 29
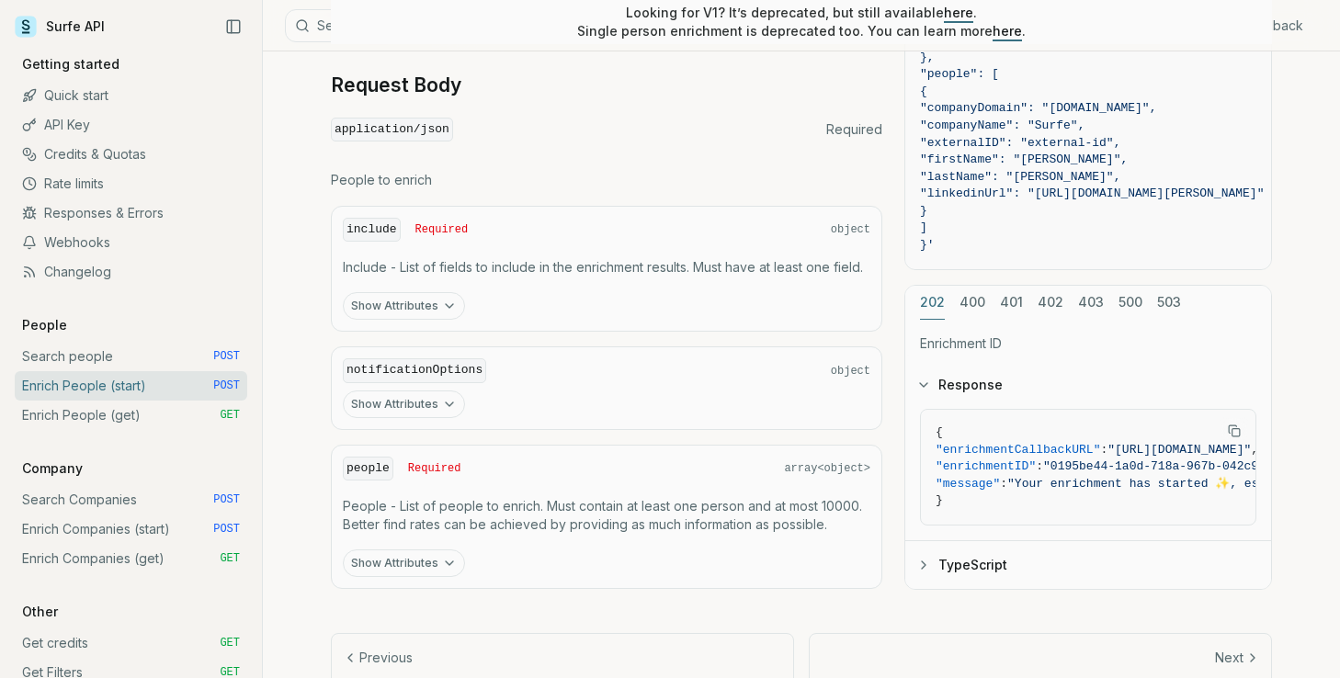
scroll to position [831, 0]
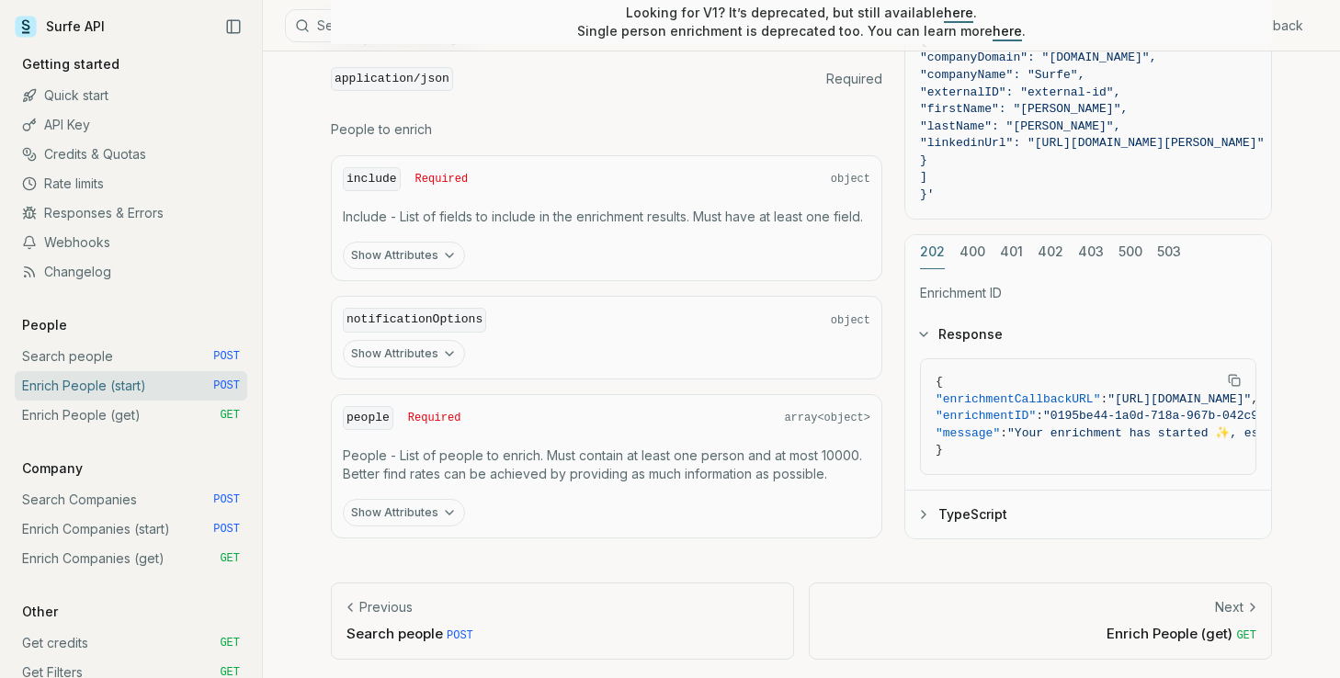
click at [203, 411] on link "Enrich People (get) GET" at bounding box center [131, 415] width 232 height 29
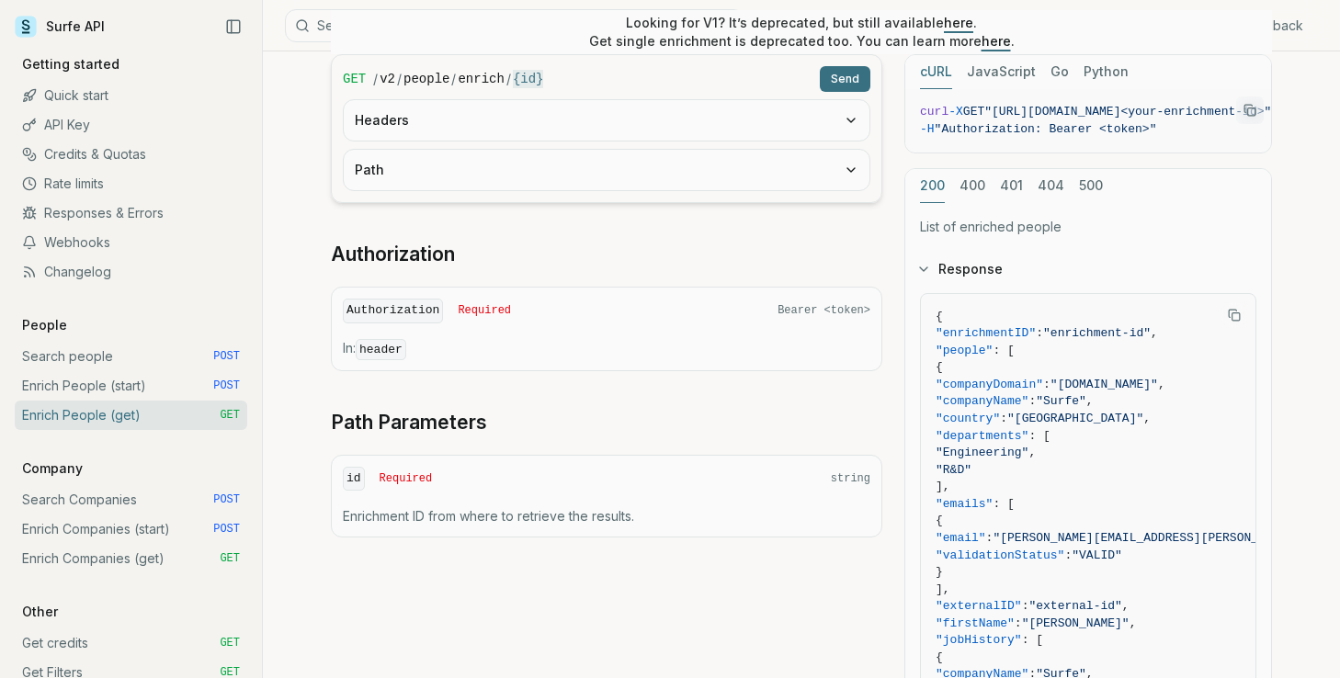
scroll to position [385, 0]
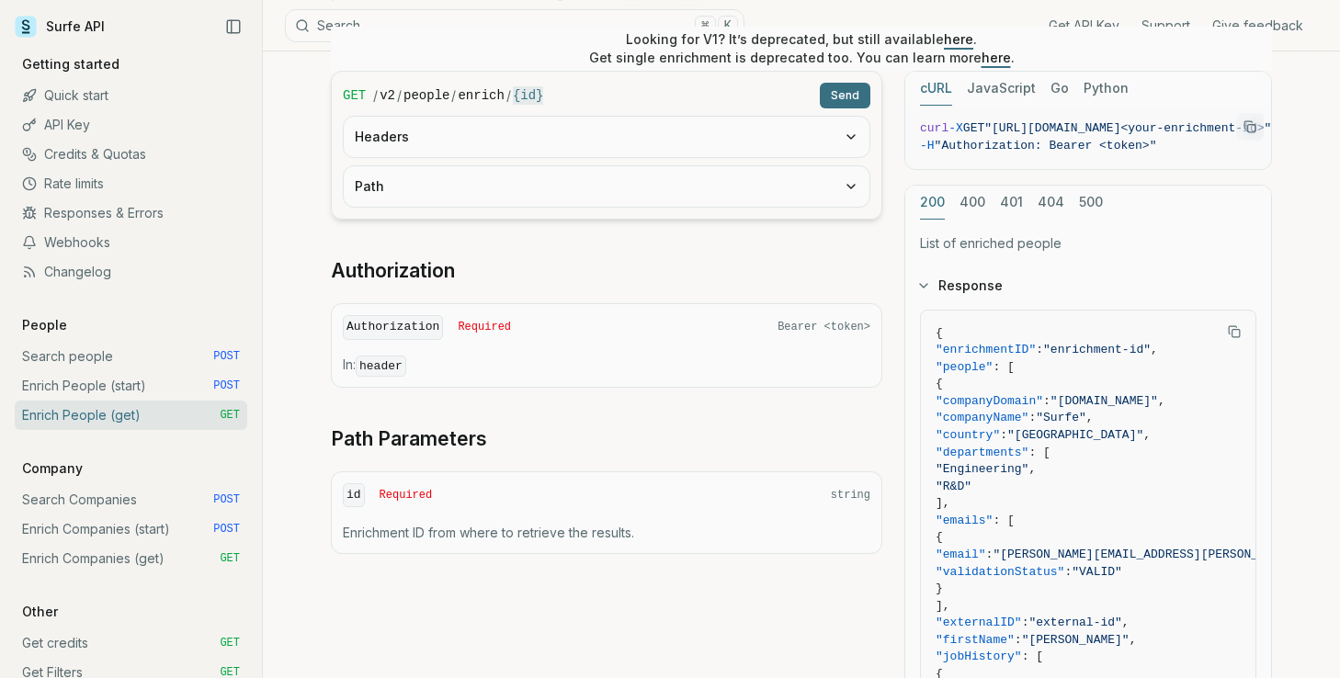
click at [560, 345] on div "Authorization Required Bearer <token> In: header" at bounding box center [606, 345] width 551 height 85
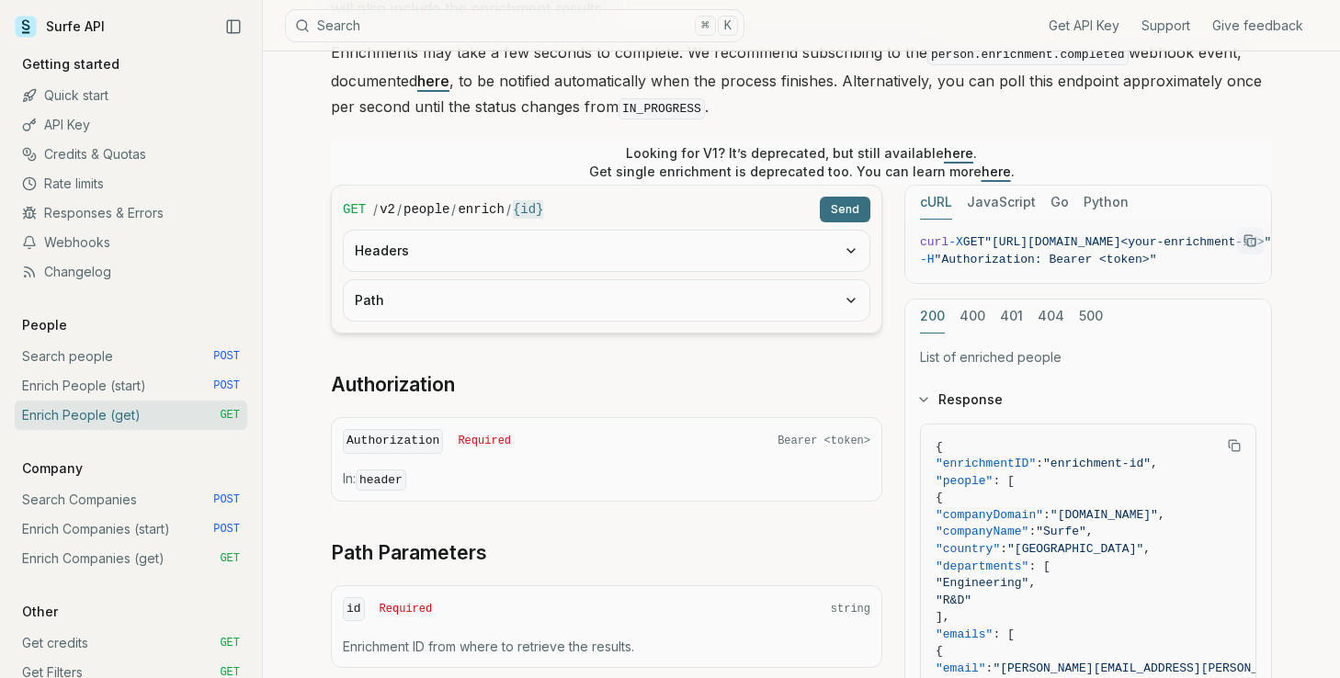
scroll to position [269, 0]
click at [438, 266] on button "Headers" at bounding box center [607, 252] width 526 height 40
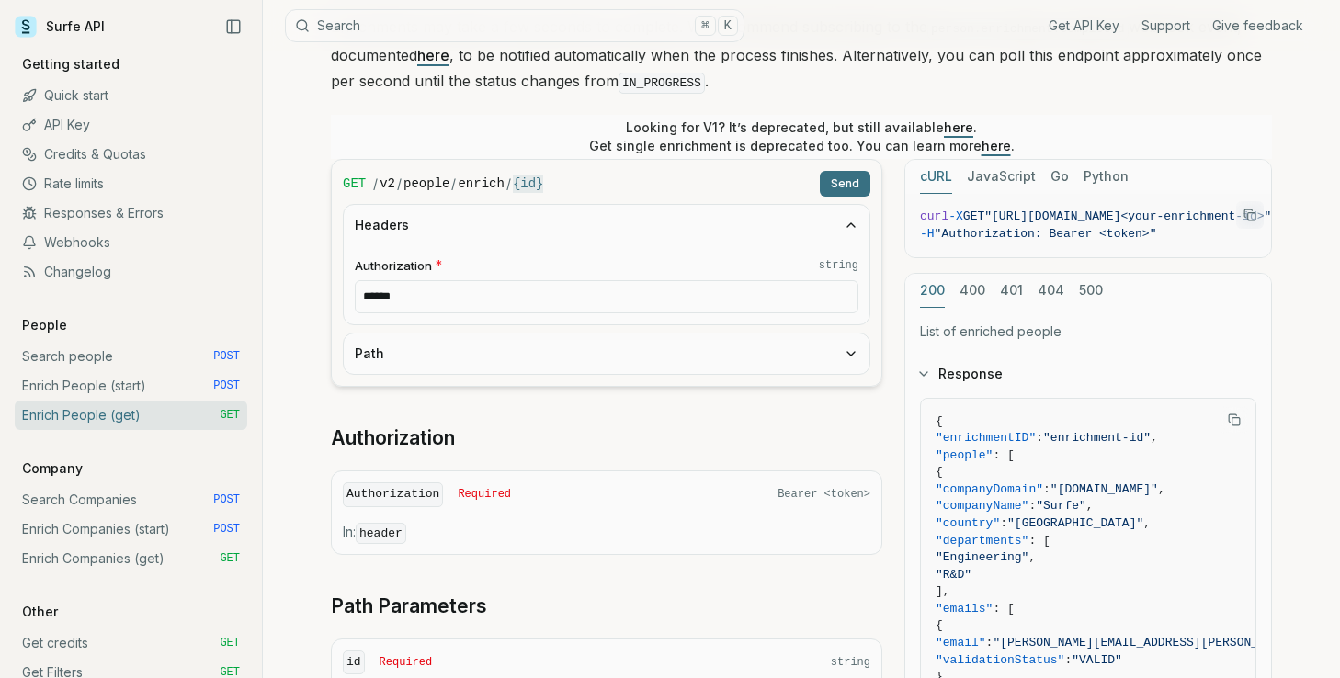
scroll to position [300, 0]
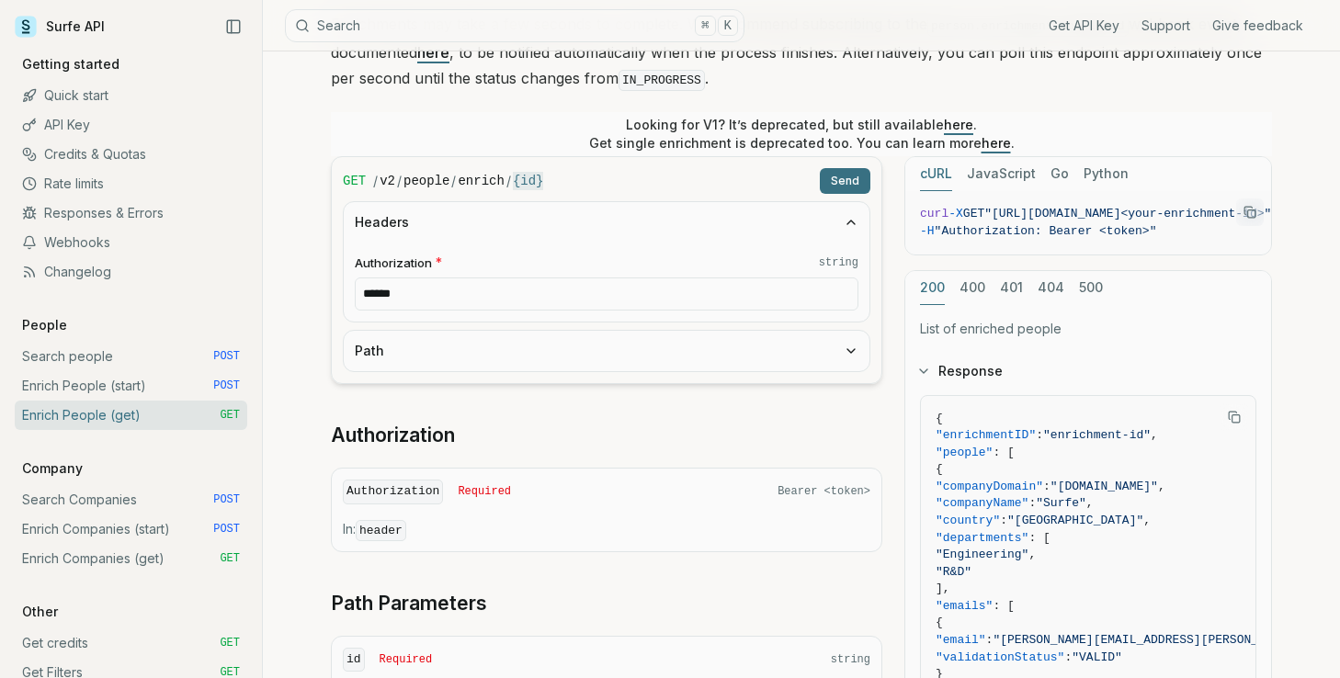
click at [445, 334] on button "Path" at bounding box center [607, 351] width 526 height 40
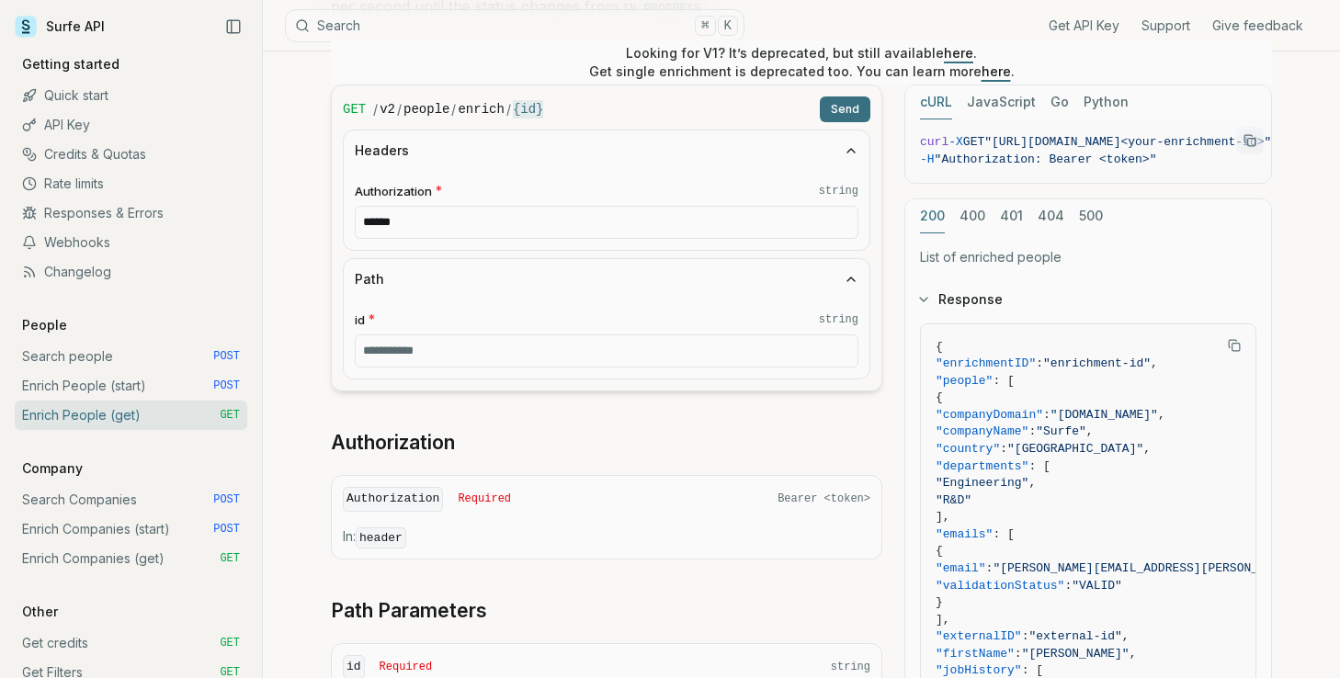
scroll to position [379, 0]
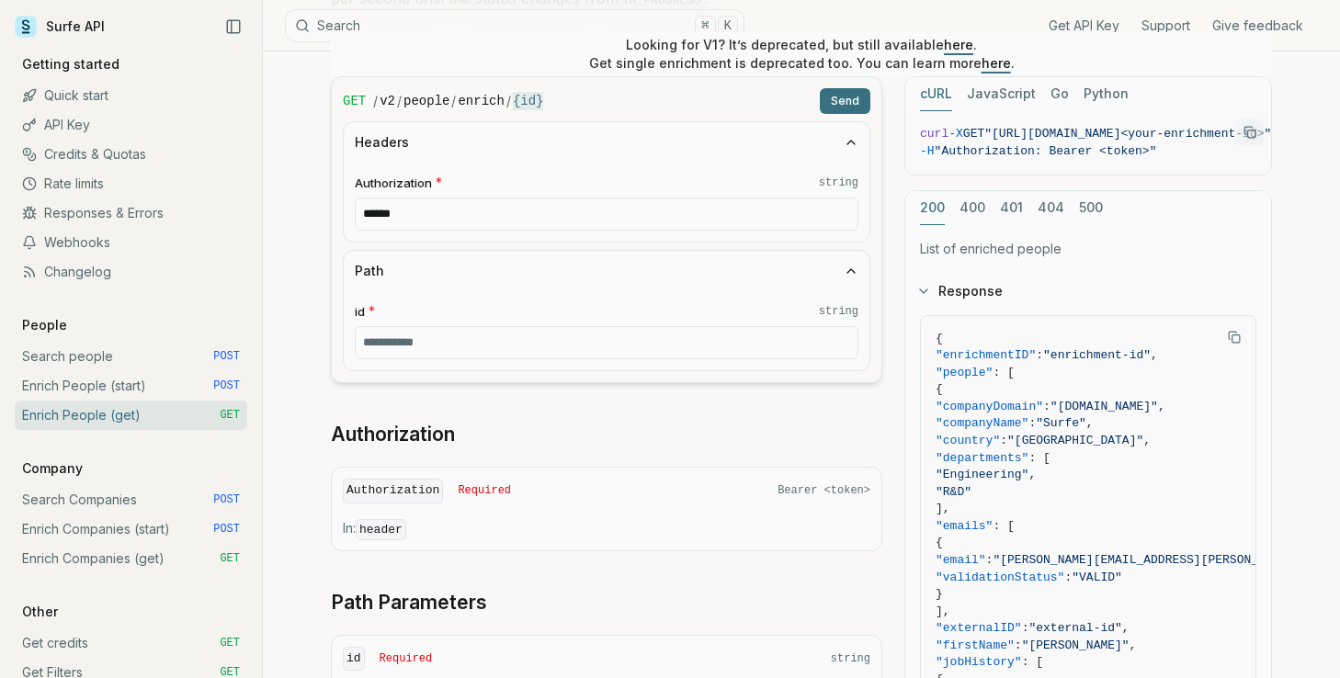
click at [434, 345] on input "id * string" at bounding box center [606, 342] width 503 height 33
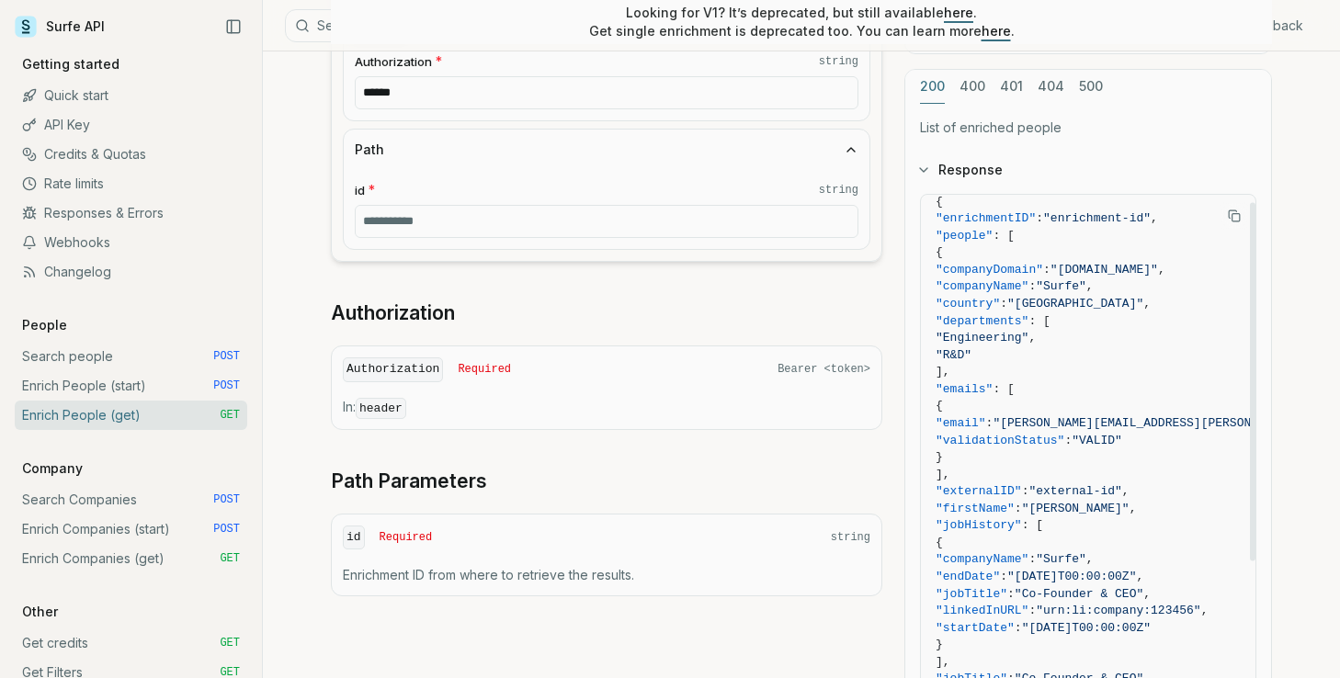
scroll to position [0, 0]
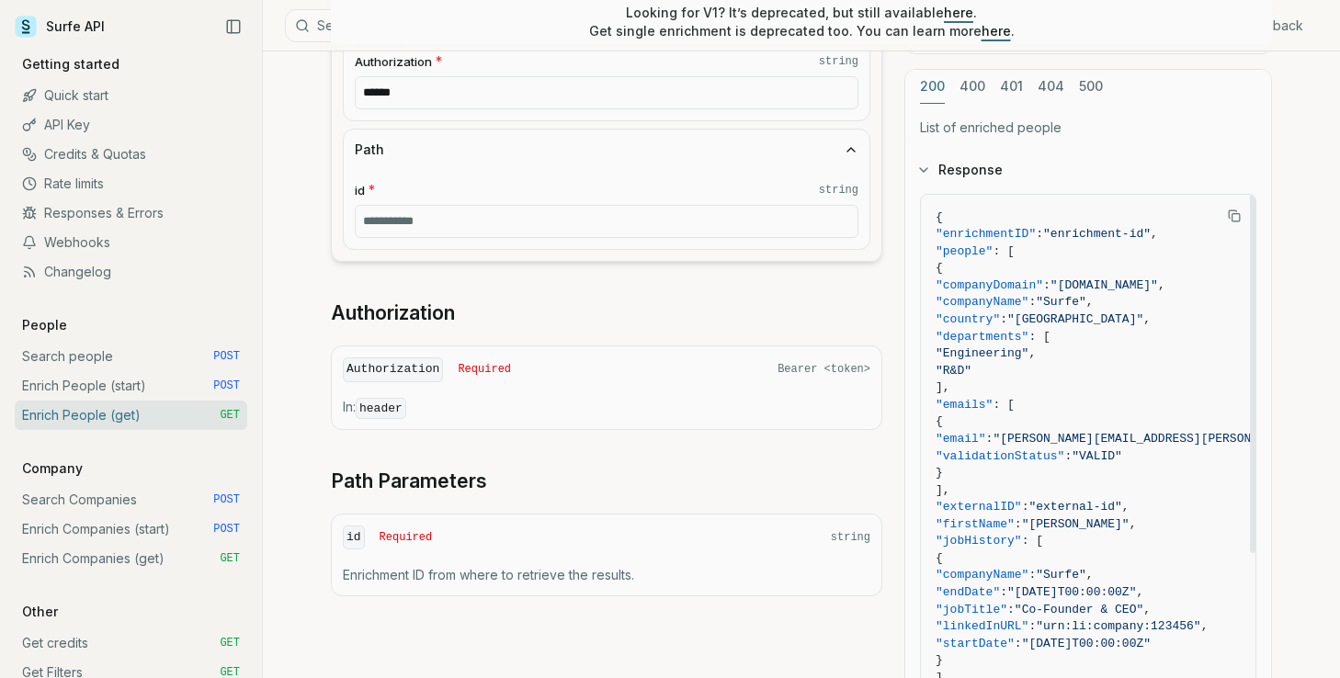
click at [984, 232] on span ""enrichmentID"" at bounding box center [985, 234] width 100 height 14
click at [980, 250] on span ""people"" at bounding box center [963, 251] width 57 height 14
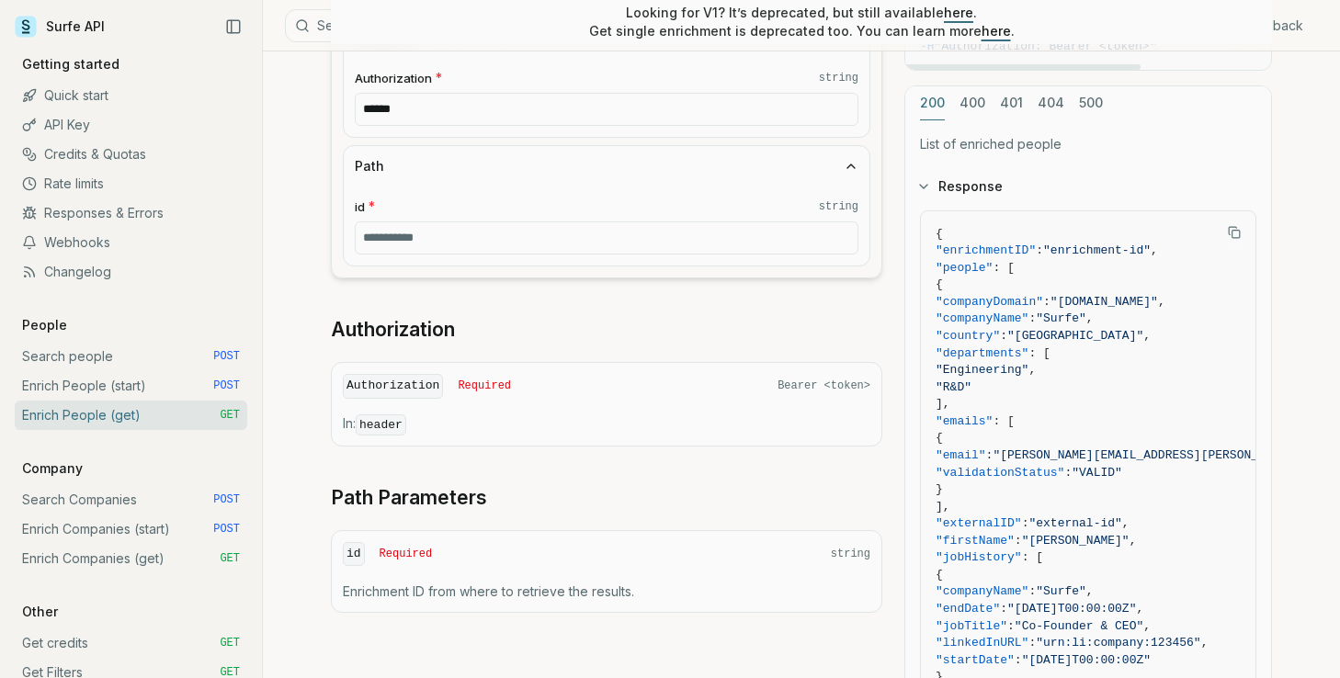
scroll to position [520, 0]
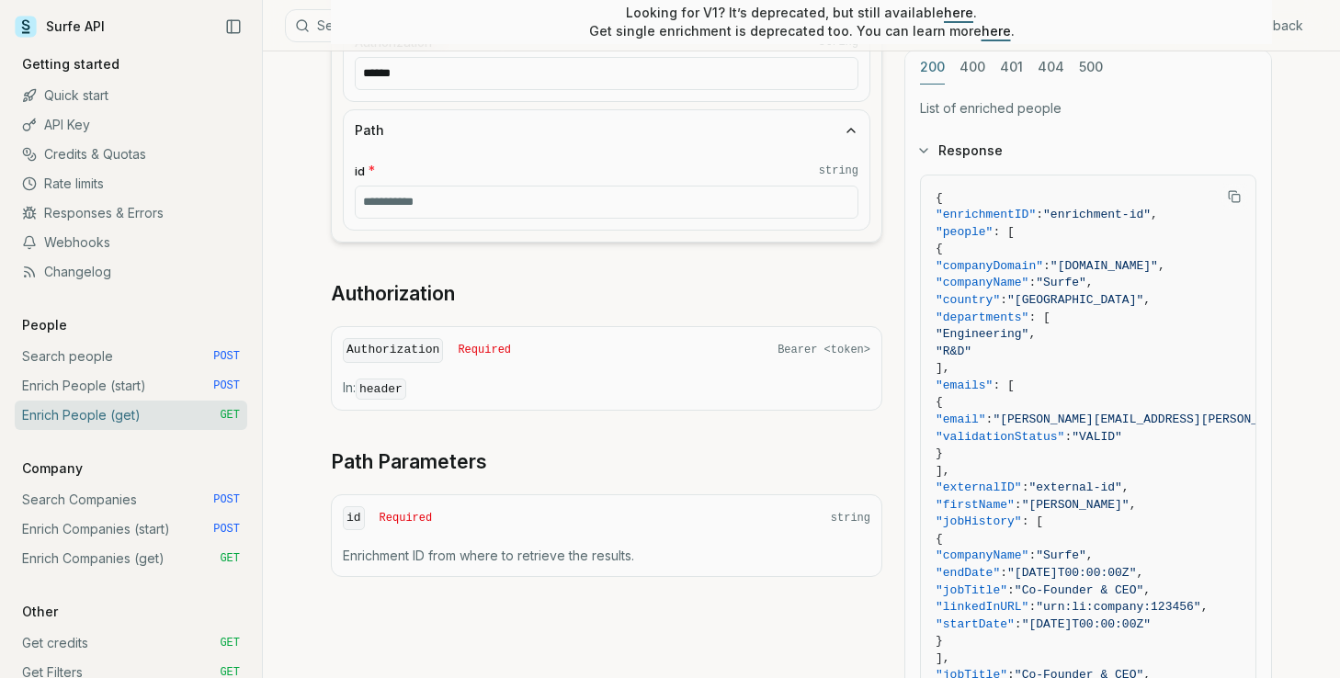
click at [549, 379] on p "In: header" at bounding box center [606, 389] width 527 height 20
click at [440, 524] on div "id Required string" at bounding box center [606, 518] width 527 height 25
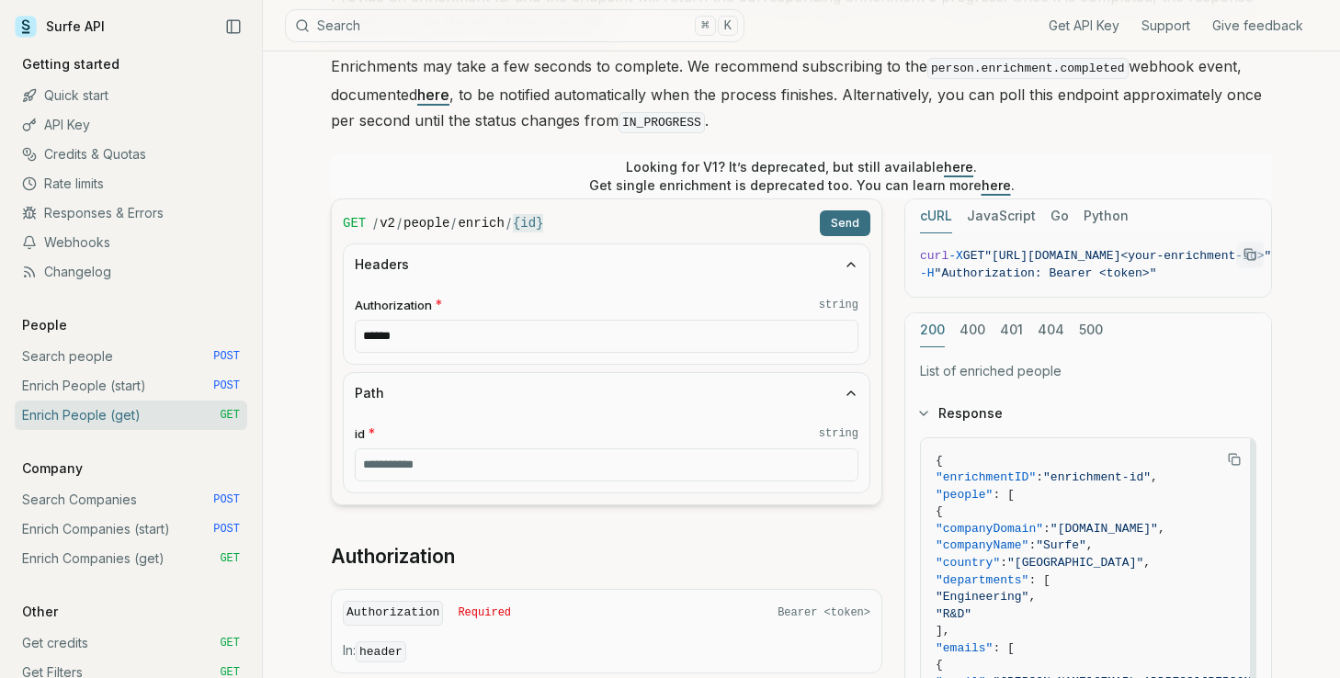
scroll to position [230, 0]
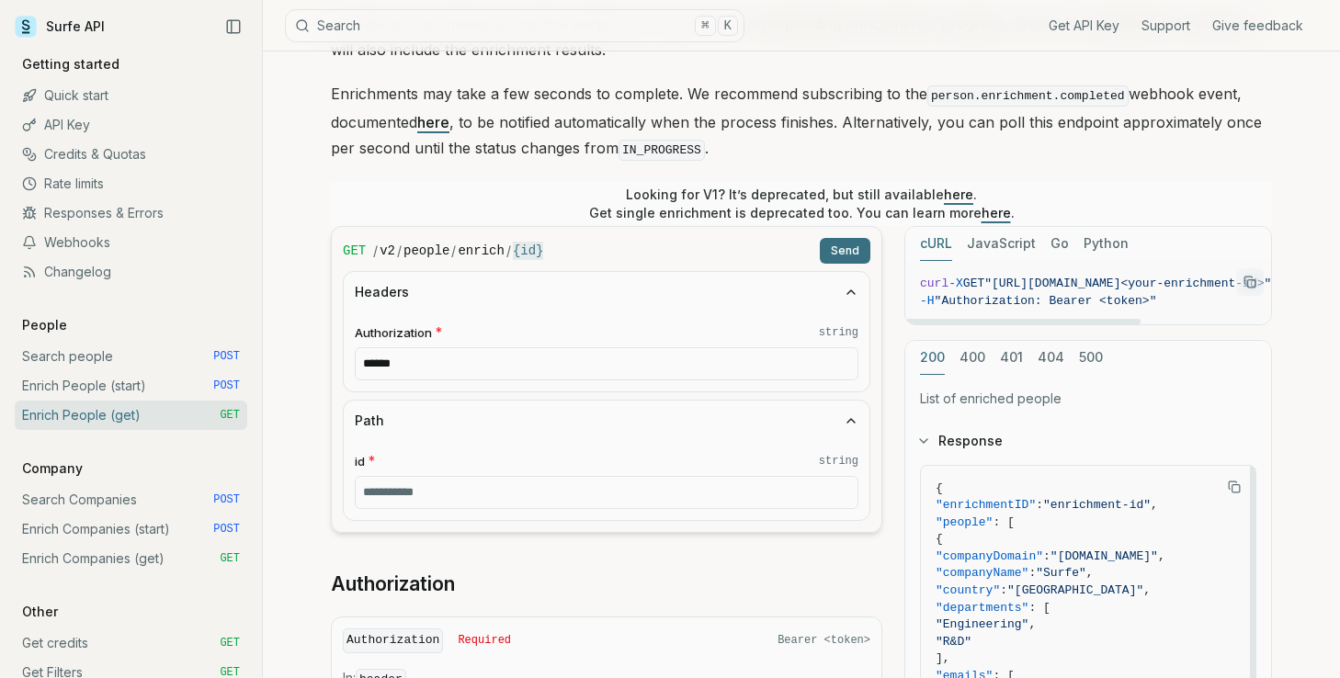
click at [929, 276] on span "curl -X GET "[URL][DOMAIN_NAME]<your-enrichment-id>" \" at bounding box center [1099, 284] width 358 height 17
